Goal: Task Accomplishment & Management: Manage account settings

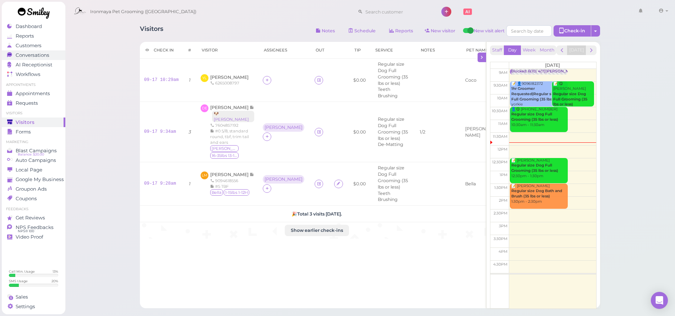
click at [39, 55] on span "Conversations" at bounding box center [33, 55] width 34 height 6
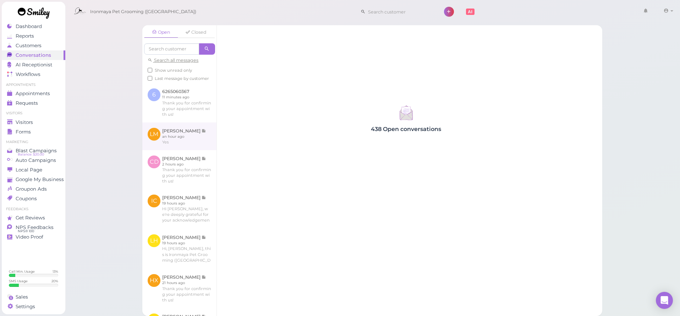
click at [183, 135] on link at bounding box center [179, 136] width 74 height 28
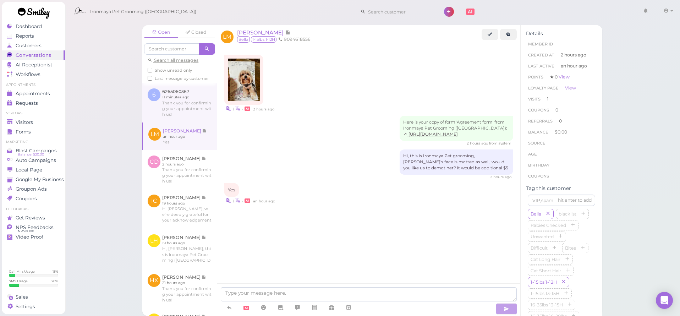
click at [171, 110] on link at bounding box center [179, 102] width 75 height 39
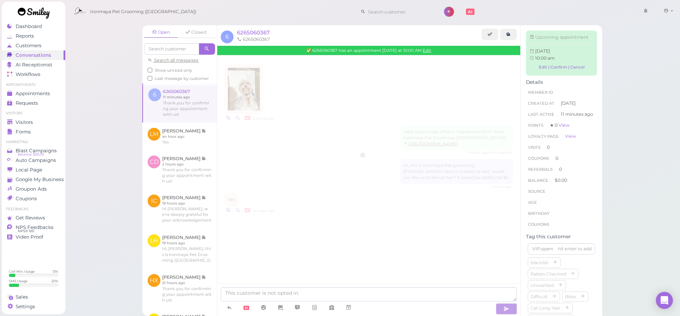
scroll to position [151, 0]
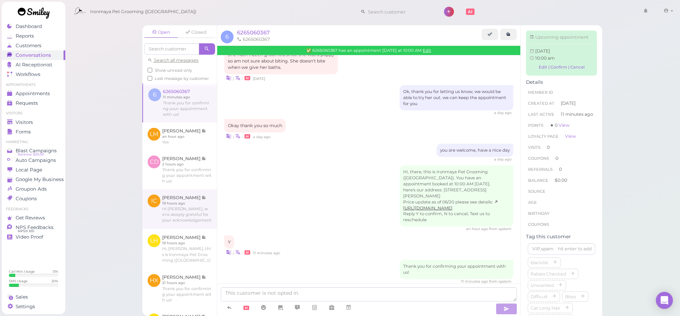
click at [187, 198] on link at bounding box center [179, 209] width 75 height 40
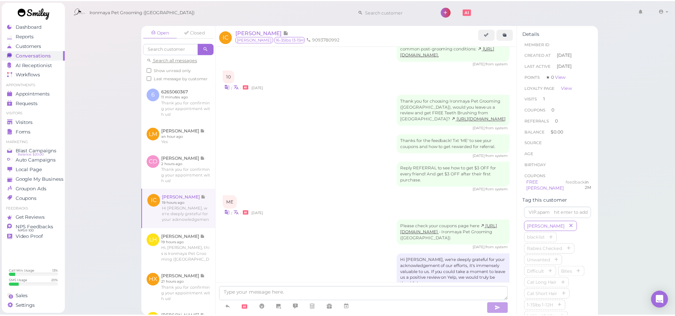
scroll to position [358, 0]
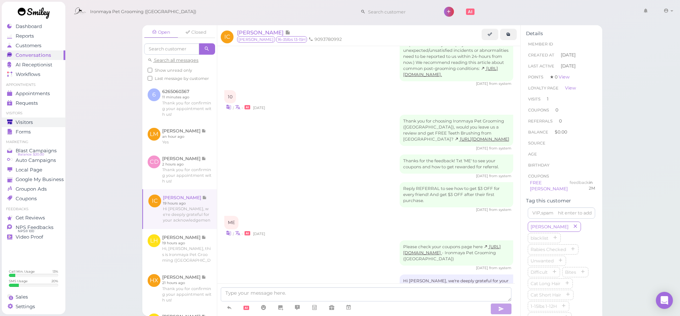
click at [29, 125] on link "Visitors" at bounding box center [34, 123] width 64 height 10
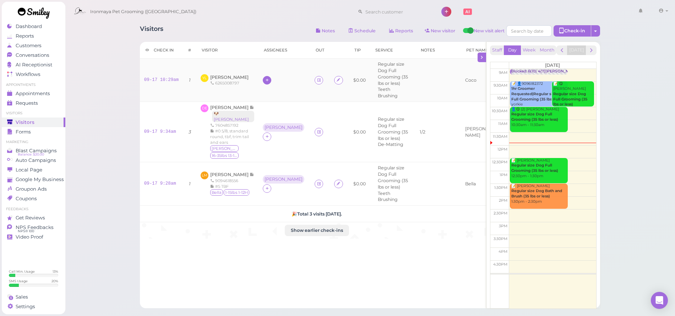
click at [268, 77] on icon at bounding box center [267, 79] width 5 height 5
click at [274, 129] on span "[PERSON_NAME]" at bounding box center [286, 131] width 38 height 5
click at [269, 82] on icon at bounding box center [267, 84] width 5 height 5
click at [292, 184] on span "[PERSON_NAME]" at bounding box center [322, 186] width 77 height 5
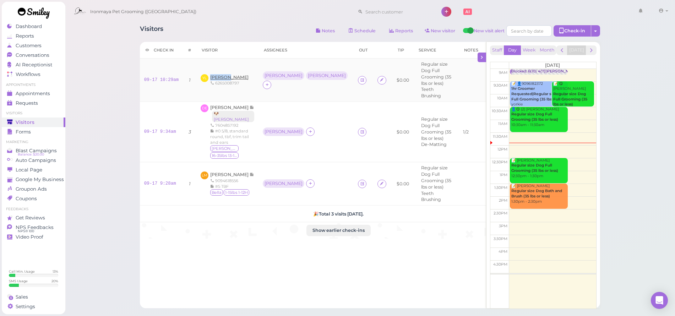
click at [226, 75] on div "[PERSON_NAME] 6265008797" at bounding box center [229, 80] width 38 height 12
click at [226, 76] on span "[PERSON_NAME]" at bounding box center [229, 77] width 38 height 5
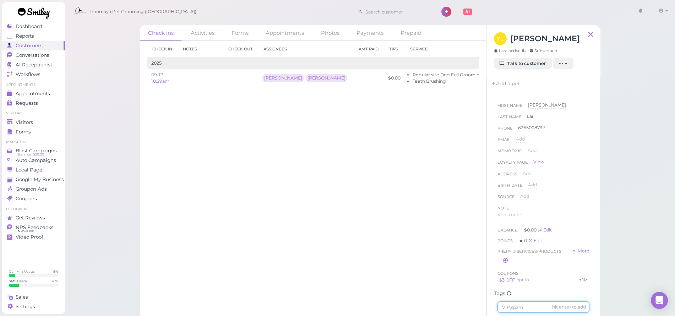
click at [511, 311] on input at bounding box center [543, 306] width 92 height 11
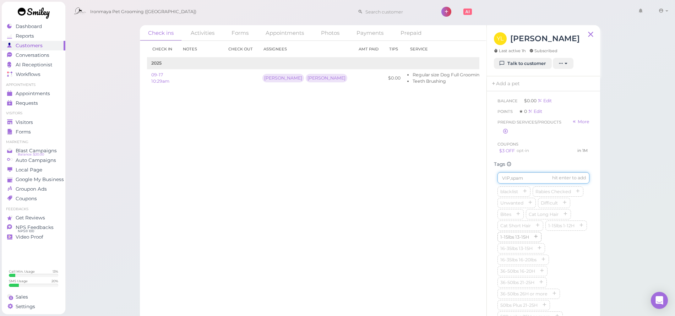
scroll to position [149, 0]
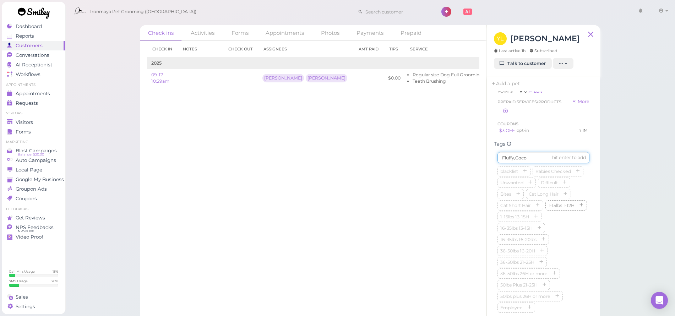
type input "Fluffy,Coco"
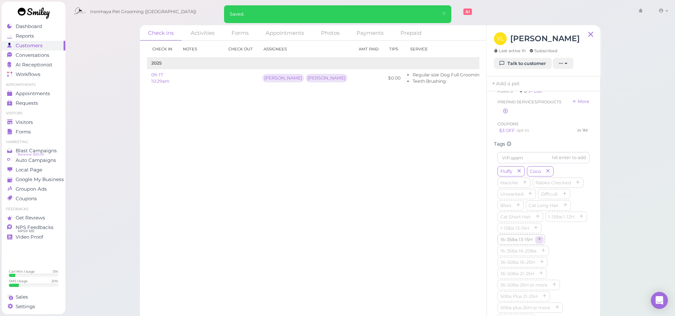
click at [539, 242] on icon "button" at bounding box center [539, 239] width 4 height 5
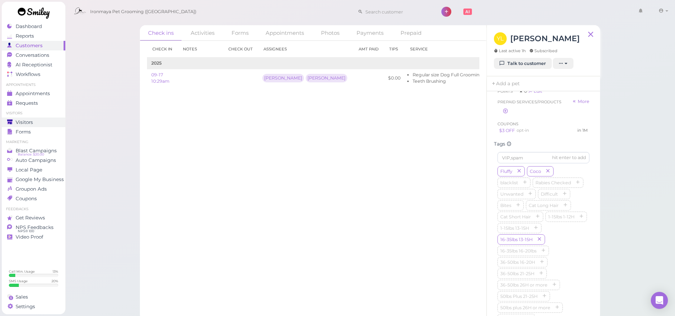
click at [40, 121] on div "Visitors" at bounding box center [32, 122] width 51 height 6
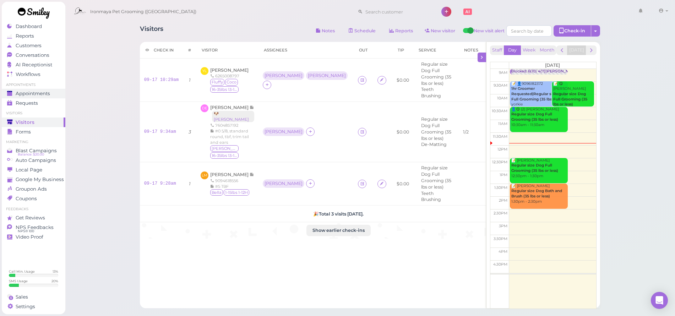
click at [32, 94] on span "Appointments" at bounding box center [33, 94] width 34 height 6
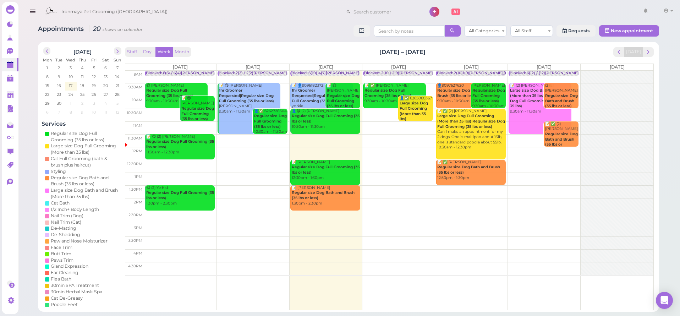
click at [318, 170] on div "📝 [PERSON_NAME] Regular size Dog Full Grooming (35 lbs or less) 12:30pm - 1:30pm" at bounding box center [325, 170] width 69 height 21
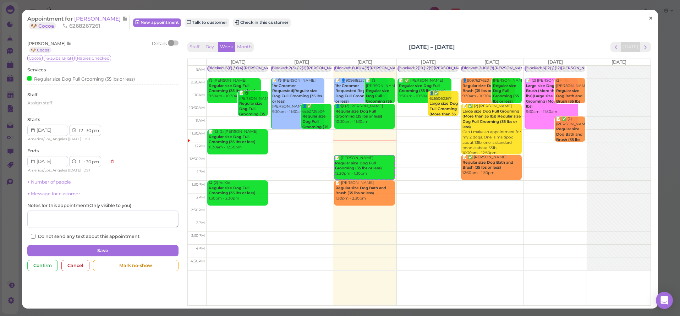
click at [649, 20] on span "×" at bounding box center [651, 18] width 5 height 10
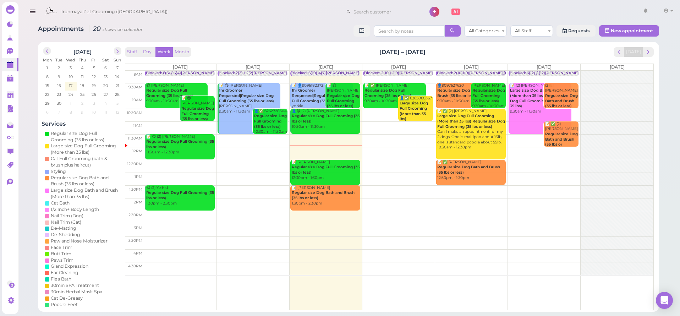
click at [362, 161] on td at bounding box center [398, 166] width 509 height 13
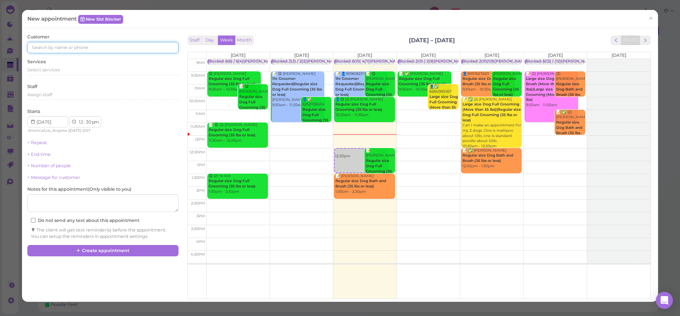
click at [48, 45] on input at bounding box center [102, 47] width 151 height 11
type input "9098599591"
click at [49, 59] on span "[PERSON_NAME]" at bounding box center [52, 60] width 39 height 5
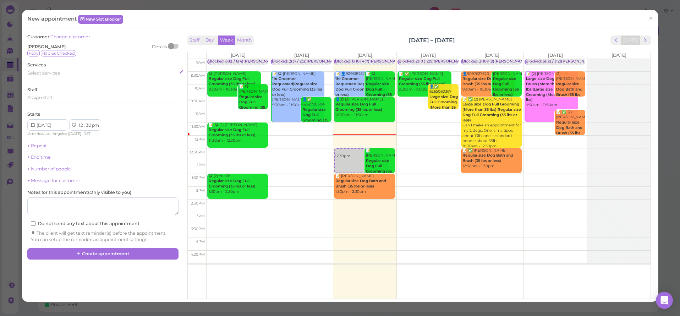
click at [39, 76] on div "Select services" at bounding box center [102, 74] width 151 height 9
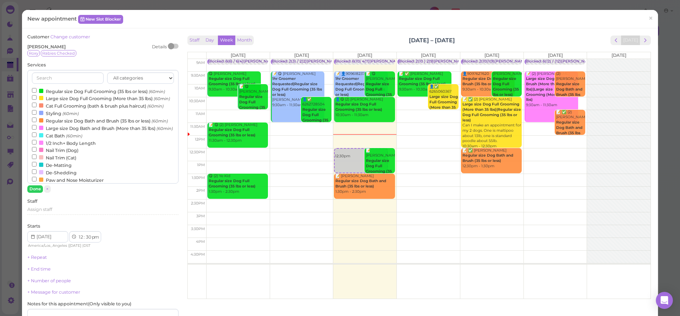
click at [43, 89] on div at bounding box center [41, 91] width 4 height 4
click at [37, 89] on input "Regular size Dog Full Grooming (35 lbs or less) (60min)" at bounding box center [34, 90] width 5 height 5
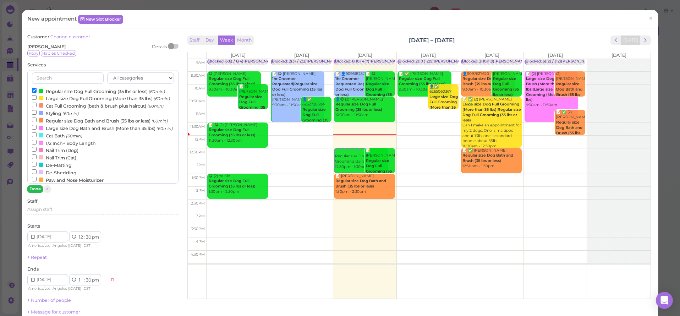
click at [37, 186] on button "Done" at bounding box center [35, 188] width 16 height 7
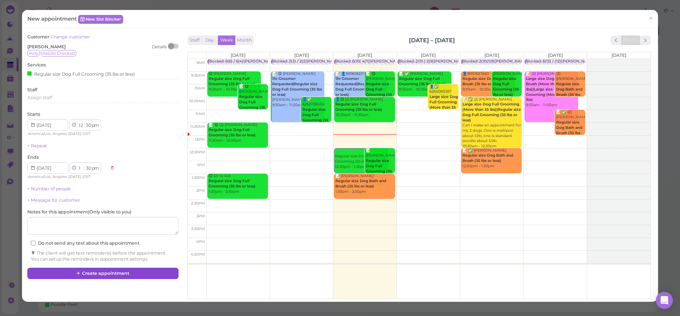
click at [86, 274] on button "Create appointment" at bounding box center [102, 273] width 151 height 11
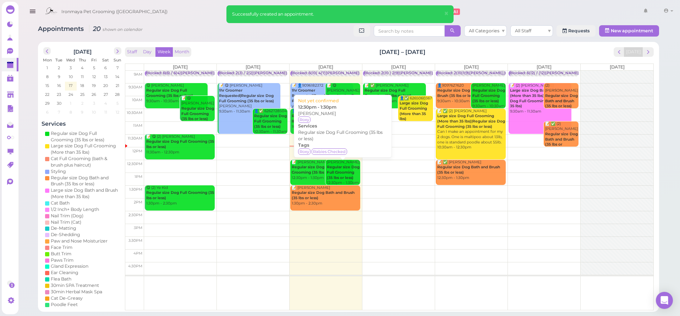
click at [347, 168] on b "Regular size Dog Full Grooming (35 lbs or less)" at bounding box center [343, 172] width 33 height 15
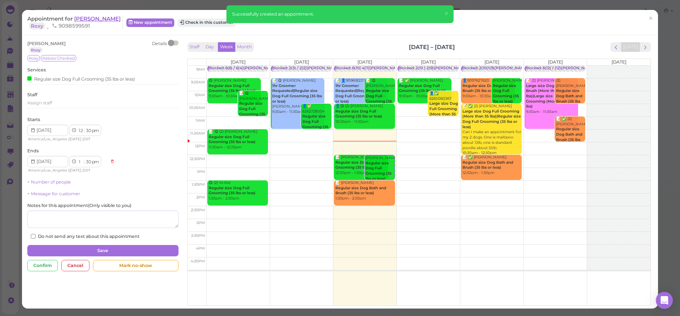
click at [84, 19] on span "[PERSON_NAME]" at bounding box center [97, 18] width 47 height 7
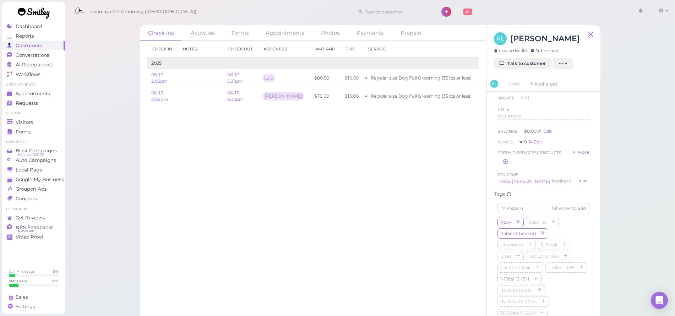
scroll to position [175, 0]
click at [35, 122] on div "Visitors" at bounding box center [32, 122] width 51 height 6
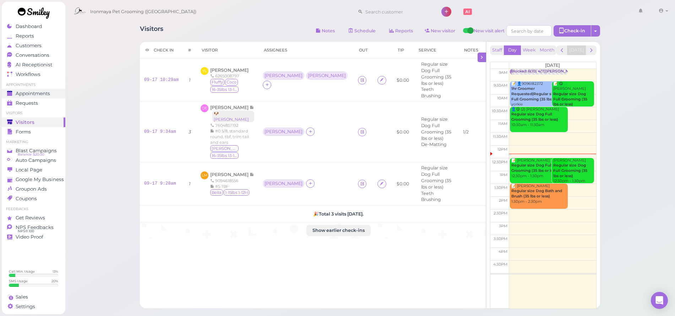
click at [45, 95] on span "Appointments" at bounding box center [33, 94] width 34 height 6
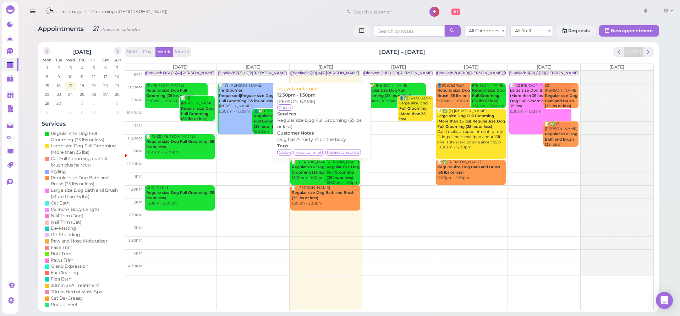
click at [304, 165] on b "Regular size Dog Full Grooming (35 lbs or less)" at bounding box center [315, 170] width 47 height 10
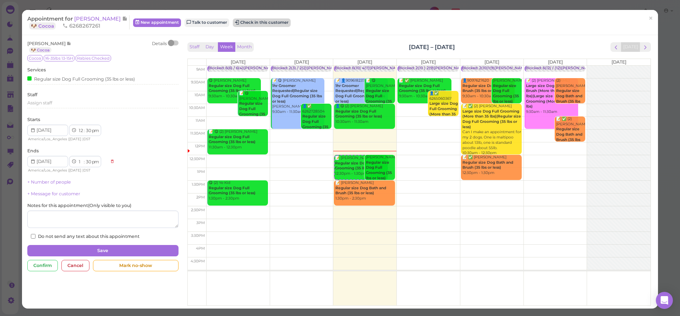
click at [254, 22] on button "Check in this customer" at bounding box center [262, 22] width 58 height 9
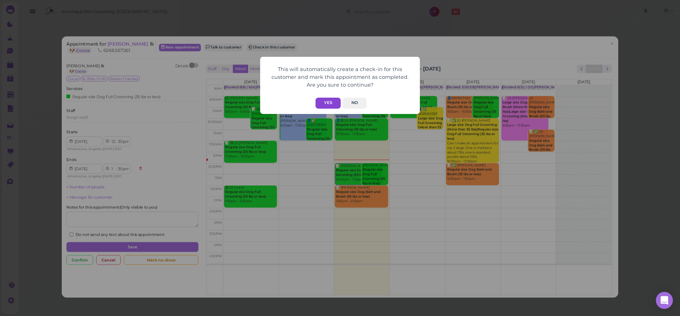
click at [327, 99] on button "Yes" at bounding box center [328, 103] width 25 height 11
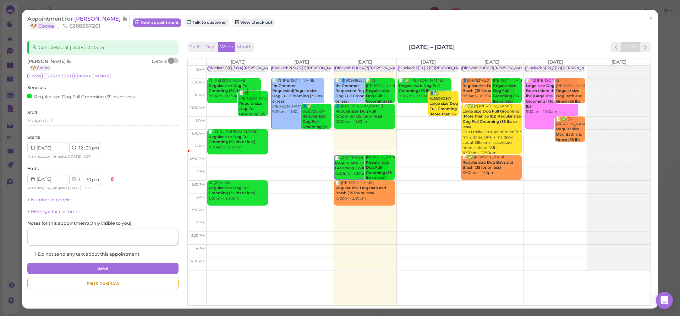
click at [97, 21] on span "[PERSON_NAME]" at bounding box center [98, 18] width 48 height 7
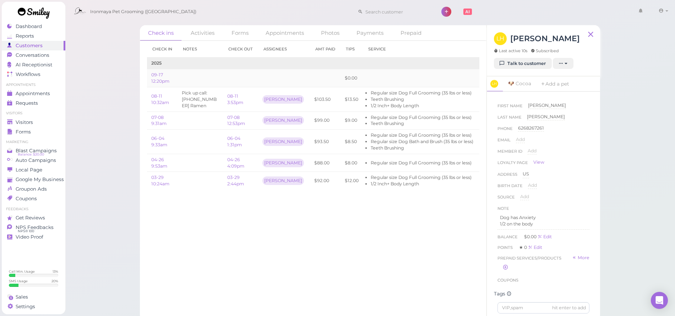
click at [477, 82] on td "Edit" at bounding box center [503, 78] width 53 height 18
click at [482, 79] on link "Edit" at bounding box center [486, 77] width 9 height 5
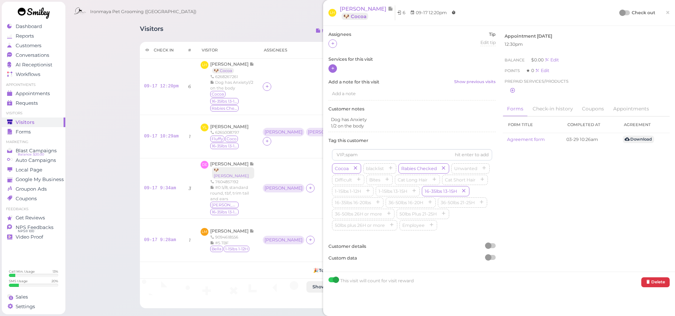
click at [336, 69] on div at bounding box center [332, 68] width 9 height 9
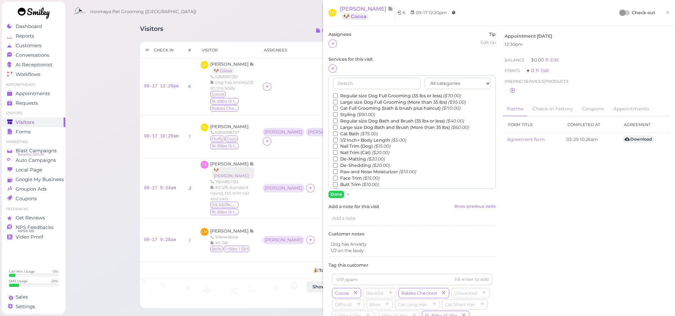
click at [350, 93] on label "Regular size Dog Full Grooming (35 lbs or less) ($70.00)" at bounding box center [397, 96] width 128 height 6
click at [338, 93] on input "Regular size Dog Full Grooming (35 lbs or less) ($70.00)" at bounding box center [335, 95] width 5 height 5
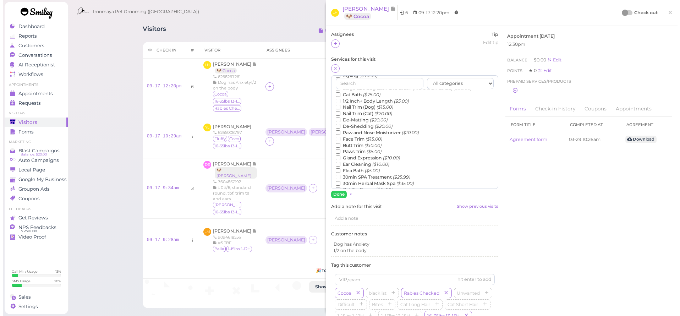
scroll to position [86, 0]
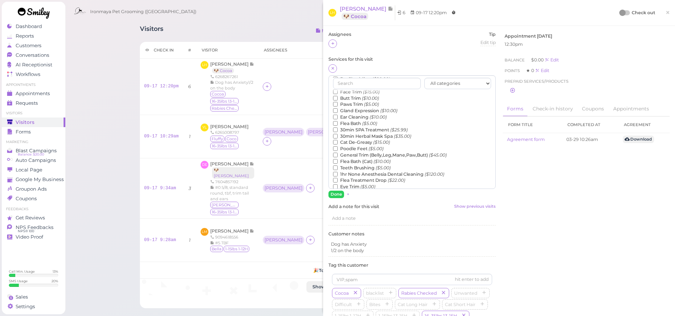
click at [359, 165] on label "Teeth Brushing ($5.00)" at bounding box center [362, 168] width 58 height 6
click at [338, 165] on input "Teeth Brushing ($5.00)" at bounding box center [335, 167] width 5 height 5
click at [339, 195] on button "Done" at bounding box center [336, 194] width 16 height 7
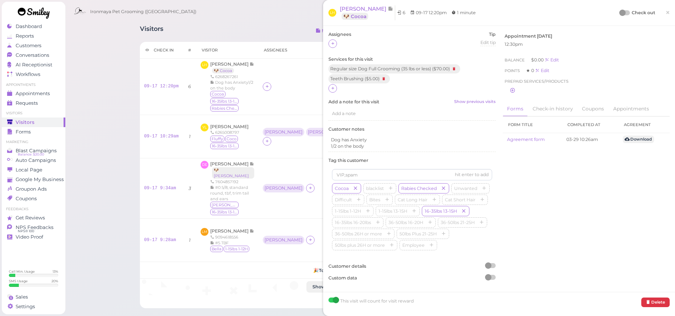
click at [665, 11] on span "×" at bounding box center [667, 12] width 5 height 10
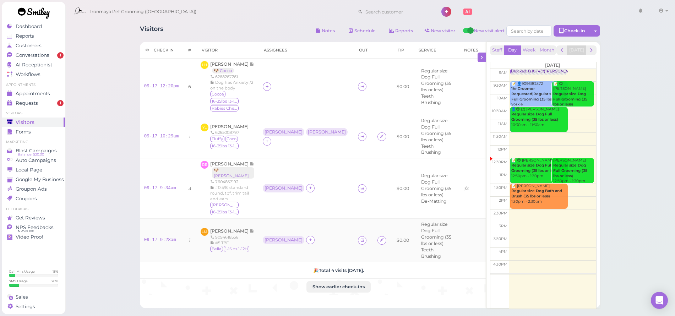
click at [235, 228] on span "[PERSON_NAME]" at bounding box center [229, 230] width 39 height 5
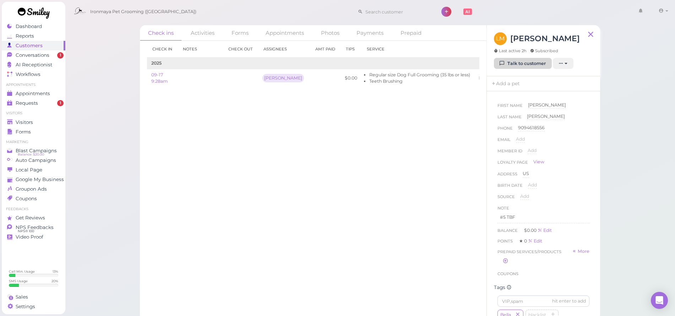
click at [545, 65] on link "Talk to customer" at bounding box center [523, 63] width 58 height 11
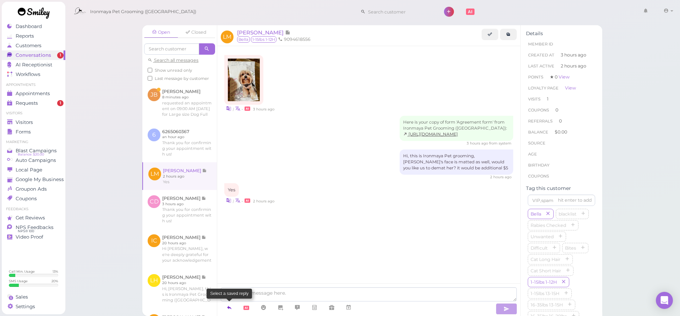
click at [230, 307] on icon at bounding box center [229, 307] width 6 height 7
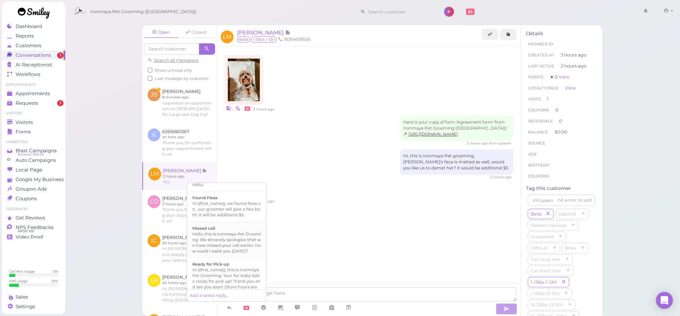
scroll to position [204, 0]
click at [224, 238] on div "Hi {{first_name}}, this is Ironmaya Pet Grooming. Your fur baby is/are ready fo…" at bounding box center [226, 221] width 69 height 34
type textarea "Hi {{first_name}}, this is Ironmaya Pet Grooming. Your fur baby is/are ready fo…"
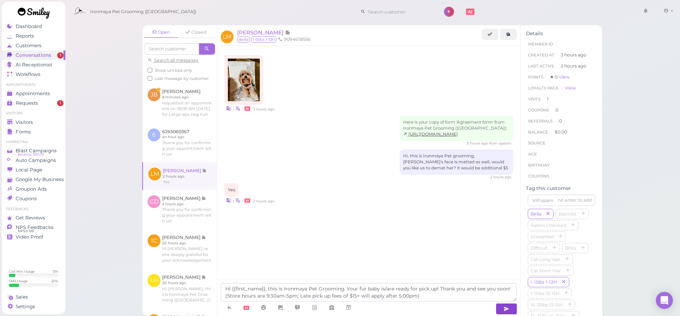
click at [502, 314] on button "button" at bounding box center [506, 308] width 21 height 11
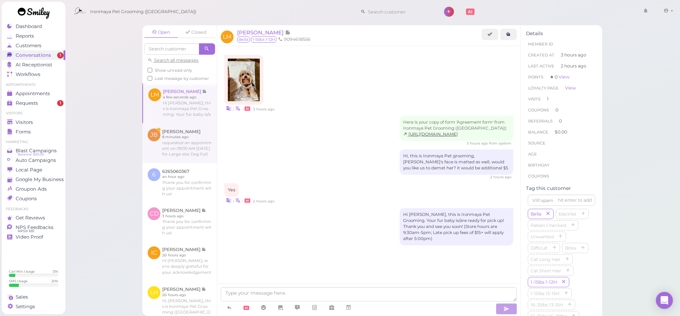
click at [188, 140] on link at bounding box center [179, 143] width 75 height 40
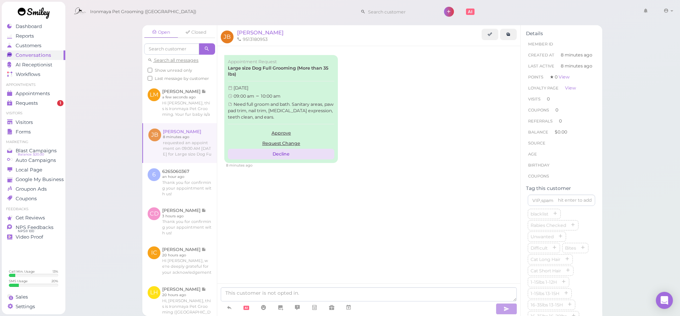
click at [284, 150] on button "Decline" at bounding box center [281, 154] width 107 height 11
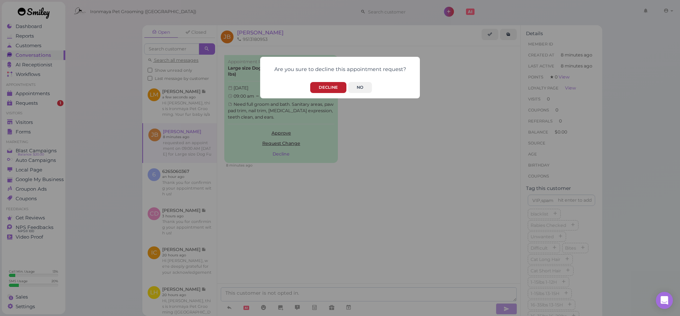
click at [337, 87] on button "Decline" at bounding box center [328, 87] width 36 height 11
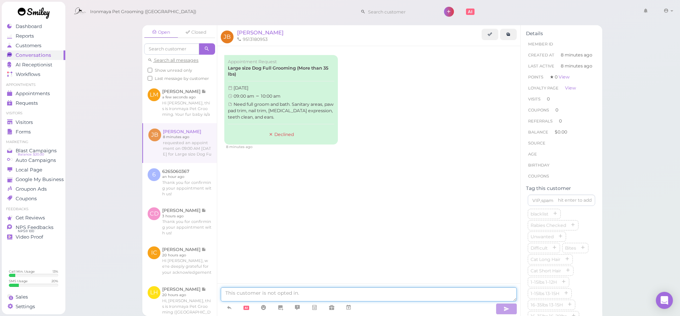
click at [306, 298] on textarea at bounding box center [369, 294] width 296 height 14
type textarea "Hello. our morning appointment is booked for [DATE], would afternoon work for y…"
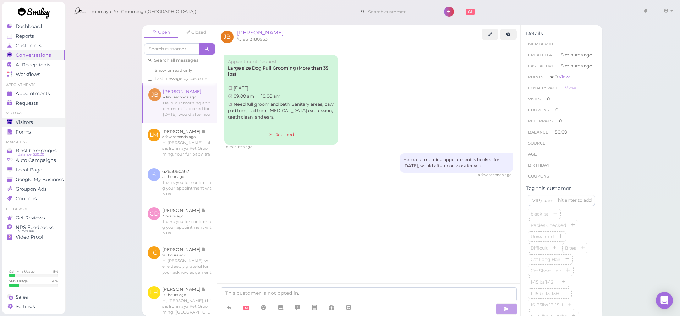
click at [31, 125] on span "Visitors" at bounding box center [24, 122] width 17 height 6
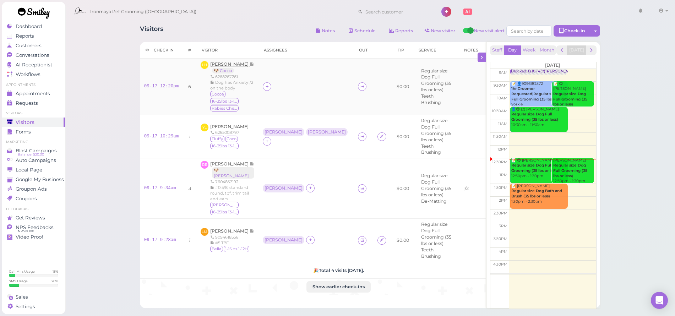
click at [235, 67] on div "[PERSON_NAME] 🐶 Cocoa" at bounding box center [232, 67] width 44 height 12
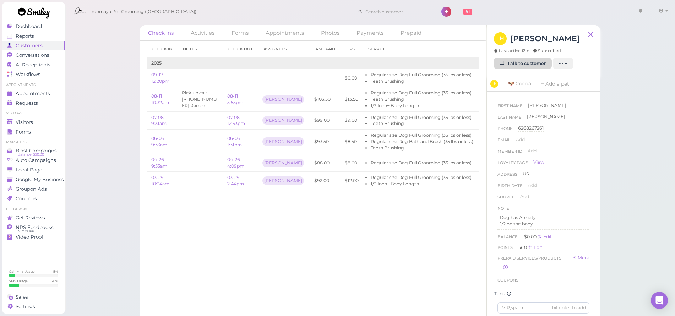
click at [531, 66] on link "Talk to customer" at bounding box center [523, 63] width 58 height 11
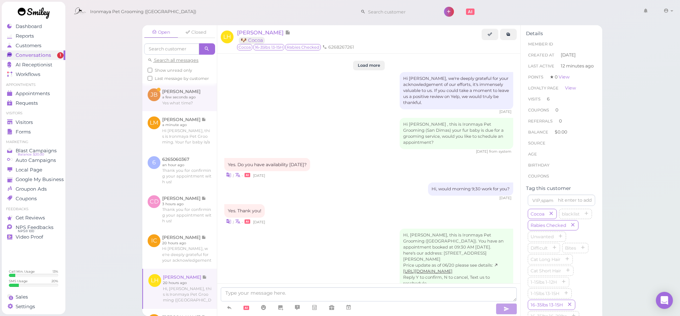
click at [169, 100] on link at bounding box center [179, 97] width 75 height 28
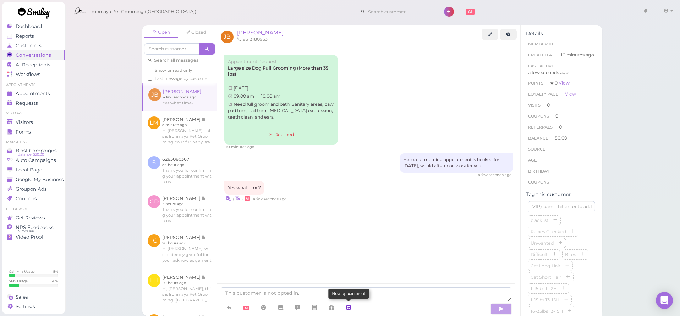
click at [348, 307] on icon at bounding box center [349, 307] width 6 height 7
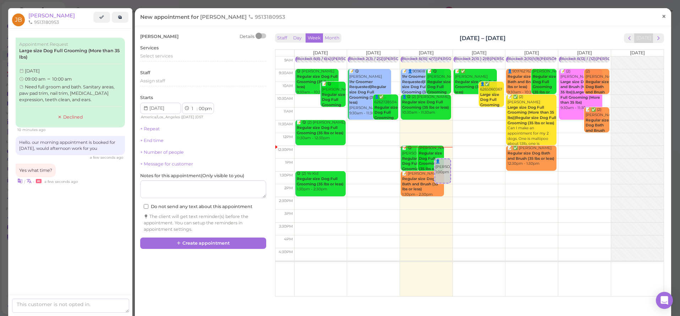
click at [662, 16] on link "×" at bounding box center [663, 17] width 13 height 17
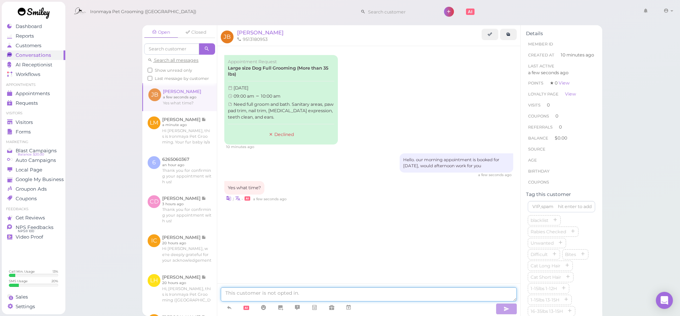
click at [357, 293] on textarea at bounding box center [369, 294] width 296 height 14
type textarea "1pm"
click at [39, 95] on span "Appointments" at bounding box center [33, 94] width 34 height 6
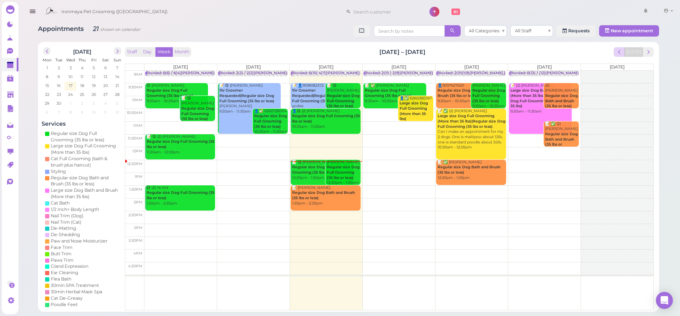
click at [618, 51] on span "prev" at bounding box center [619, 52] width 7 height 7
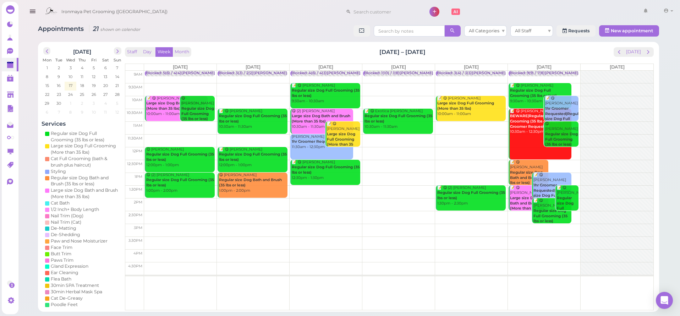
click at [618, 51] on span "prev" at bounding box center [619, 52] width 7 height 7
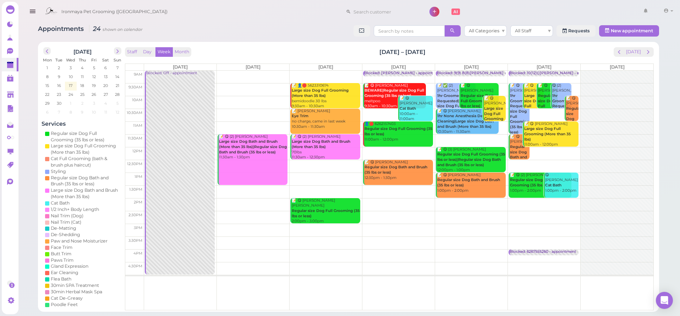
click at [618, 51] on span "prev" at bounding box center [619, 52] width 7 height 7
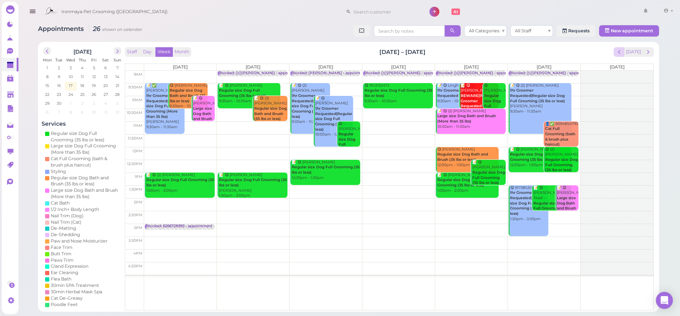
click at [618, 51] on span "prev" at bounding box center [619, 52] width 7 height 7
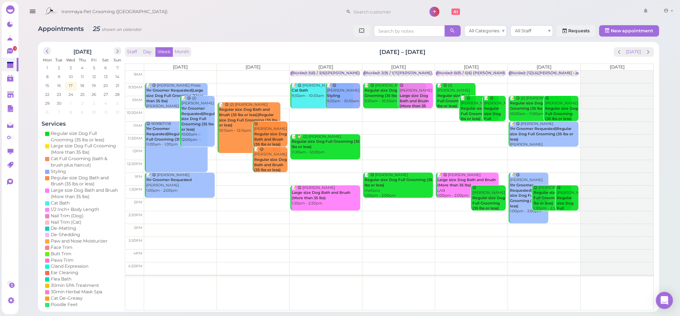
click at [618, 51] on span "prev" at bounding box center [619, 52] width 7 height 7
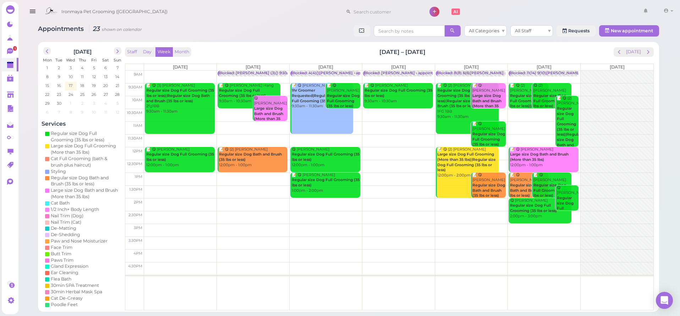
click at [319, 161] on div "😋 [PERSON_NAME] Regular size Dog Full Grooming (35 lbs or less) 12:00pm - 1:00pm" at bounding box center [325, 157] width 69 height 21
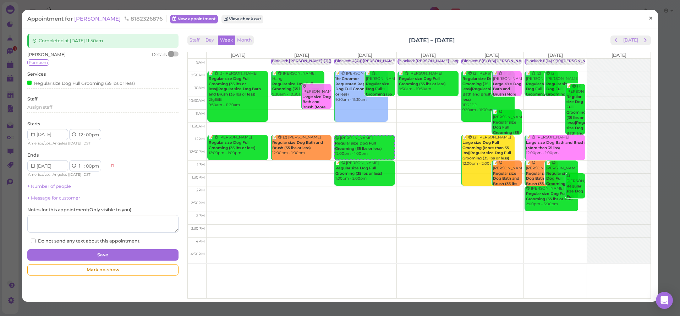
click at [649, 18] on span "×" at bounding box center [651, 18] width 5 height 10
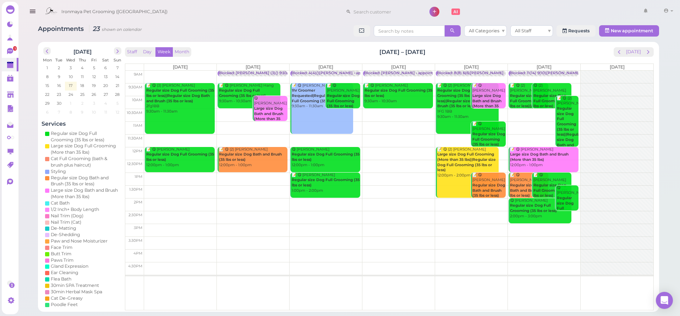
drag, startPoint x: 474, startPoint y: 158, endPoint x: 629, endPoint y: 155, distance: 154.8
click at [629, 71] on tr "📝 😋 (3) [PERSON_NAME] Tea Regular size Dog Full Grooming (35 lbs or less)|Regul…" at bounding box center [389, 71] width 528 height 0
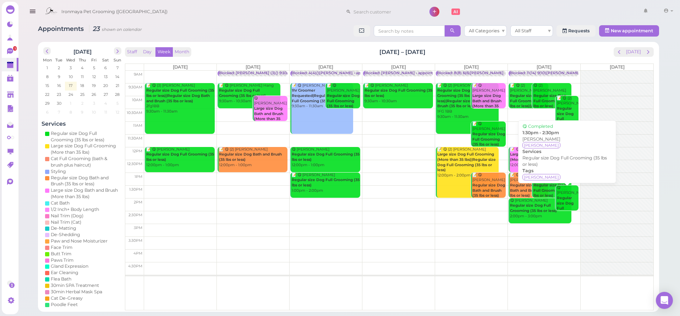
click at [573, 195] on div "😋 [PERSON_NAME] Regular size Dog Full Grooming (35 lbs or less) 1:30pm - 2:30pm" at bounding box center [568, 211] width 22 height 52
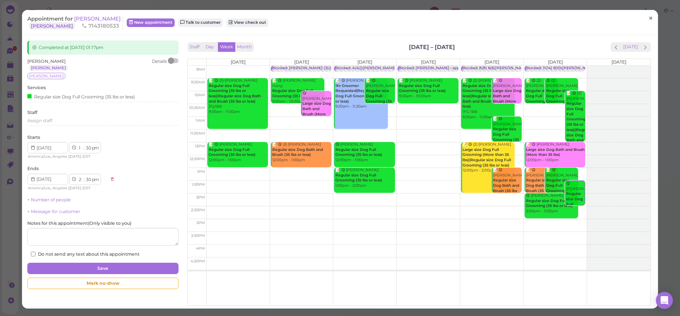
click at [644, 20] on link "×" at bounding box center [650, 18] width 13 height 17
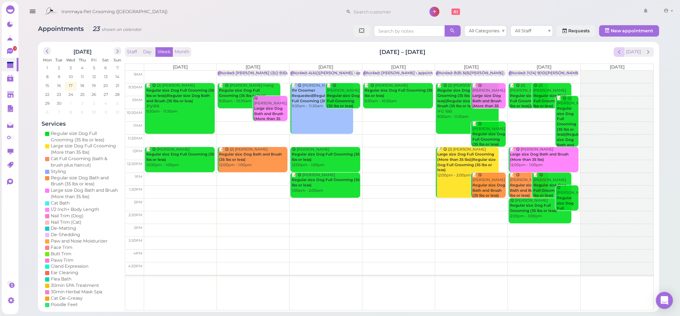
click at [618, 50] on span "prev" at bounding box center [619, 52] width 7 height 7
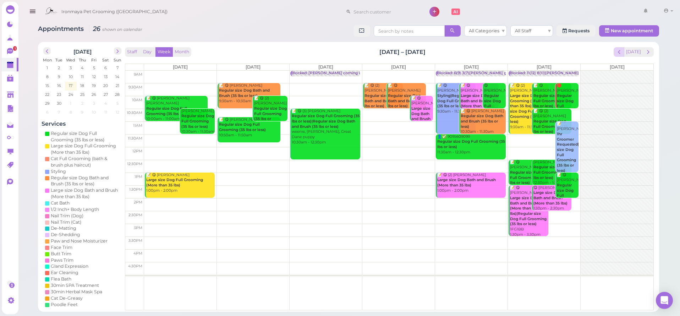
click at [622, 52] on span "prev" at bounding box center [619, 52] width 7 height 7
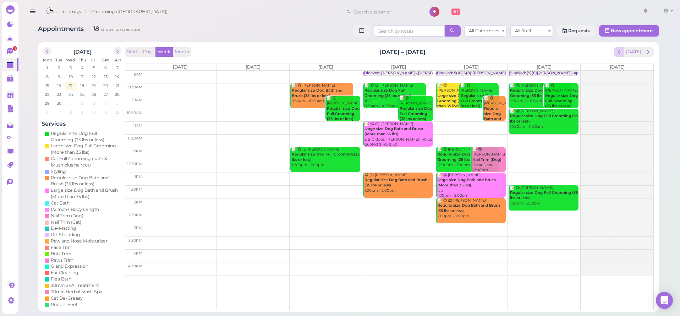
click at [620, 51] on span "prev" at bounding box center [619, 52] width 7 height 7
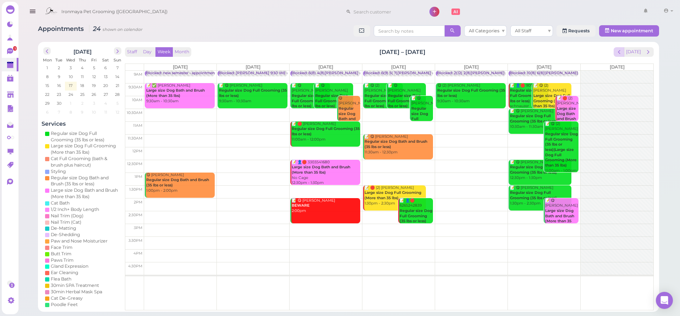
click at [623, 53] on span "prev" at bounding box center [619, 52] width 7 height 7
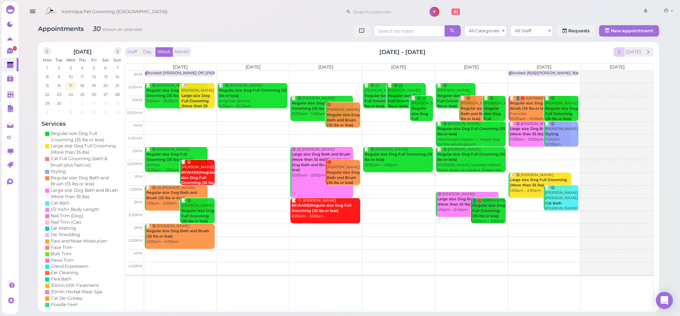
click at [622, 52] on span "prev" at bounding box center [619, 52] width 7 height 7
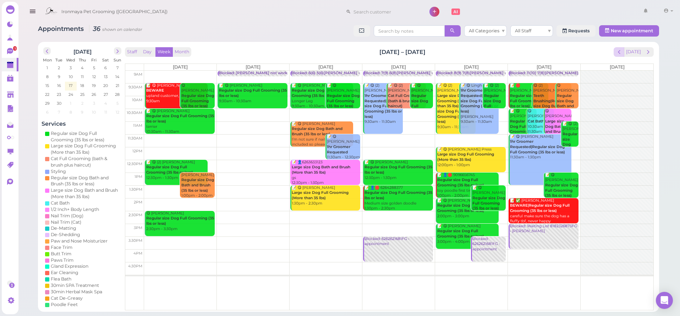
click at [621, 55] on button "prev" at bounding box center [619, 52] width 11 height 10
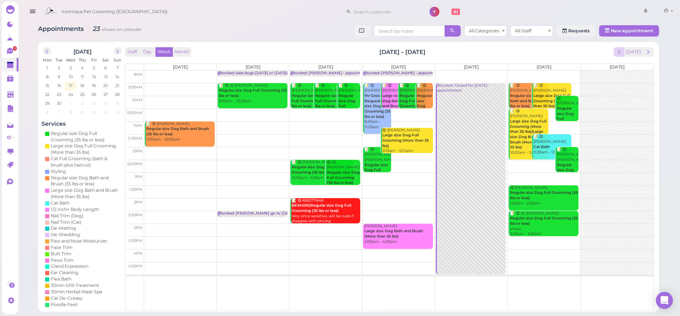
click at [619, 55] on button "prev" at bounding box center [619, 52] width 11 height 10
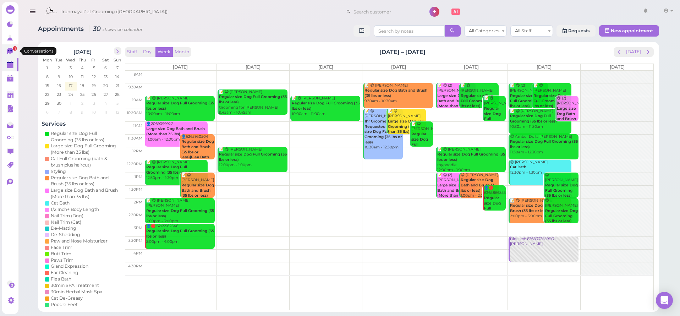
click at [9, 52] on icon at bounding box center [10, 51] width 6 height 6
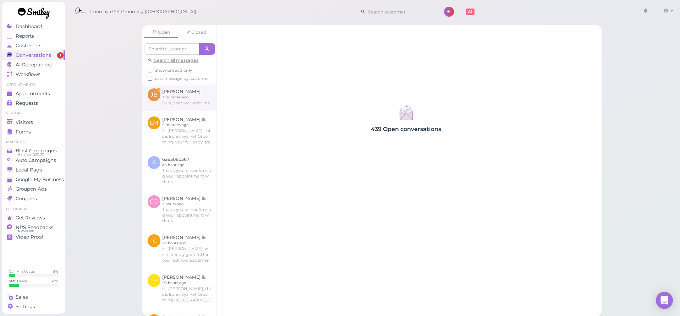
click at [182, 96] on link at bounding box center [179, 97] width 74 height 28
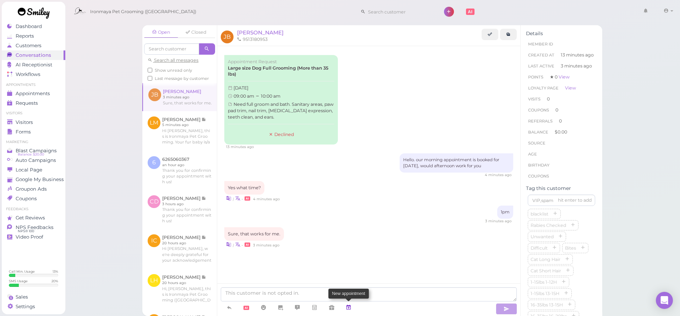
click at [350, 308] on icon at bounding box center [349, 307] width 6 height 7
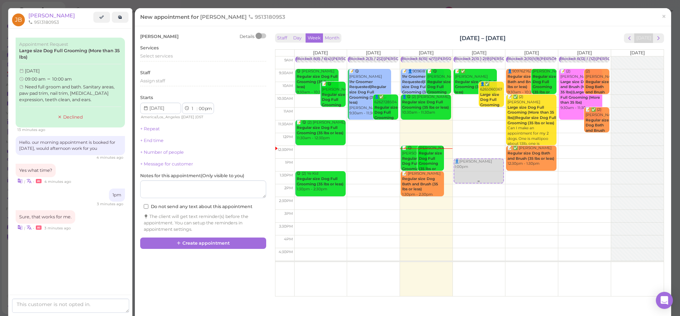
drag, startPoint x: 436, startPoint y: 170, endPoint x: 462, endPoint y: 172, distance: 25.3
click at [462, 56] on tr "Blocked: 6(6) / 6(4)[PERSON_NAME] • appointment 😋 [PERSON_NAME] Regular size Do…" at bounding box center [469, 56] width 388 height 0
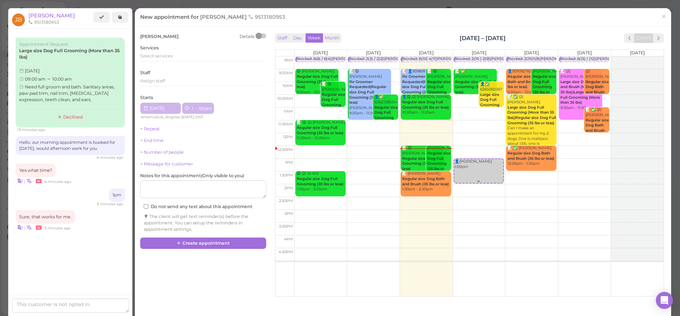
type input "[DATE]"
click at [158, 56] on span "Select services" at bounding box center [156, 55] width 33 height 5
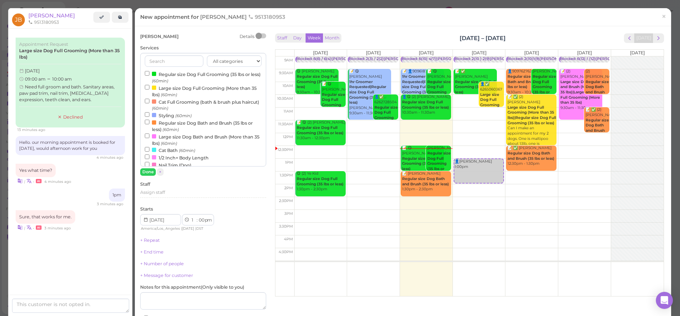
click at [147, 75] on input "Regular size Dog Full Grooming (35 lbs or less) (60min)" at bounding box center [147, 73] width 5 height 5
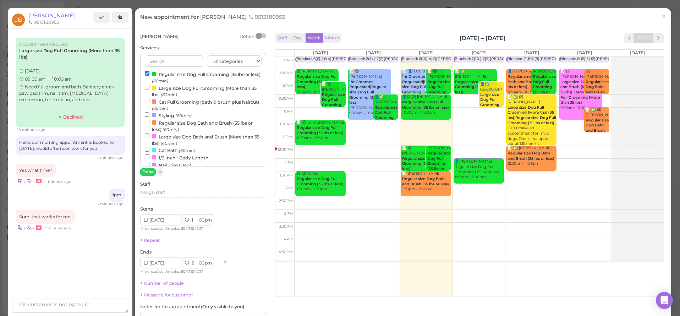
click at [148, 88] on label "Large size Dog Full Grooming (More than 35 lbs) (60min)" at bounding box center [203, 91] width 117 height 14
click at [148, 88] on input "Large size Dog Full Grooming (More than 35 lbs) (60min)" at bounding box center [147, 87] width 5 height 5
click at [147, 75] on input "Regular size Dog Full Grooming (35 lbs or less) (60min)" at bounding box center [147, 73] width 5 height 5
select select "2"
click at [148, 171] on button "Done" at bounding box center [148, 171] width 16 height 7
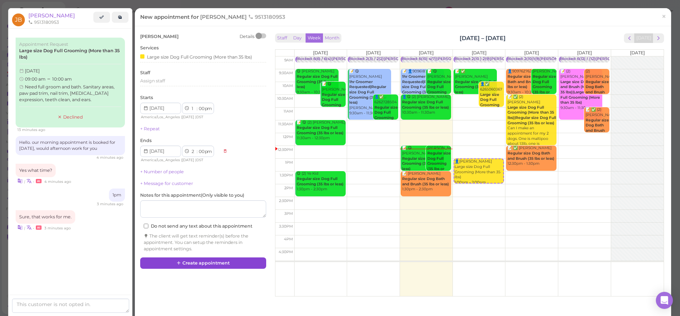
click at [186, 260] on button "Create appointment" at bounding box center [203, 262] width 126 height 11
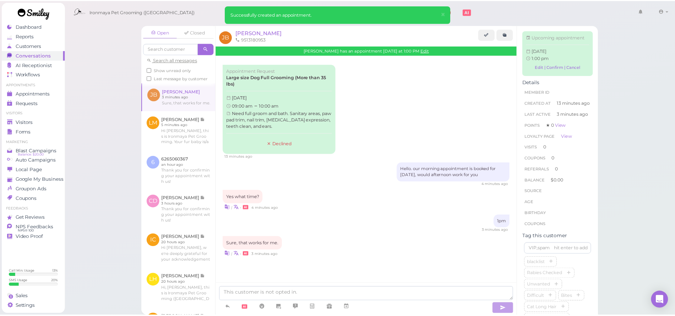
scroll to position [48, 0]
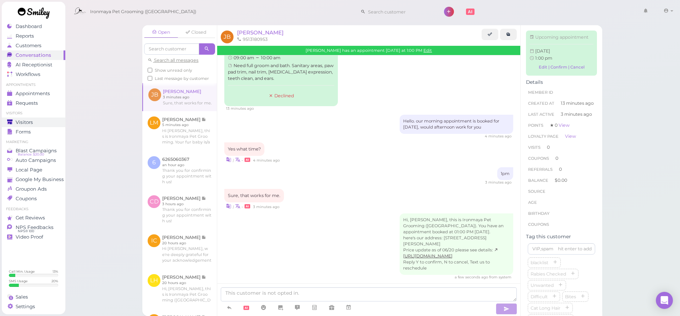
click at [23, 121] on span "Visitors" at bounding box center [24, 122] width 17 height 6
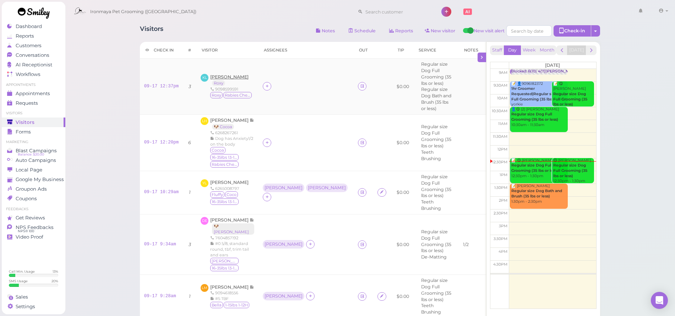
click at [230, 74] on span "[PERSON_NAME]" at bounding box center [229, 76] width 38 height 5
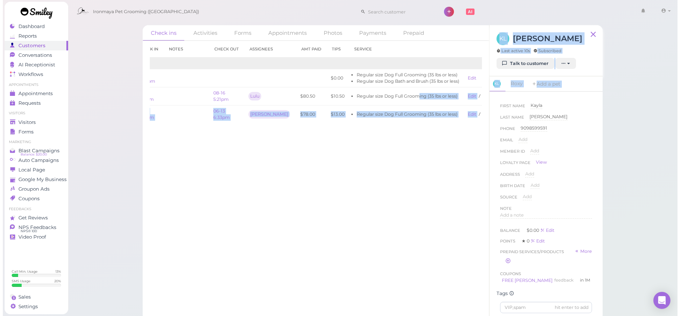
scroll to position [0, 37]
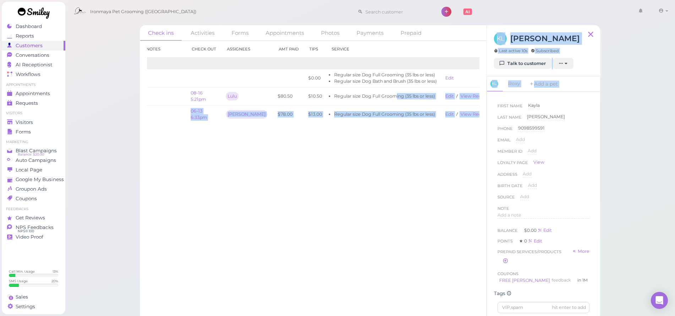
drag, startPoint x: 415, startPoint y: 94, endPoint x: 482, endPoint y: 97, distance: 66.8
click at [492, 99] on div "Check ins Activities Forms Appointments Photos Payments Prepaid Check in Notes …" at bounding box center [370, 172] width 460 height 295
click at [471, 96] on link "View receipt" at bounding box center [474, 95] width 29 height 5
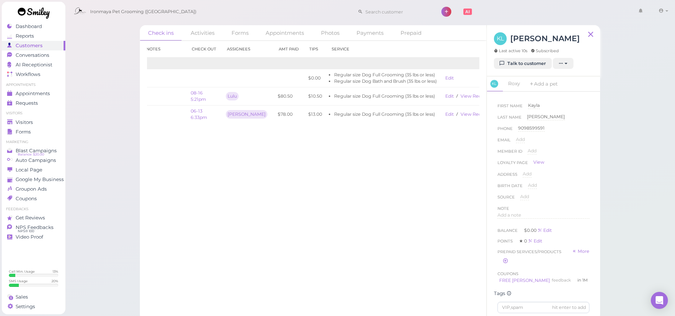
click at [269, 204] on div "Check in Notes Check out Assignees Amt Paid Tips Service 2025 09-17 12:37pm $0.…" at bounding box center [313, 178] width 346 height 275
click at [117, 134] on div "Check ins Activities Forms Appointments Photos Payments Prepaid Check in Notes …" at bounding box center [370, 160] width 610 height 321
click at [29, 94] on span "Appointments" at bounding box center [33, 94] width 34 height 6
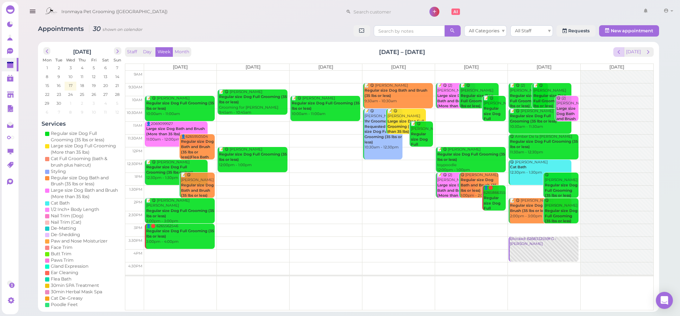
click at [619, 51] on span "prev" at bounding box center [619, 52] width 7 height 7
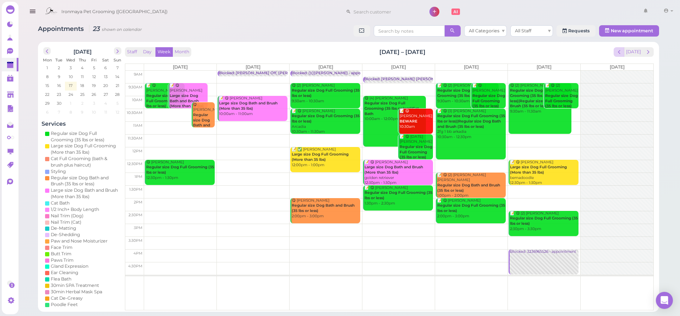
drag, startPoint x: 627, startPoint y: 52, endPoint x: 623, endPoint y: 54, distance: 4.6
click at [623, 54] on div "[DATE]" at bounding box center [634, 52] width 40 height 10
click at [623, 54] on span "prev" at bounding box center [619, 52] width 7 height 7
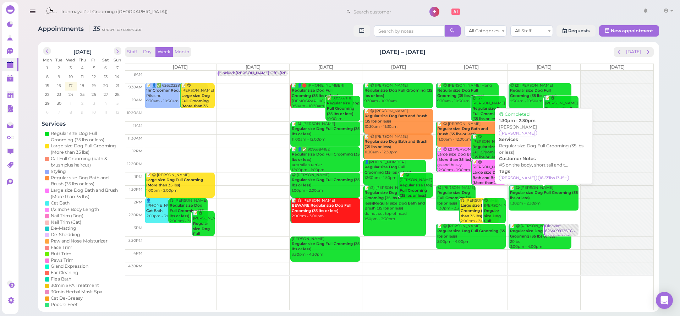
click at [528, 188] on div "📝 😋 [PERSON_NAME] Regular size Dog Full Grooming (35 lbs or less) 1:30pm - 2:30…" at bounding box center [544, 195] width 69 height 21
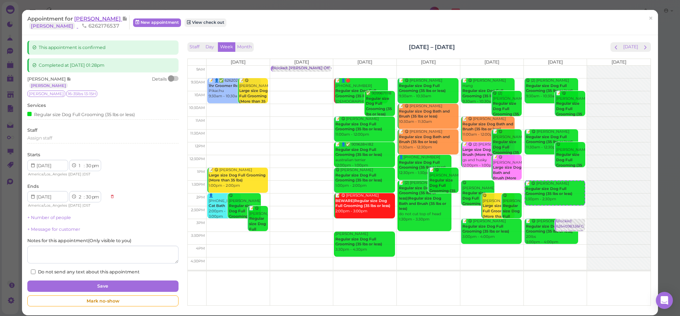
click at [82, 18] on span "[PERSON_NAME]" at bounding box center [98, 18] width 48 height 7
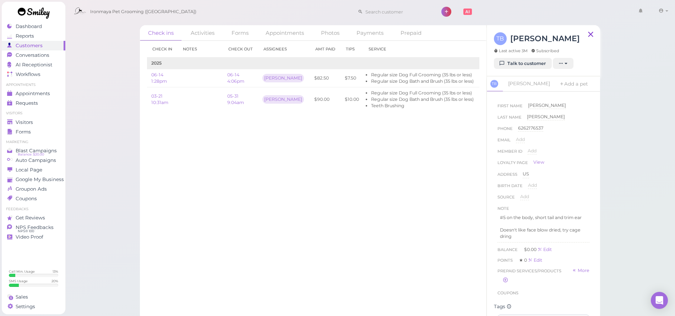
click at [590, 33] on icon at bounding box center [590, 34] width 9 height 11
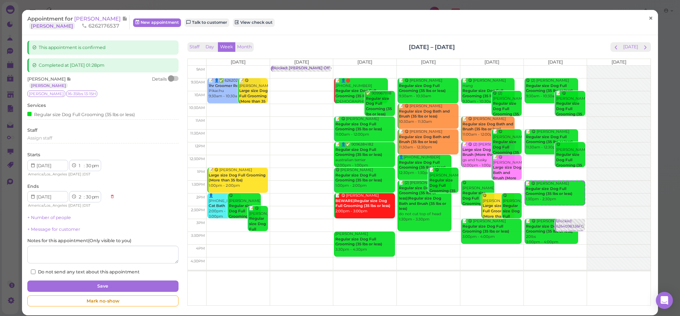
click at [649, 18] on span "×" at bounding box center [651, 18] width 5 height 10
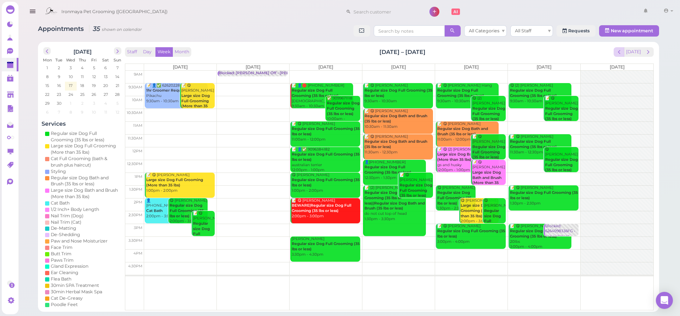
click at [623, 54] on span "prev" at bounding box center [619, 52] width 7 height 7
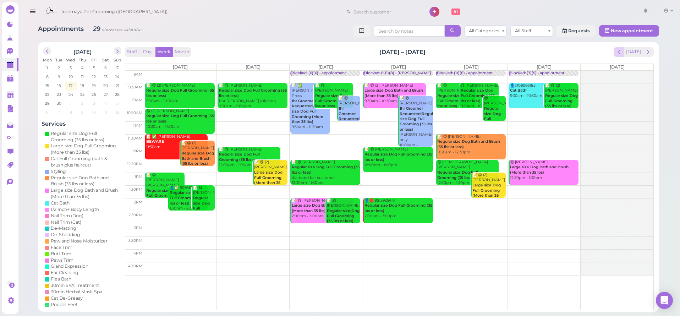
click at [623, 52] on span "prev" at bounding box center [619, 52] width 7 height 7
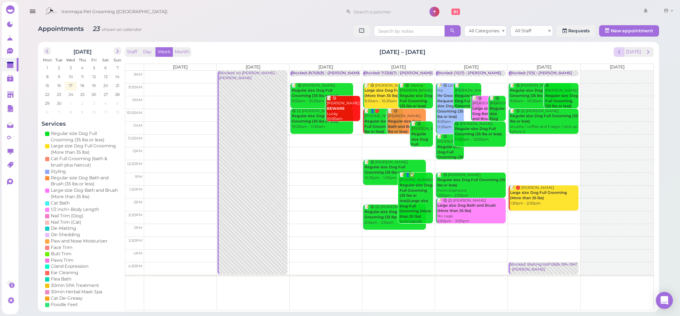
click at [625, 52] on button "prev" at bounding box center [619, 52] width 11 height 10
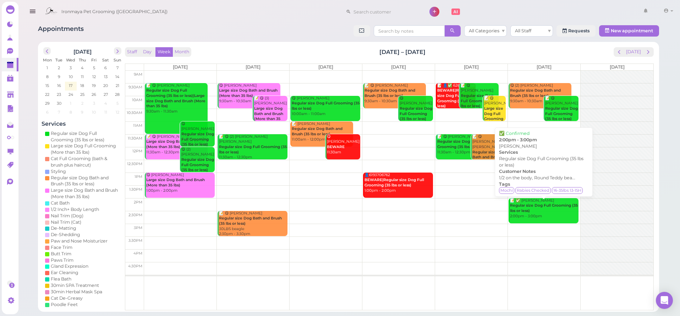
click at [534, 213] on div "📝 ✅ [PERSON_NAME] Regular size Dog Full Grooming (35 lbs or less) 2:00pm - 3:00…" at bounding box center [544, 208] width 69 height 21
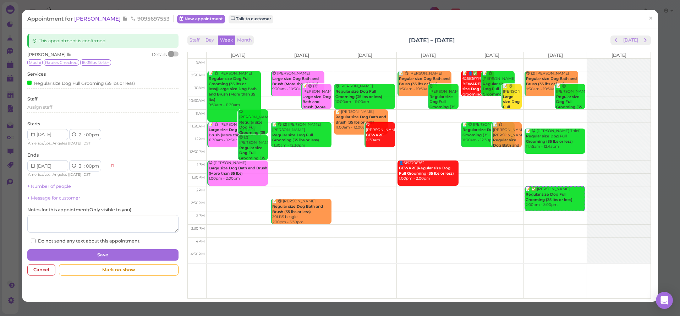
click at [95, 20] on span "[PERSON_NAME]" at bounding box center [98, 18] width 48 height 7
click at [649, 18] on span "×" at bounding box center [651, 18] width 5 height 10
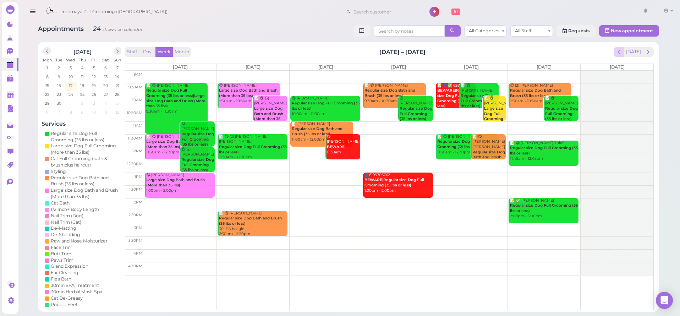
click at [615, 53] on button "prev" at bounding box center [619, 52] width 11 height 10
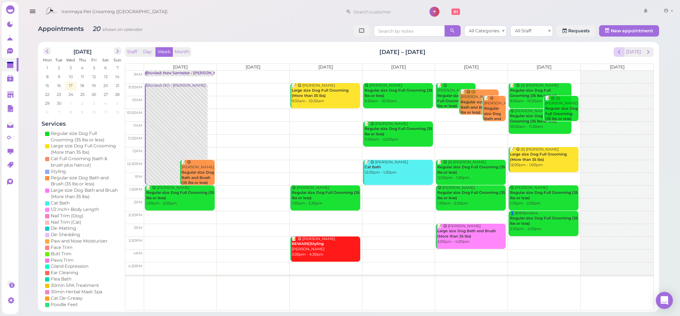
click at [624, 48] on button "prev" at bounding box center [619, 52] width 11 height 10
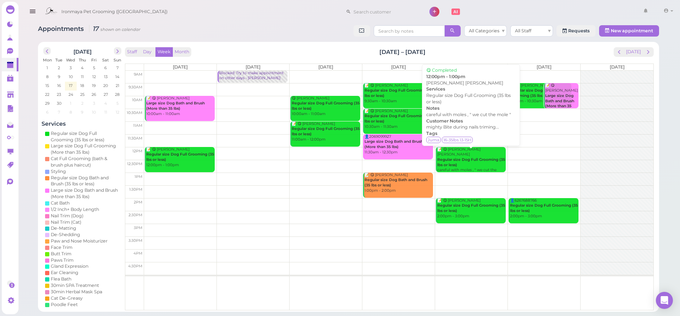
click at [489, 160] on div "📝 😋 [PERSON_NAME] [PERSON_NAME] Regular size Dog Full Grooming (35 lbs or less)…" at bounding box center [471, 165] width 69 height 37
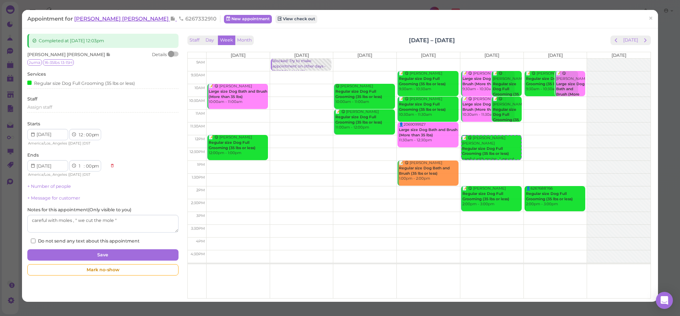
click at [120, 20] on span "[PERSON_NAME] [PERSON_NAME]" at bounding box center [122, 18] width 96 height 7
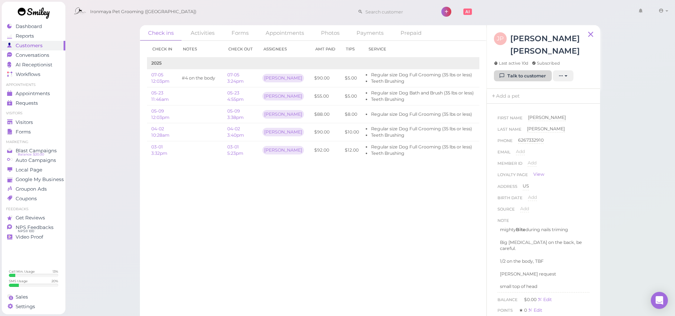
click at [504, 76] on icon at bounding box center [502, 75] width 5 height 5
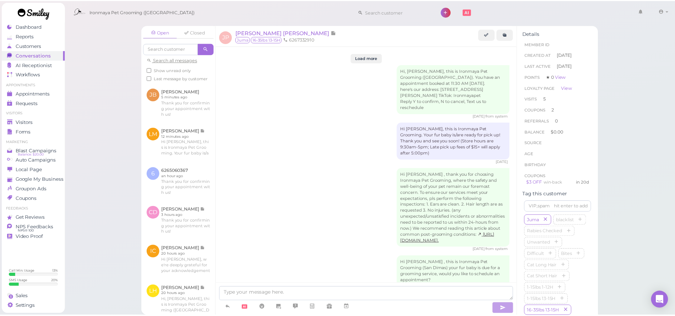
scroll to position [1020, 0]
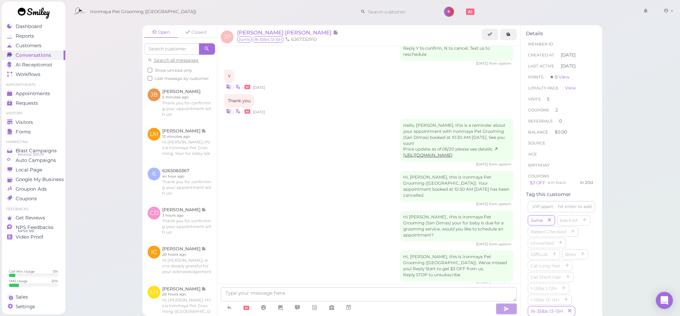
click at [265, 32] on span "[PERSON_NAME] [PERSON_NAME]" at bounding box center [285, 32] width 96 height 7
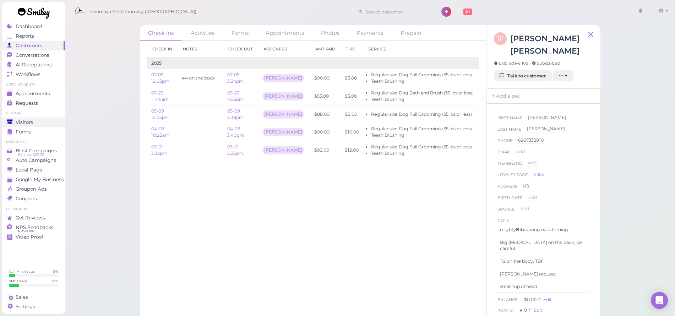
drag, startPoint x: 32, startPoint y: 126, endPoint x: 46, endPoint y: 123, distance: 14.6
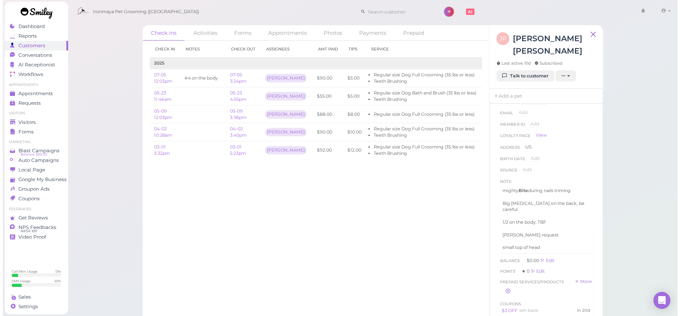
scroll to position [91, 0]
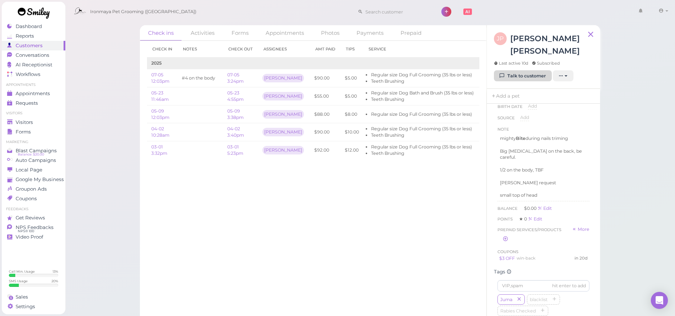
click at [513, 75] on link "Talk to customer" at bounding box center [523, 75] width 58 height 11
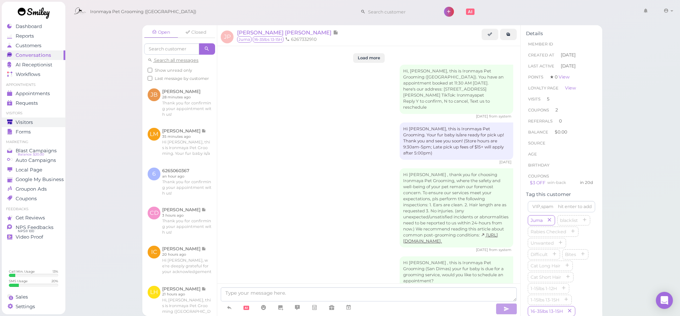
scroll to position [1020, 0]
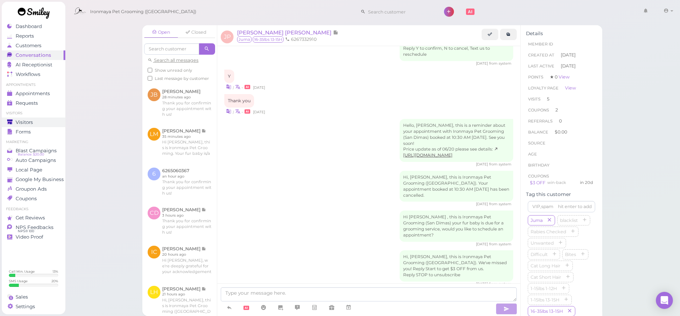
click at [29, 126] on link "Visitors" at bounding box center [34, 123] width 64 height 10
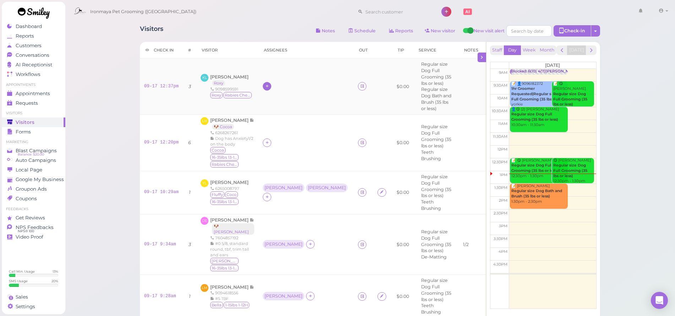
click at [265, 87] on icon at bounding box center [267, 85] width 5 height 5
click at [273, 196] on span "[PERSON_NAME]" at bounding box center [301, 198] width 77 height 5
click at [265, 145] on icon at bounding box center [267, 142] width 5 height 5
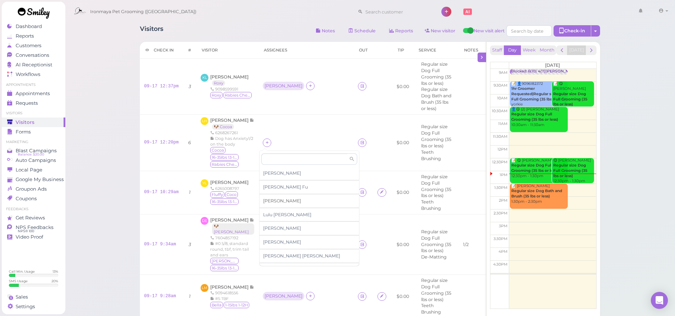
click at [269, 199] on span "[PERSON_NAME]" at bounding box center [282, 200] width 38 height 5
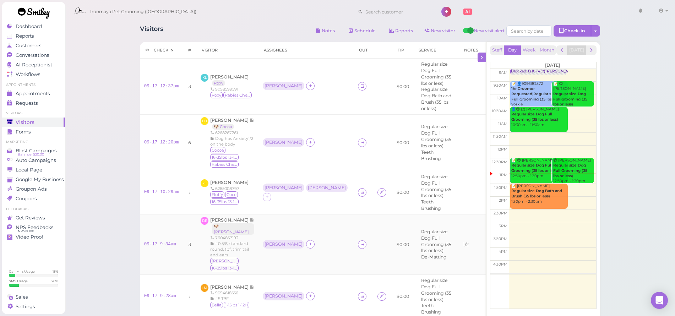
click at [243, 217] on span "[PERSON_NAME]" at bounding box center [229, 219] width 39 height 5
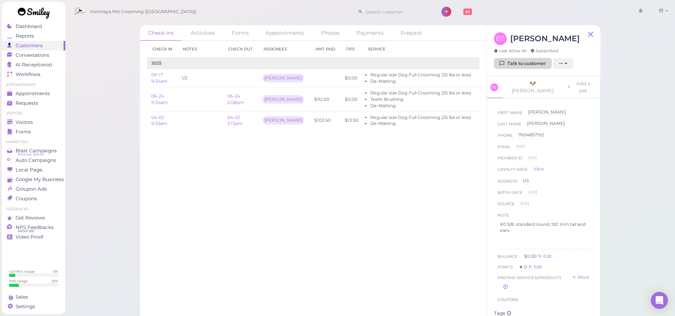
click at [528, 60] on link "Talk to customer" at bounding box center [523, 63] width 58 height 11
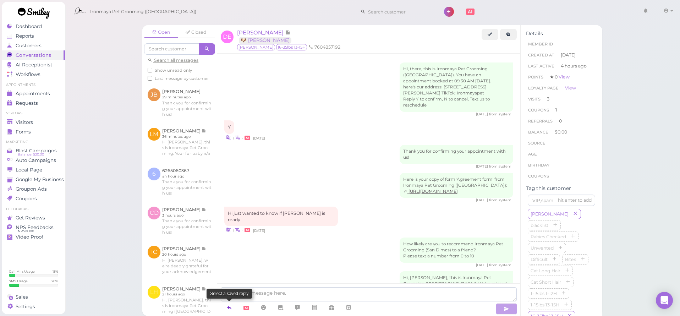
scroll to position [758, 0]
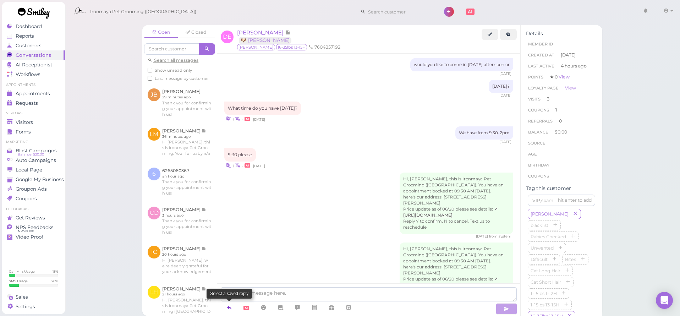
click at [230, 308] on icon at bounding box center [229, 307] width 6 height 7
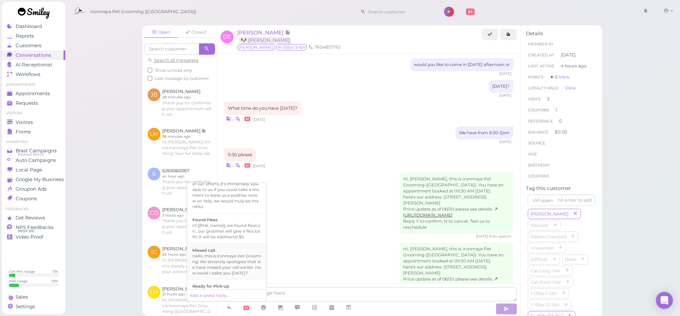
scroll to position [179, 0]
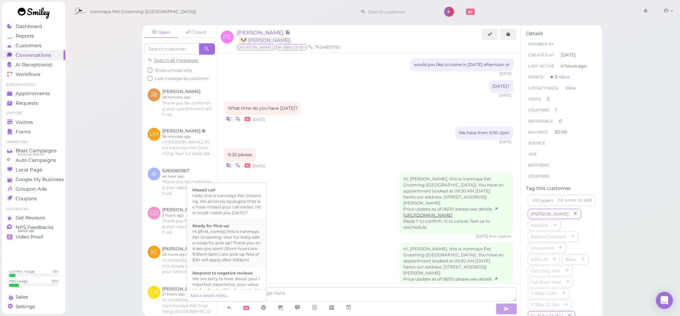
click at [235, 263] on div "Hi {{first_name}}, this is Ironmaya Pet Grooming. Your fur baby is/are ready fo…" at bounding box center [226, 246] width 69 height 34
type textarea "Hi {{first_name}}, this is Ironmaya Pet Grooming. Your fur baby is/are ready fo…"
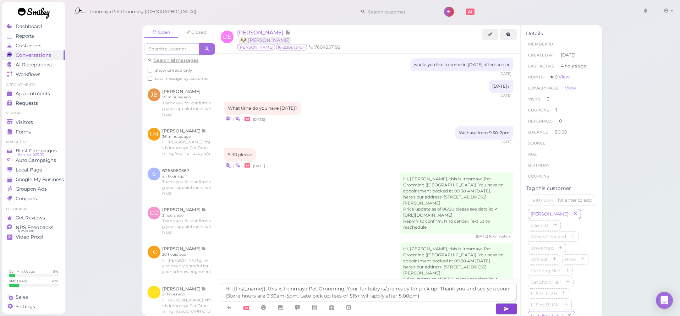
click at [512, 309] on button "button" at bounding box center [506, 308] width 21 height 11
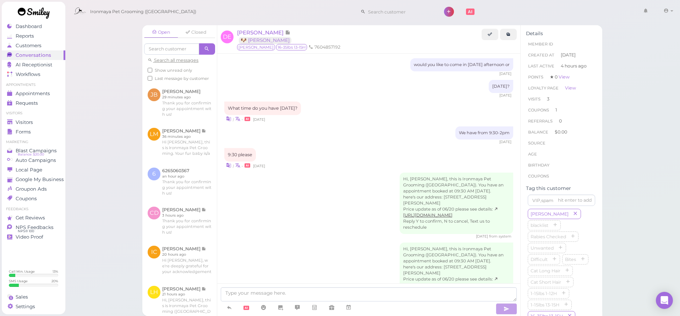
scroll to position [791, 0]
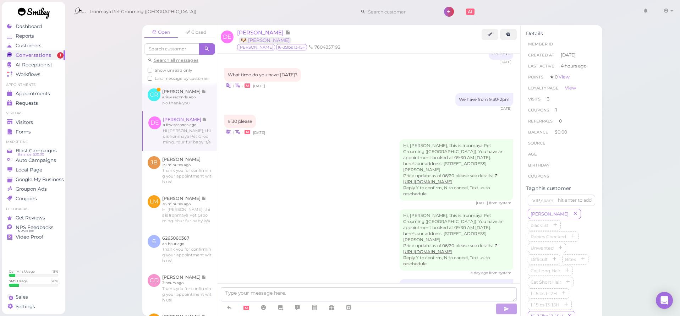
click at [188, 111] on link at bounding box center [179, 97] width 75 height 28
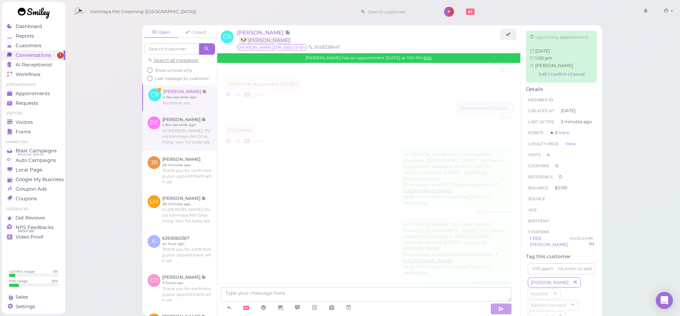
scroll to position [1064, 0]
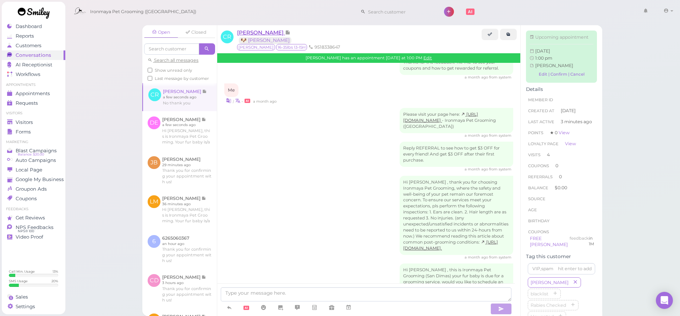
click at [262, 35] on span "[PERSON_NAME]" at bounding box center [261, 32] width 48 height 7
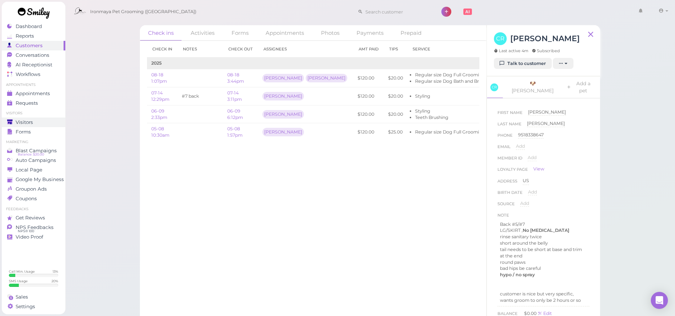
click at [26, 124] on span "Visitors" at bounding box center [24, 122] width 17 height 6
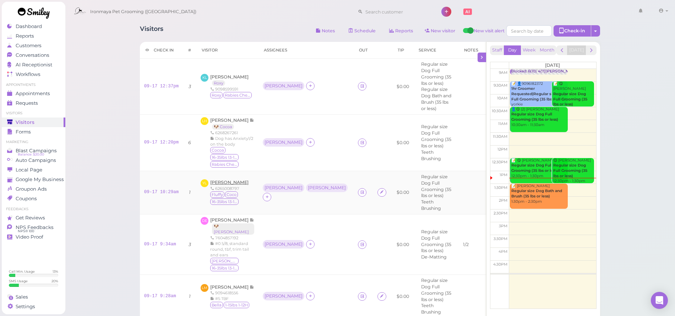
click at [224, 182] on span "[PERSON_NAME]" at bounding box center [229, 182] width 38 height 5
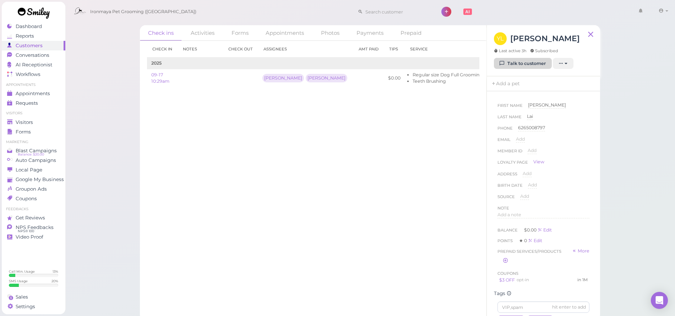
click at [533, 65] on link "Talk to customer" at bounding box center [523, 63] width 58 height 11
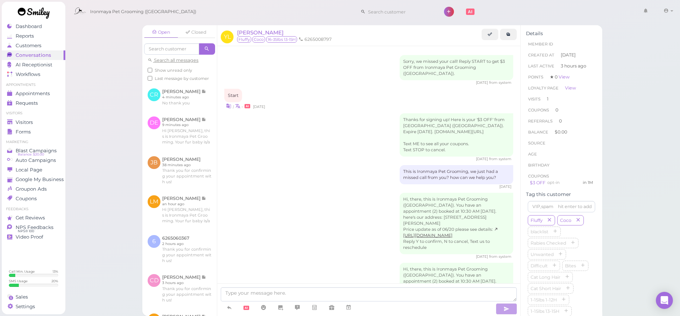
scroll to position [140, 0]
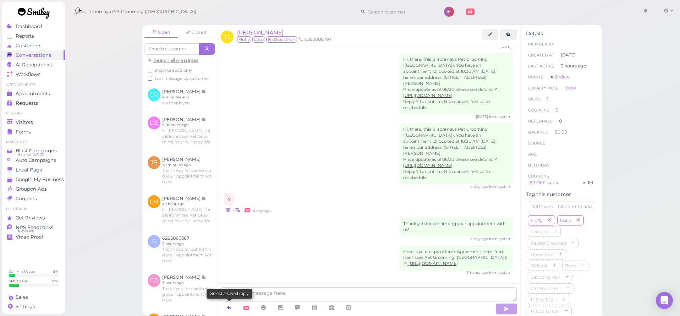
click at [231, 308] on icon at bounding box center [229, 307] width 6 height 7
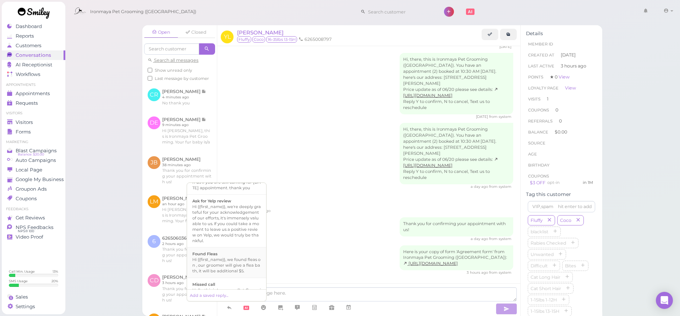
scroll to position [145, 0]
click at [222, 279] on div "Hi {{first_name}}, this is Ironmaya Pet Grooming. Your fur baby is/are ready fo…" at bounding box center [226, 280] width 69 height 34
type textarea "Hi {{first_name}}, this is Ironmaya Pet Grooming. Your fur baby is/are ready fo…"
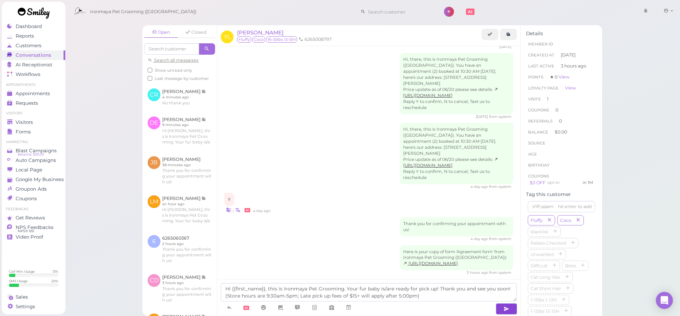
click at [513, 307] on button "button" at bounding box center [506, 308] width 21 height 11
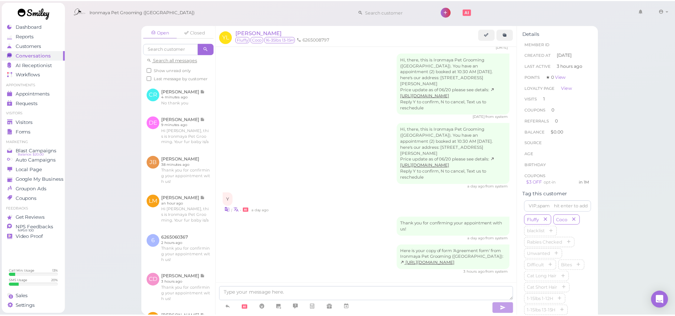
scroll to position [173, 0]
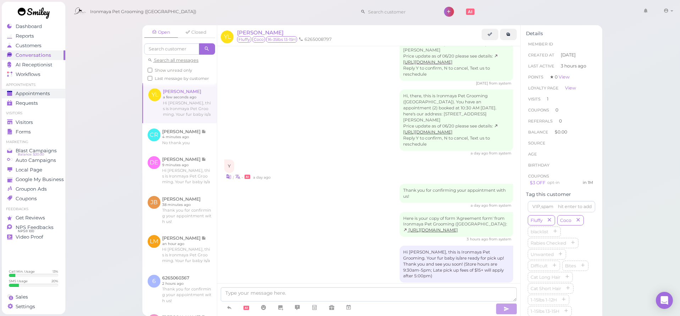
click at [28, 91] on span "Appointments" at bounding box center [33, 94] width 34 height 6
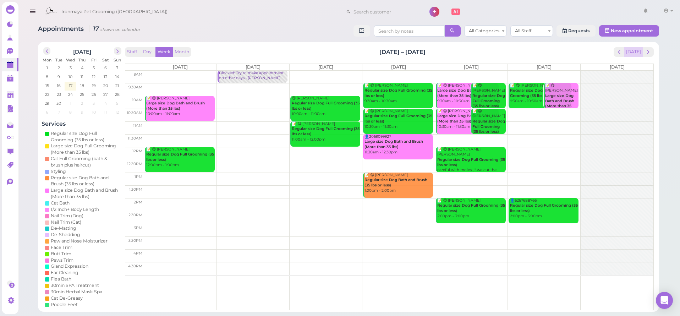
click at [637, 51] on button "[DATE]" at bounding box center [633, 52] width 19 height 10
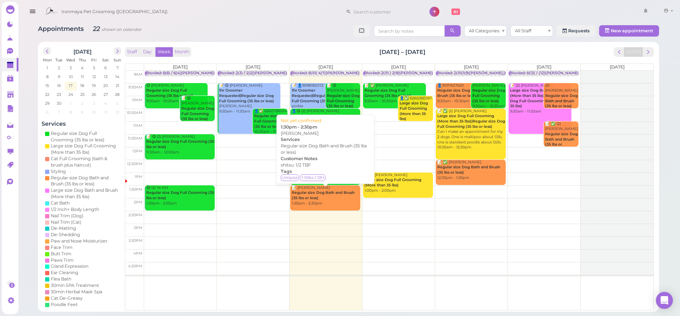
click at [317, 191] on b "Regular size Dog Bath and Brush (35 lbs or less)" at bounding box center [323, 195] width 63 height 10
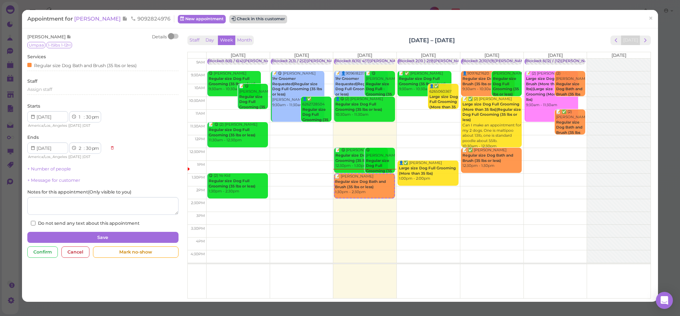
click at [262, 17] on button "Check in this customer" at bounding box center [258, 19] width 58 height 9
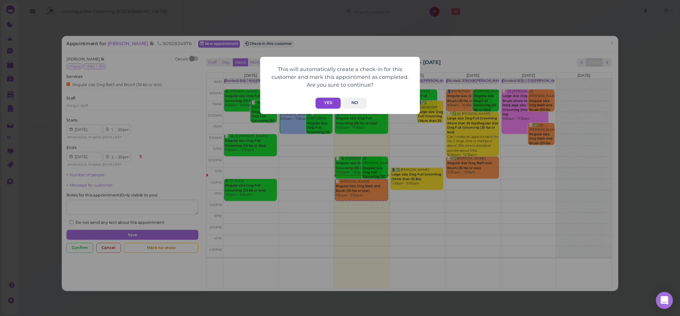
click at [321, 98] on button "Yes" at bounding box center [328, 103] width 25 height 11
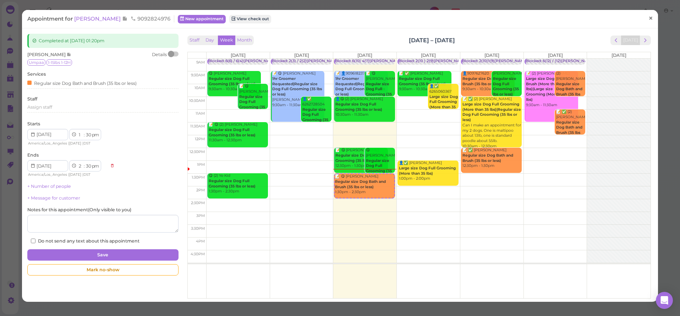
click at [649, 20] on span "×" at bounding box center [651, 18] width 5 height 10
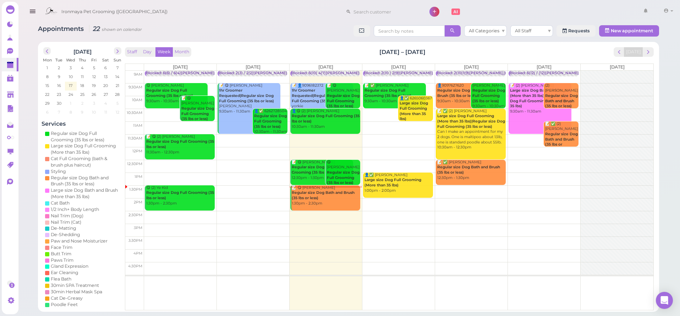
click at [35, 12] on icon "button" at bounding box center [32, 11] width 7 height 9
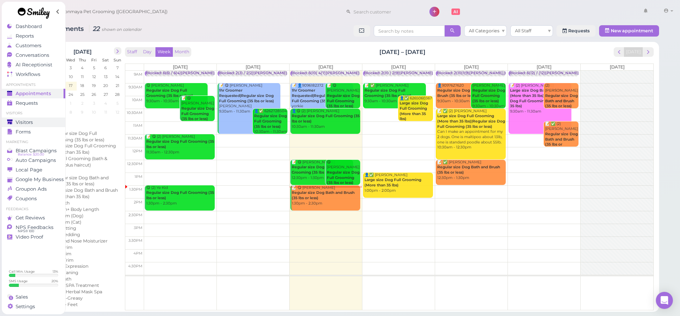
click at [27, 121] on span "Visitors" at bounding box center [24, 122] width 17 height 6
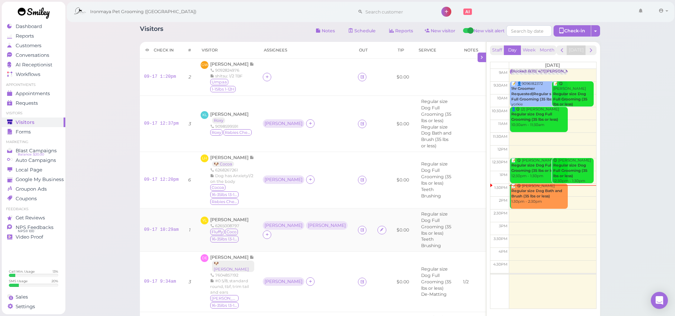
scroll to position [136, 0]
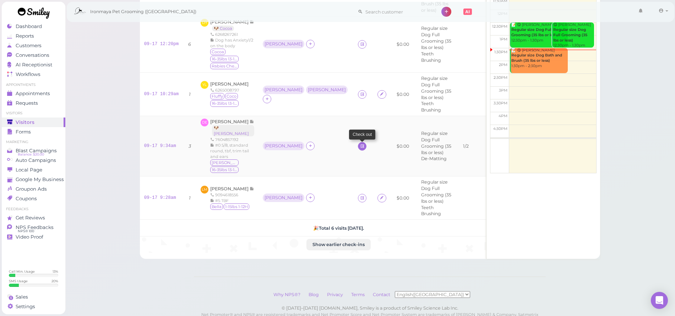
click at [360, 143] on icon at bounding box center [362, 145] width 5 height 5
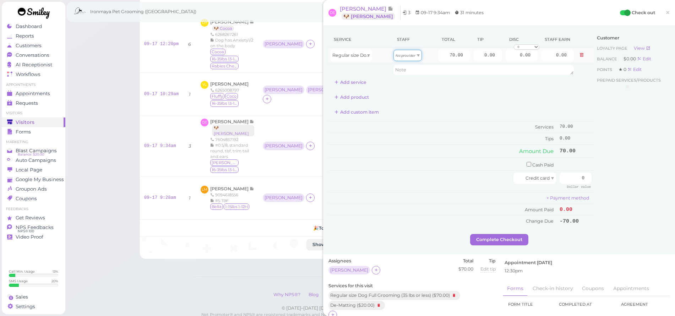
click at [405, 54] on icon "No provider" at bounding box center [405, 56] width 20 height 4
type input "30.10"
click at [308, 143] on icon at bounding box center [310, 145] width 5 height 5
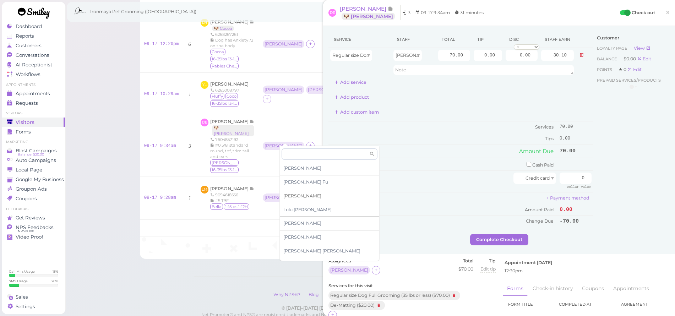
click at [292, 199] on div "[PERSON_NAME]" at bounding box center [329, 196] width 99 height 14
click at [360, 85] on button "Add service" at bounding box center [350, 82] width 44 height 11
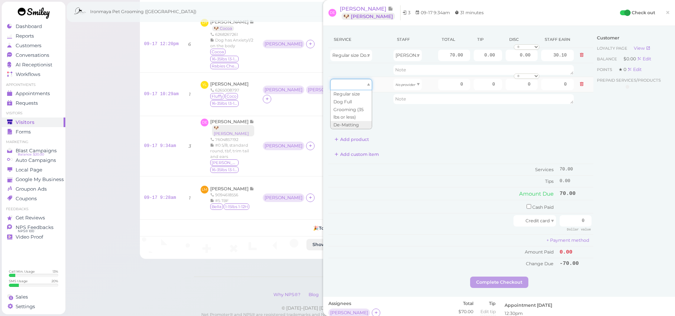
click at [360, 85] on div at bounding box center [351, 84] width 42 height 11
type input "20.00"
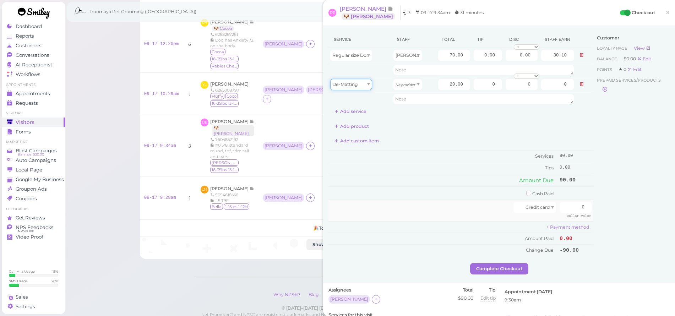
scroll to position [59, 0]
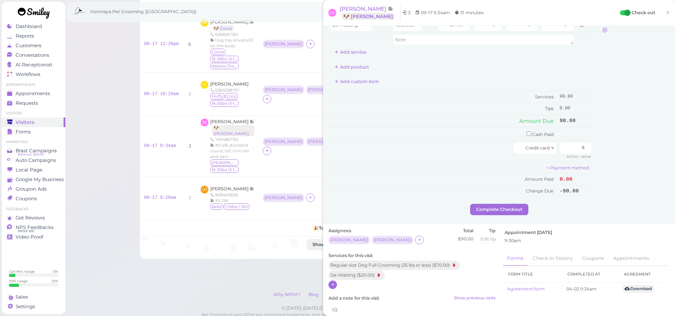
click at [333, 282] on icon at bounding box center [333, 284] width 5 height 5
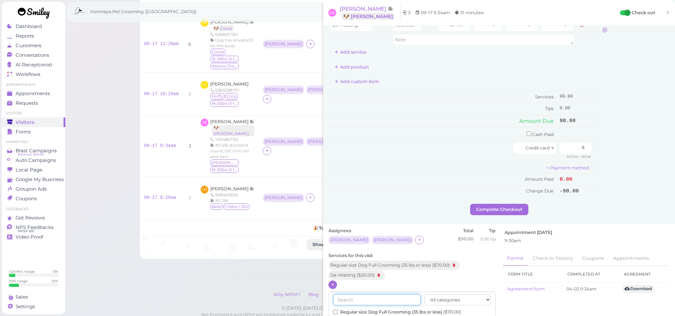
click at [362, 298] on input "text" at bounding box center [377, 299] width 88 height 11
type input "face"
click at [335, 310] on input "Face Trim ($15.00)" at bounding box center [335, 312] width 5 height 5
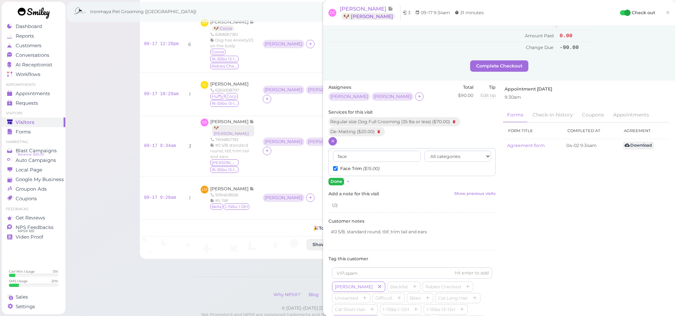
click at [341, 180] on button "Done" at bounding box center [336, 181] width 16 height 7
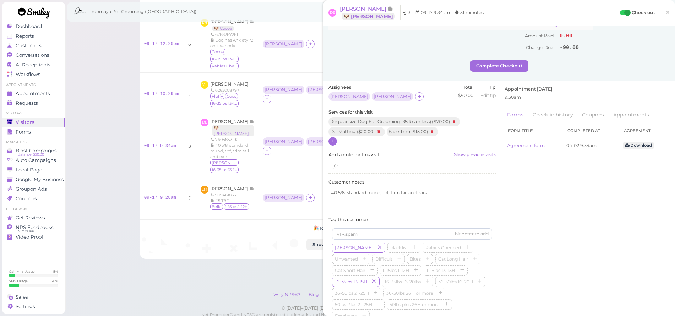
scroll to position [0, 0]
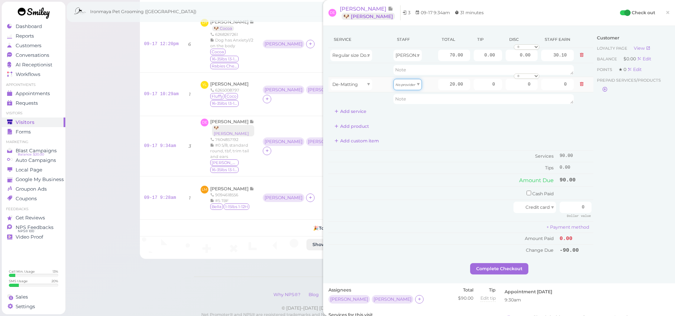
click at [397, 85] on icon "No provider" at bounding box center [405, 85] width 20 height 4
type input "8.60"
click at [361, 108] on button "Add service" at bounding box center [350, 111] width 44 height 11
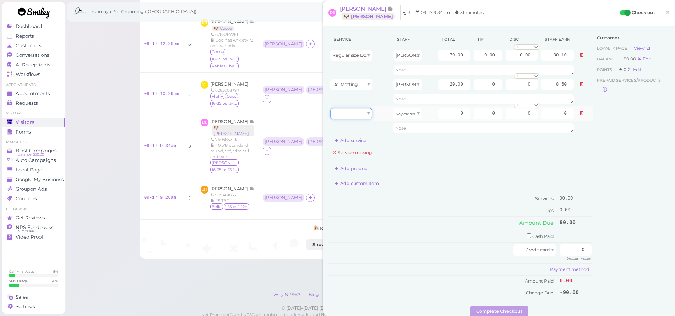
click at [360, 118] on div at bounding box center [351, 113] width 42 height 11
type input "15.00"
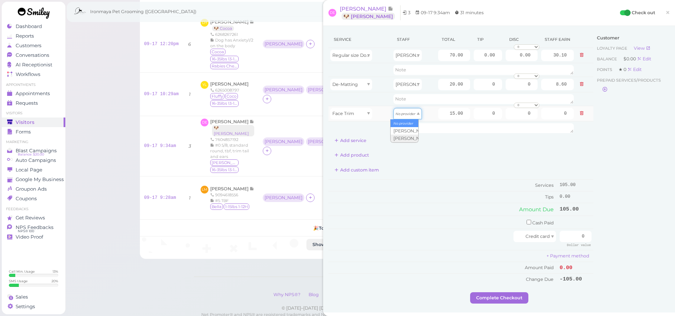
click at [411, 113] on icon "No provider" at bounding box center [405, 114] width 20 height 4
type input "6.75"
drag, startPoint x: 444, startPoint y: 55, endPoint x: 464, endPoint y: 58, distance: 20.7
click at [464, 58] on td "70.00" at bounding box center [454, 55] width 36 height 15
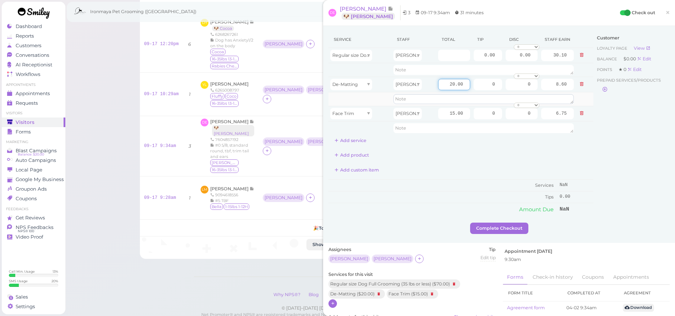
drag, startPoint x: 439, startPoint y: 79, endPoint x: 535, endPoint y: 95, distance: 97.6
click at [535, 95] on tbody "Regular size Dog Full Grooming (35 lbs or less) [PERSON_NAME] 0.00 0.00 0 10% o…" at bounding box center [460, 91] width 265 height 87
type input "10"
type input "4.30"
click at [508, 162] on div "Service Staff Total Tip Disc Staff earn Regular size Dog Full Grooming (35 lbs …" at bounding box center [460, 123] width 265 height 184
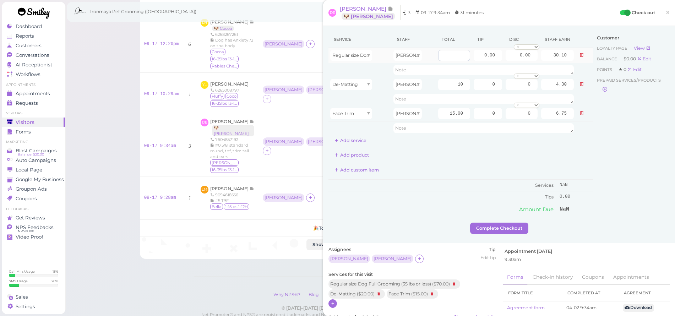
type input "-1"
type input "-0.43"
click at [458, 57] on input "-1" at bounding box center [454, 55] width 32 height 11
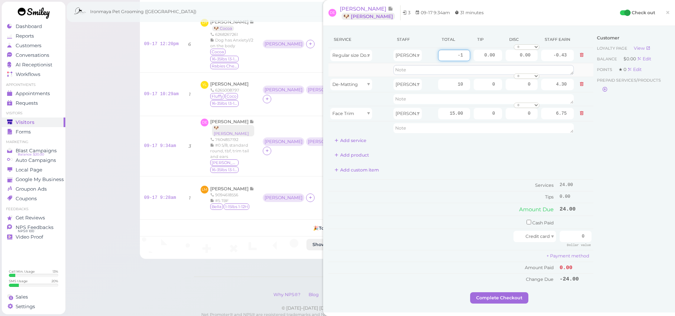
drag, startPoint x: 441, startPoint y: 50, endPoint x: 501, endPoint y: 71, distance: 63.0
click at [501, 71] on tbody "Regular size Dog Full Grooming (35 lbs or less) [PERSON_NAME] -1 0.00 0.00 0 10…" at bounding box center [460, 91] width 265 height 87
type input "65"
type input "27.95"
click at [521, 168] on div "Add custom item" at bounding box center [460, 169] width 265 height 11
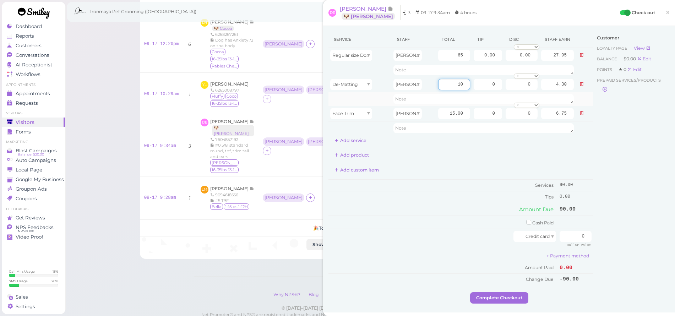
drag, startPoint x: 445, startPoint y: 83, endPoint x: 526, endPoint y: 93, distance: 81.1
click at [525, 93] on tbody "Regular size Dog Full Grooming (35 lbs or less) [PERSON_NAME] 65 0.00 0.00 0 10…" at bounding box center [460, 91] width 265 height 87
type input "15"
type input "6.45"
click at [485, 149] on div "Service Staff Total Tip Disc Staff earn Regular size Dog Full Grooming (35 lbs …" at bounding box center [460, 158] width 265 height 254
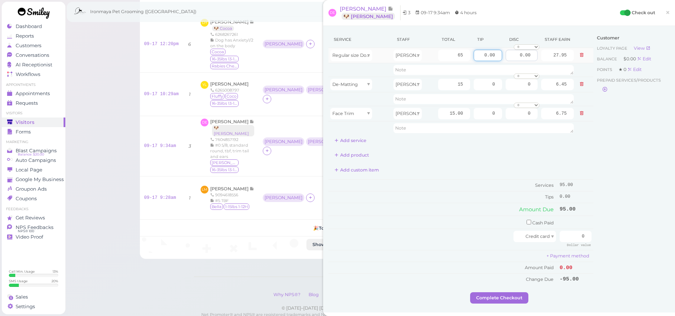
drag, startPoint x: 479, startPoint y: 52, endPoint x: 503, endPoint y: 56, distance: 24.1
click at [503, 56] on tr "Regular size Dog Full Grooming (35 lbs or less) [PERSON_NAME] 65 0.00 0.00 0 10…" at bounding box center [460, 55] width 265 height 15
type input "1.5"
click at [498, 173] on div "Add custom item" at bounding box center [460, 169] width 265 height 11
click at [526, 220] on input "checkbox" at bounding box center [528, 222] width 5 height 5
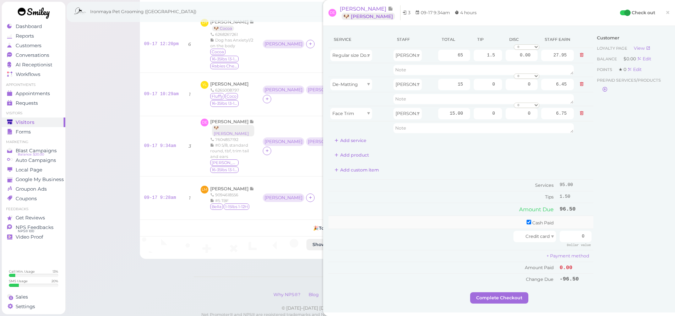
checkbox input "true"
drag, startPoint x: 559, startPoint y: 222, endPoint x: 604, endPoint y: 224, distance: 44.8
click at [604, 224] on div "Service Staff Total Tip Disc Staff earn Regular size Dog Full Grooming (35 lbs …" at bounding box center [498, 162] width 341 height 263
type input "80"
click at [613, 240] on div "Customer Loyalty page View Balance $0.00 Edit Points ★ 0 Edit Prepaid services/…" at bounding box center [631, 162] width 76 height 263
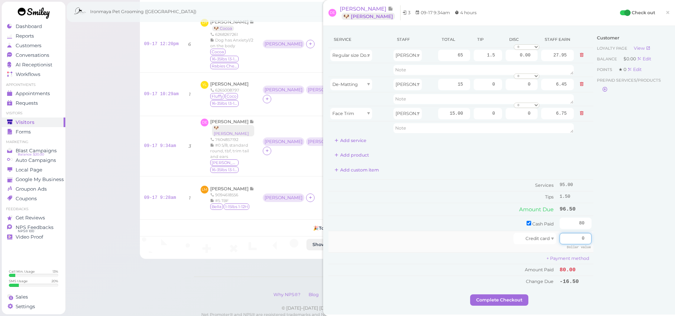
drag, startPoint x: 576, startPoint y: 236, endPoint x: 585, endPoint y: 239, distance: 9.5
click at [585, 239] on input "0" at bounding box center [575, 238] width 32 height 11
type input "16.5"
click at [617, 236] on div "Customer Loyalty page View Balance $0.00 Edit Points ★ 0 Edit Prepaid services/…" at bounding box center [631, 162] width 76 height 263
click at [510, 297] on button "Complete Checkout" at bounding box center [499, 299] width 58 height 11
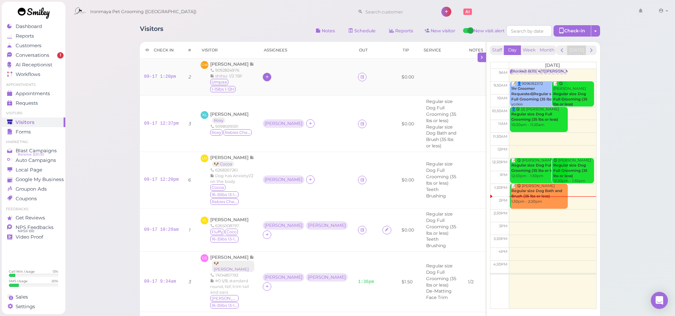
click at [265, 78] on icon at bounding box center [267, 76] width 5 height 5
click at [279, 189] on span "[PERSON_NAME]" at bounding box center [301, 189] width 77 height 5
click at [46, 63] on span "AI Receptionist" at bounding box center [34, 65] width 37 height 6
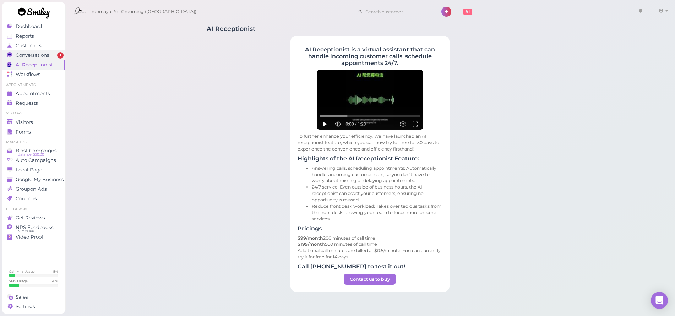
click at [45, 56] on span "Conversations" at bounding box center [33, 55] width 34 height 6
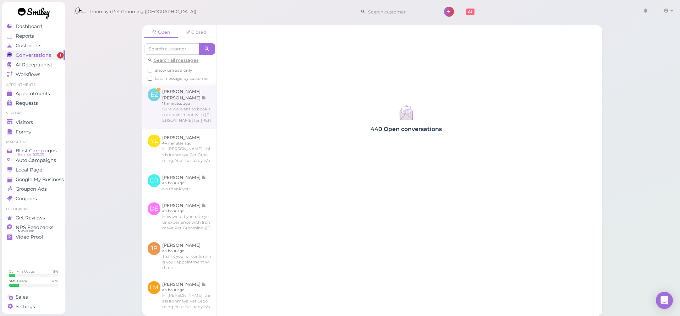
click at [156, 117] on link at bounding box center [179, 106] width 74 height 46
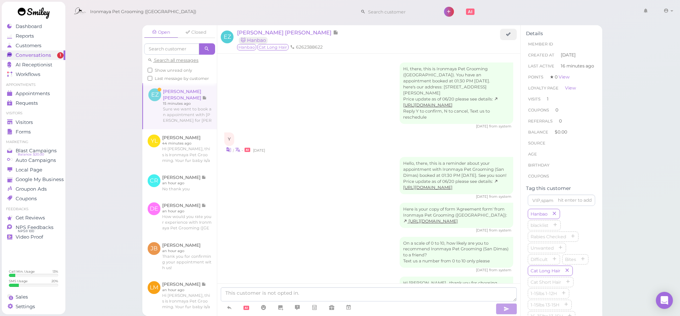
scroll to position [153, 0]
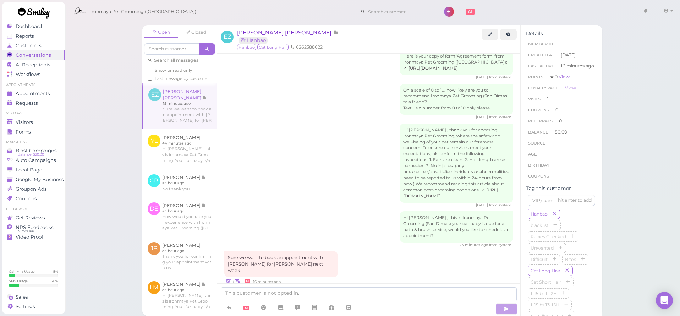
click at [260, 34] on span "[PERSON_NAME] [PERSON_NAME]" at bounding box center [285, 32] width 96 height 7
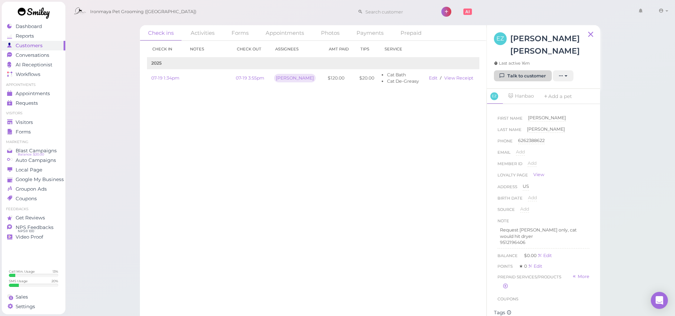
click at [504, 73] on icon at bounding box center [502, 75] width 5 height 5
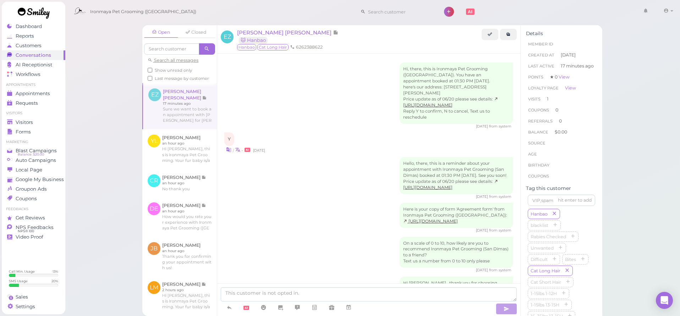
scroll to position [153, 0]
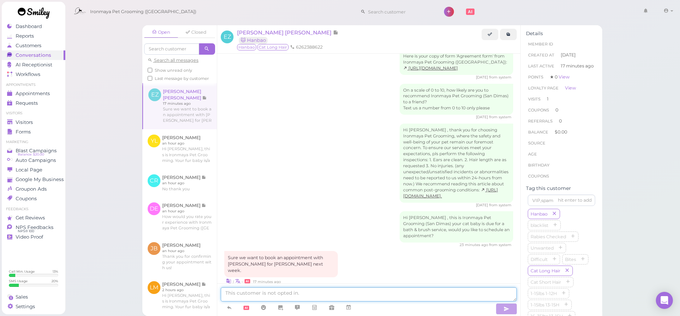
click at [250, 296] on textarea at bounding box center [369, 294] width 296 height 14
type textarea "[PERSON_NAME] work at our upland location, you can contact our upland store by …"
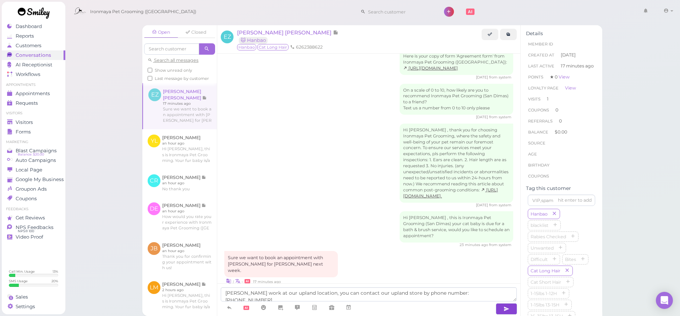
click at [505, 310] on icon "button" at bounding box center [507, 308] width 6 height 7
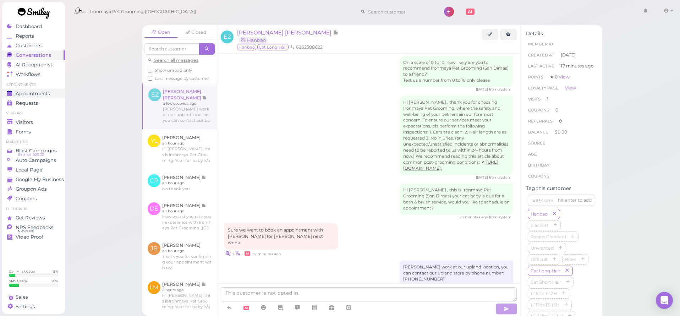
click at [48, 90] on link "Appointments" at bounding box center [34, 94] width 64 height 10
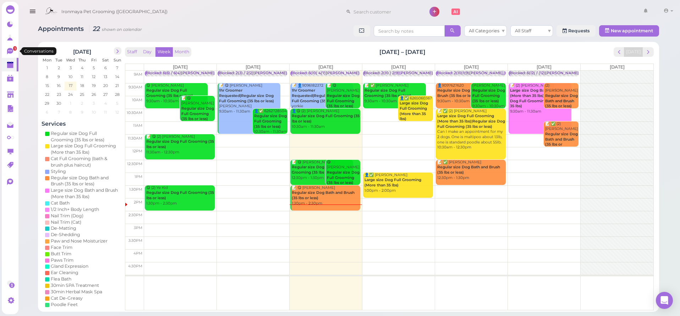
drag, startPoint x: 18, startPoint y: 52, endPoint x: 13, endPoint y: 52, distance: 4.6
click at [18, 52] on link "1" at bounding box center [10, 50] width 17 height 13
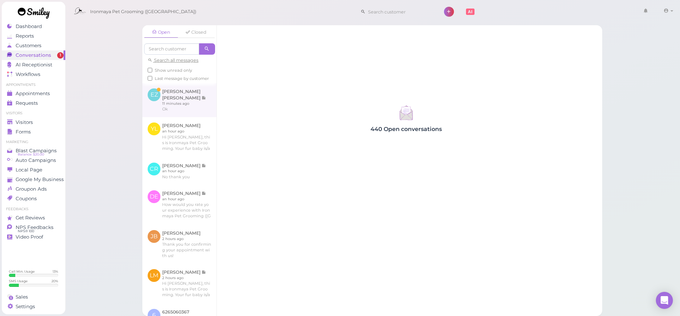
click at [195, 98] on link at bounding box center [179, 100] width 74 height 34
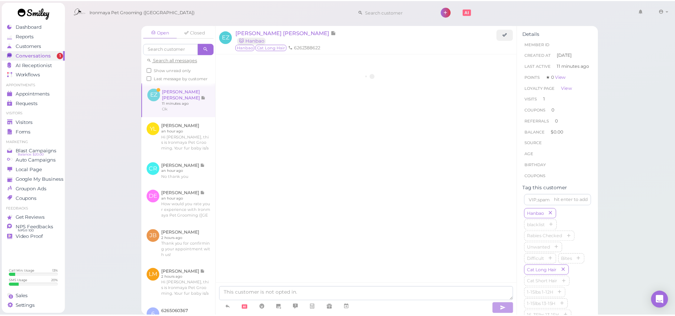
scroll to position [210, 0]
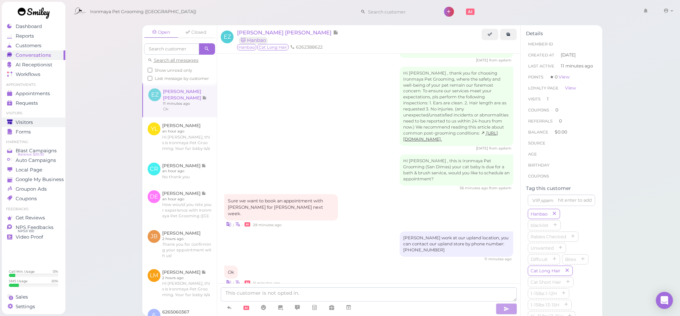
click at [28, 120] on span "Visitors" at bounding box center [24, 122] width 17 height 6
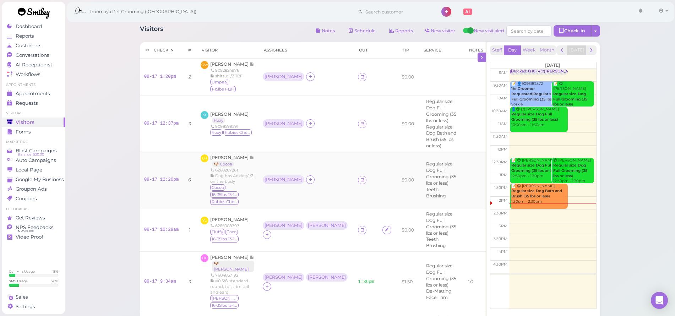
scroll to position [57, 0]
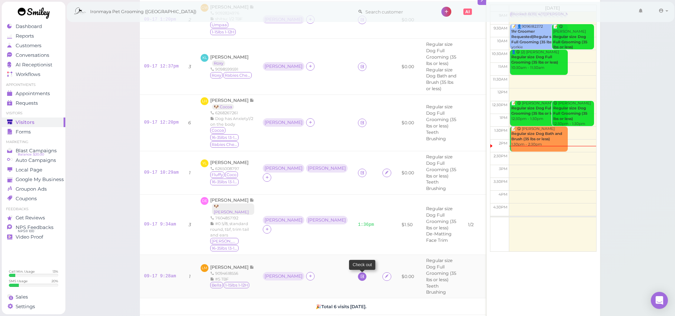
click at [358, 272] on link at bounding box center [362, 276] width 9 height 9
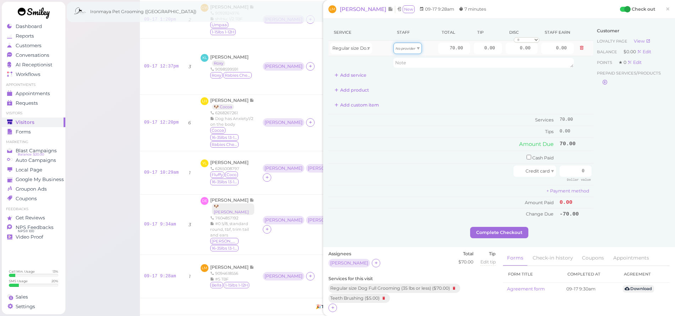
click at [402, 49] on icon "No provider" at bounding box center [405, 49] width 20 height 4
type input "31.50"
click at [364, 76] on button "Add service" at bounding box center [350, 75] width 44 height 11
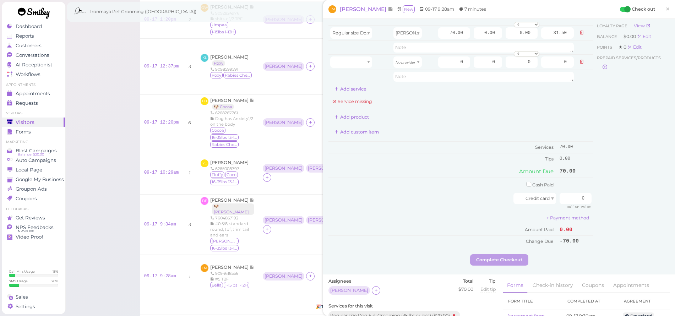
scroll to position [82, 0]
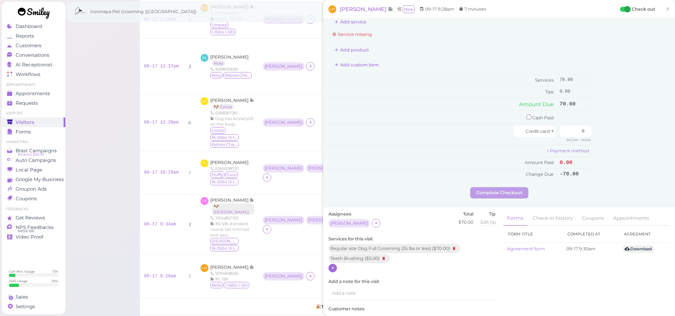
click at [334, 265] on icon at bounding box center [333, 267] width 5 height 5
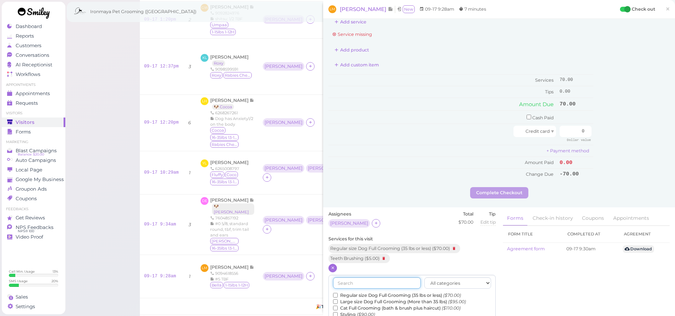
click at [364, 277] on input "text" at bounding box center [377, 282] width 88 height 11
type input "de"
click at [335, 293] on input "De-Matting ($20.00)" at bounding box center [335, 295] width 5 height 5
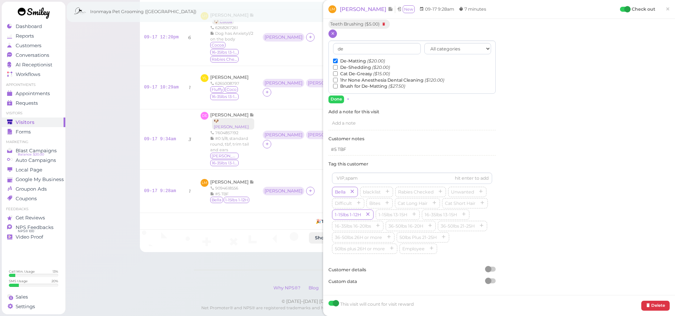
scroll to position [160, 0]
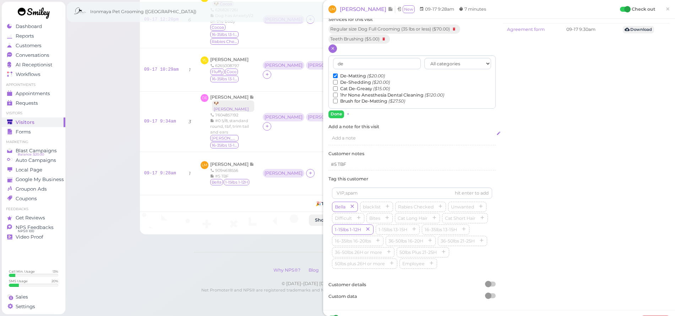
click at [332, 110] on button "Done" at bounding box center [336, 113] width 16 height 7
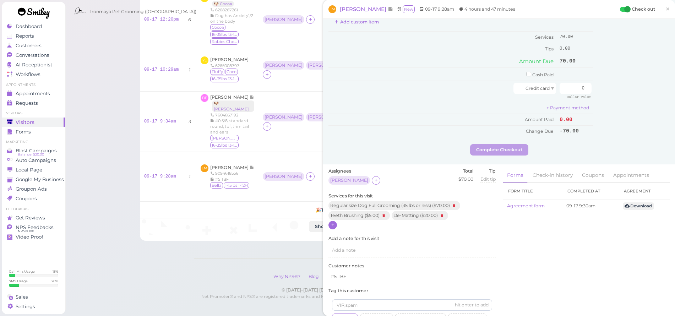
scroll to position [0, 0]
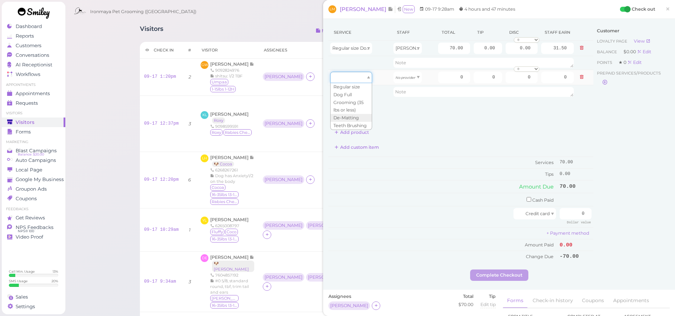
drag, startPoint x: 357, startPoint y: 74, endPoint x: 356, endPoint y: 80, distance: 5.7
click at [357, 74] on div at bounding box center [351, 77] width 42 height 11
type input "20.00"
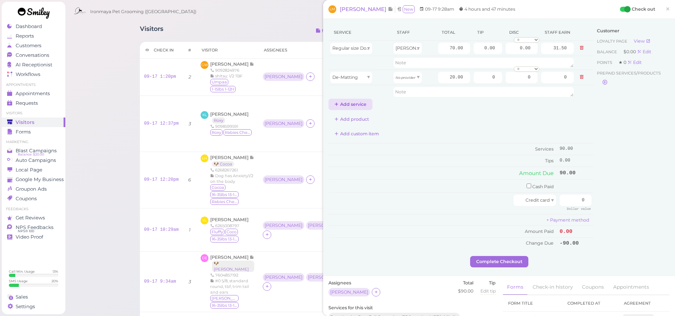
click at [365, 104] on button "Add service" at bounding box center [350, 104] width 44 height 11
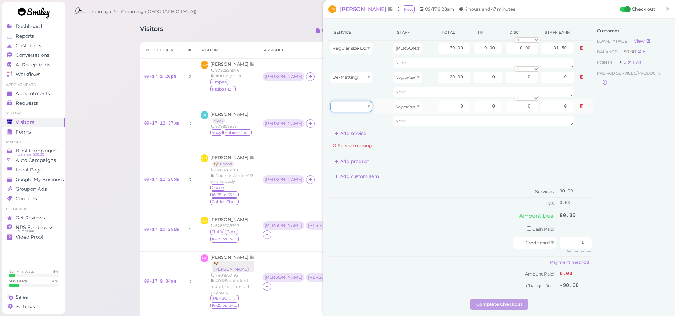
click at [360, 107] on div at bounding box center [351, 106] width 42 height 11
type input "5.00"
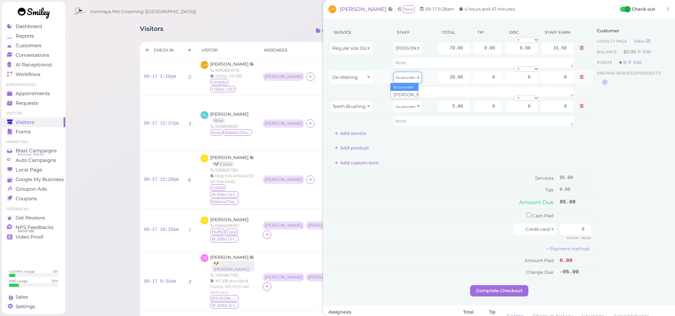
click at [400, 80] on div "No provider" at bounding box center [407, 77] width 28 height 11
drag, startPoint x: 399, startPoint y: 90, endPoint x: 400, endPoint y: 93, distance: 3.6
type input "9.00"
click at [399, 110] on div "No provider" at bounding box center [407, 106] width 28 height 11
type input "2.25"
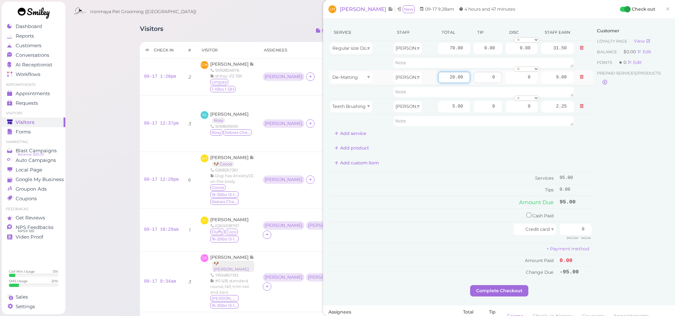
drag, startPoint x: 438, startPoint y: 78, endPoint x: 475, endPoint y: 75, distance: 36.7
click at [475, 75] on tr "De-Matting [PERSON_NAME] 20.00 0 0 0 10% off 15% off 20% off 25% off 30% off 50…" at bounding box center [460, 77] width 265 height 15
type input "5"
type input "2.25"
click at [446, 173] on td "Services" at bounding box center [442, 179] width 229 height 12
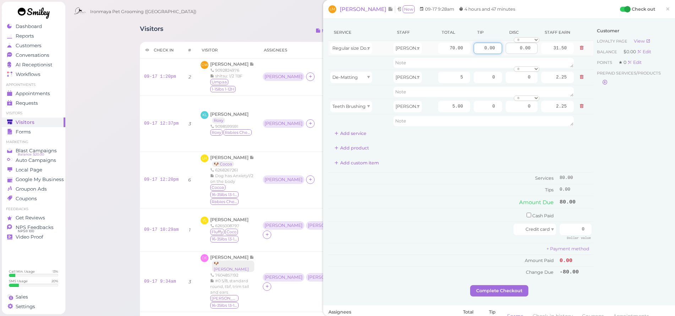
drag, startPoint x: 475, startPoint y: 49, endPoint x: 514, endPoint y: 48, distance: 38.4
click at [514, 48] on tr "Regular size Dog Full Grooming (35 lbs or less) [PERSON_NAME] 70.00 0.00 0.00 0…" at bounding box center [460, 48] width 265 height 15
type input "8"
click at [519, 135] on div "Service Staff Total Tip Disc Staff earn Regular size Dog Full Grooming (35 lbs …" at bounding box center [460, 81] width 265 height 115
drag, startPoint x: 564, startPoint y: 231, endPoint x: 551, endPoint y: 223, distance: 15.3
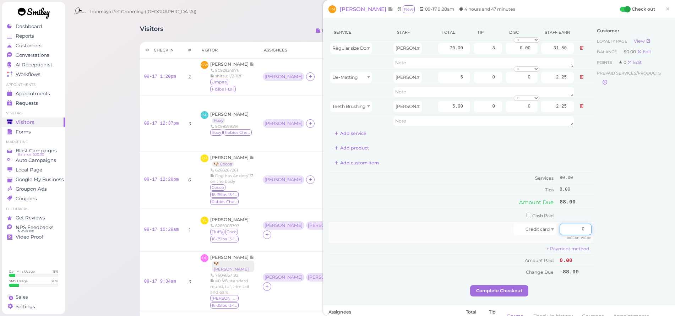
click at [559, 225] on input "0" at bounding box center [575, 229] width 32 height 11
type input "88"
click at [496, 285] on button "Complete Checkout" at bounding box center [499, 290] width 58 height 11
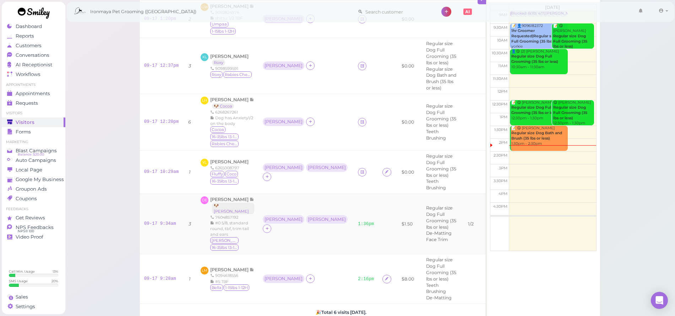
scroll to position [70, 0]
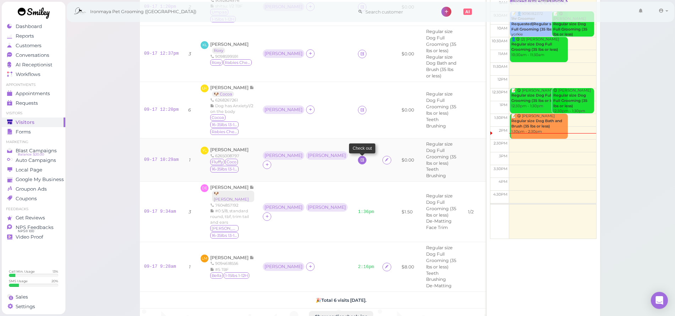
click at [360, 162] on icon at bounding box center [362, 159] width 5 height 5
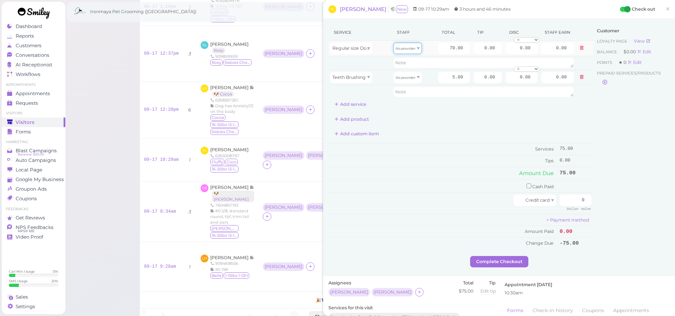
click at [399, 49] on icon "No provider" at bounding box center [405, 49] width 20 height 4
drag, startPoint x: 403, startPoint y: 63, endPoint x: 403, endPoint y: 70, distance: 7.5
type input "31.50"
click at [404, 76] on icon "No provider" at bounding box center [405, 78] width 20 height 4
type input "2.25"
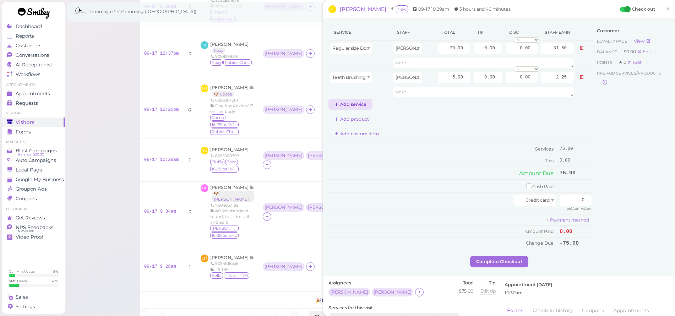
click at [353, 104] on button "Add service" at bounding box center [350, 104] width 44 height 11
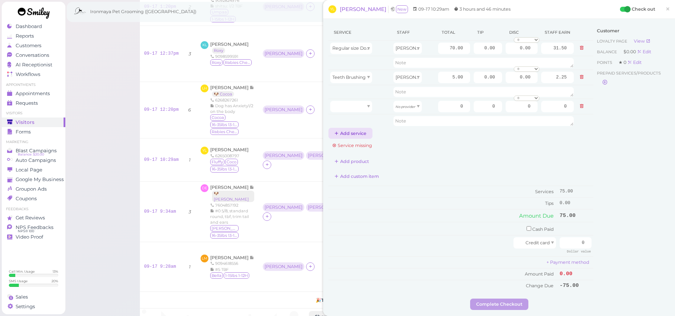
click at [354, 133] on button "Add service" at bounding box center [350, 133] width 44 height 11
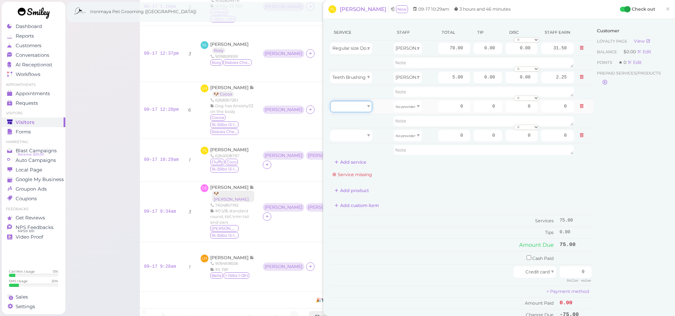
click at [360, 102] on div at bounding box center [351, 106] width 42 height 11
type input "70.00"
click at [357, 135] on div at bounding box center [351, 135] width 42 height 11
type input "5.00"
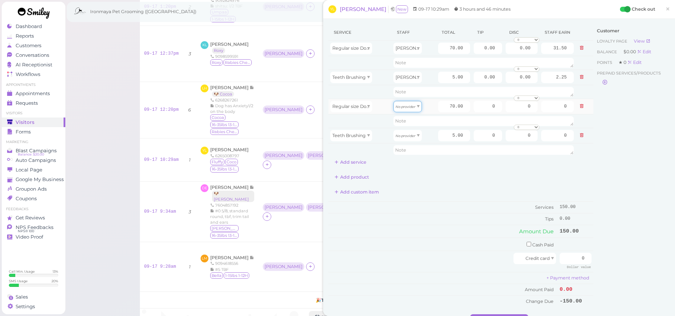
click at [409, 105] on icon "No provider" at bounding box center [405, 107] width 20 height 4
type input "30.10"
click at [403, 140] on div "No provider" at bounding box center [407, 135] width 28 height 11
drag, startPoint x: 404, startPoint y: 158, endPoint x: 407, endPoint y: 153, distance: 6.1
type input "2.15"
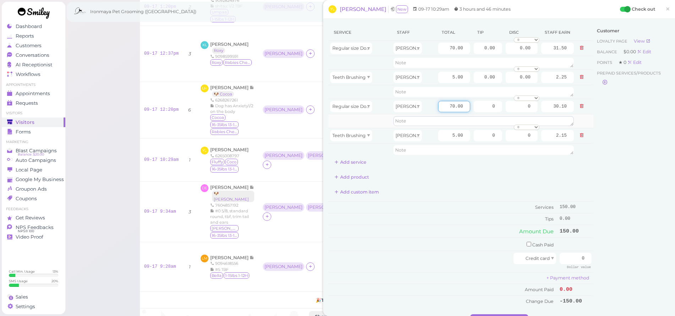
drag, startPoint x: 438, startPoint y: 105, endPoint x: 532, endPoint y: 120, distance: 95.0
click at [533, 120] on tbody "Regular size Dog Full Grooming (35 lbs or less) [PERSON_NAME] 70.00 0.00 0.00 0…" at bounding box center [460, 99] width 265 height 116
type input "80"
type input "34.40"
drag, startPoint x: 438, startPoint y: 47, endPoint x: 485, endPoint y: 57, distance: 48.6
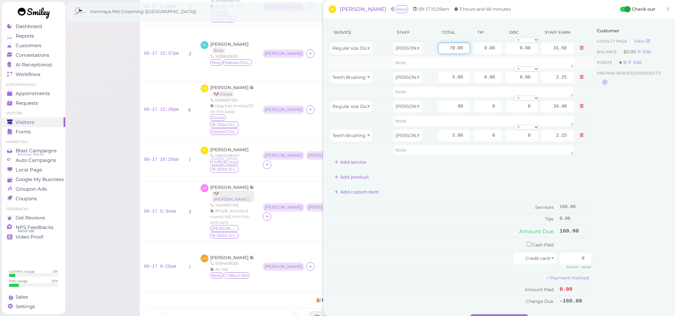
click at [485, 57] on tbody "Regular size Dog Full Grooming (35 lbs or less) [PERSON_NAME] 70.00 0.00 0.00 0…" at bounding box center [460, 99] width 265 height 116
type input "9"
type input "80"
type input "36.00"
click at [447, 187] on div "Add custom item" at bounding box center [460, 191] width 265 height 11
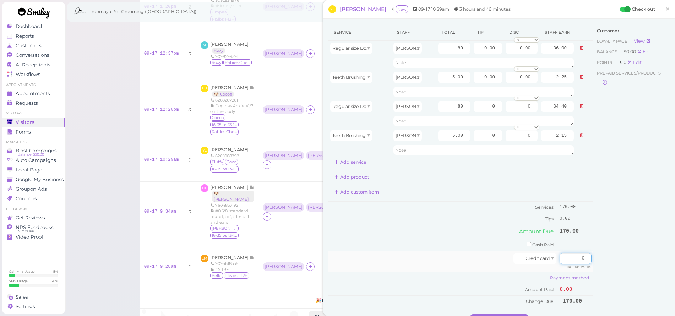
click at [568, 255] on input "0" at bounding box center [575, 258] width 32 height 11
type input "170"
click at [619, 251] on div "Customer Loyalty page View Balance $0.00 Edit Points ★ 0 Edit Prepaid services/…" at bounding box center [631, 169] width 76 height 290
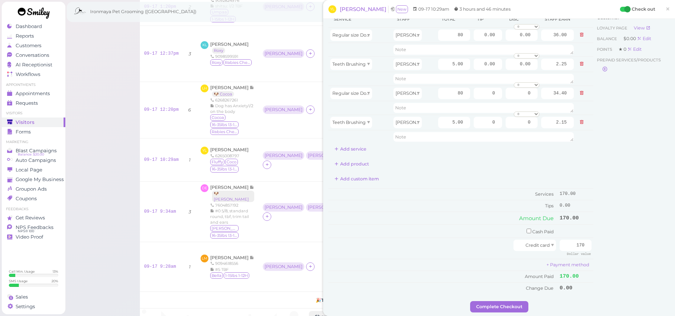
click at [490, 314] on div "Service Staff Total Tip Disc Staff earn Regular size Dog Full Grooming (35 lbs …" at bounding box center [499, 164] width 352 height 316
click at [490, 301] on button "Complete Checkout" at bounding box center [499, 306] width 58 height 11
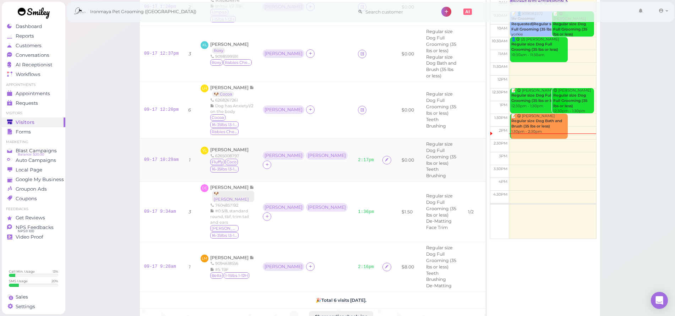
scroll to position [58, 0]
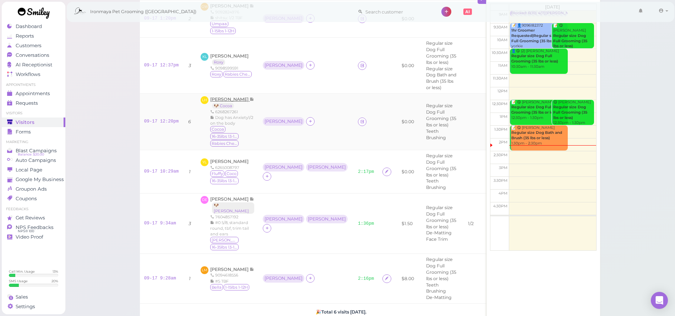
click at [228, 97] on span "[PERSON_NAME]" at bounding box center [229, 99] width 39 height 5
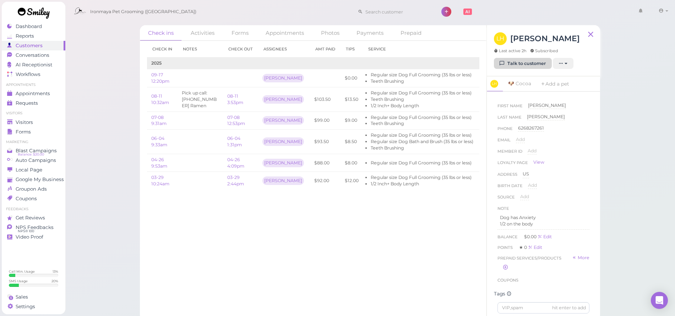
click at [520, 61] on link "Talk to customer" at bounding box center [523, 63] width 58 height 11
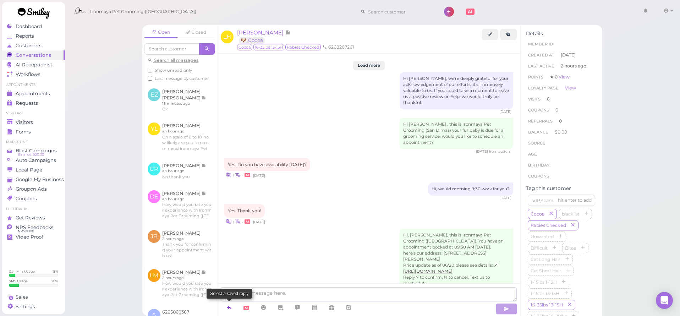
scroll to position [966, 0]
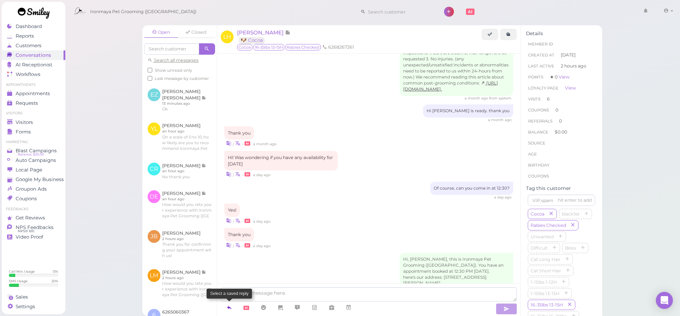
click at [230, 306] on icon at bounding box center [229, 307] width 6 height 7
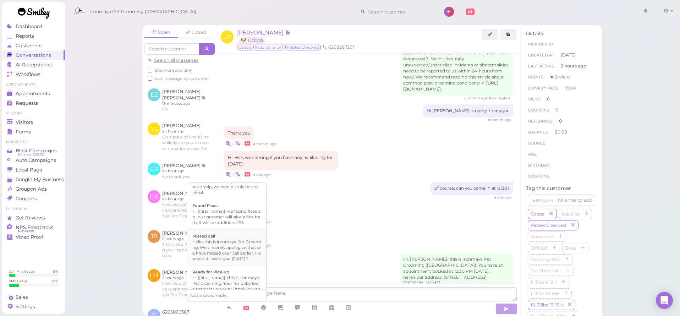
scroll to position [195, 0]
drag, startPoint x: 223, startPoint y: 247, endPoint x: 236, endPoint y: 251, distance: 13.8
click at [223, 247] on div "Hi {{first_name}}, this is Ironmaya Pet Grooming. Your fur baby is/are ready fo…" at bounding box center [226, 230] width 69 height 34
type textarea "Hi {{first_name}}, this is Ironmaya Pet Grooming. Your fur baby is/are ready fo…"
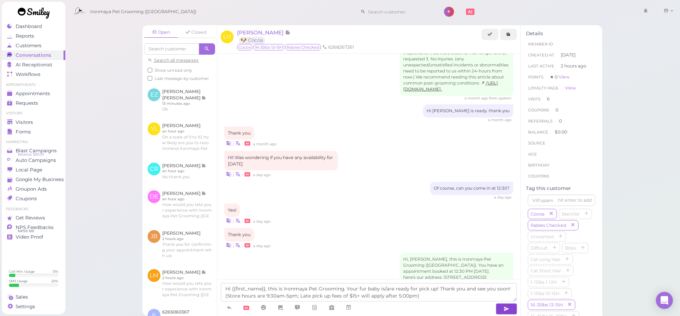
click at [500, 307] on button "button" at bounding box center [506, 308] width 21 height 11
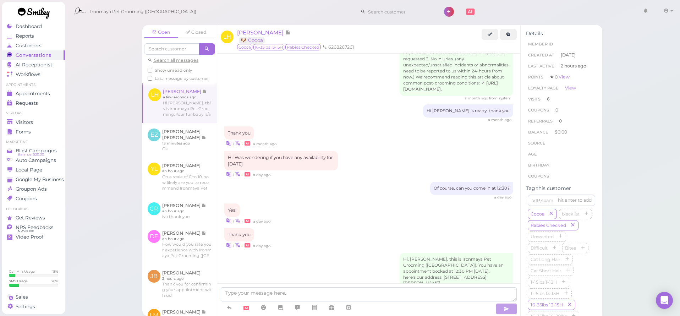
scroll to position [1000, 0]
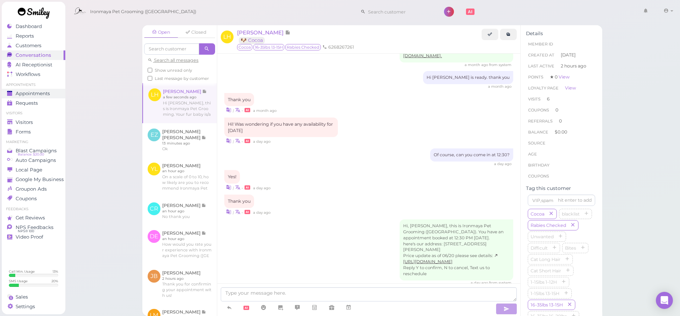
click at [36, 90] on link "Appointments" at bounding box center [34, 94] width 64 height 10
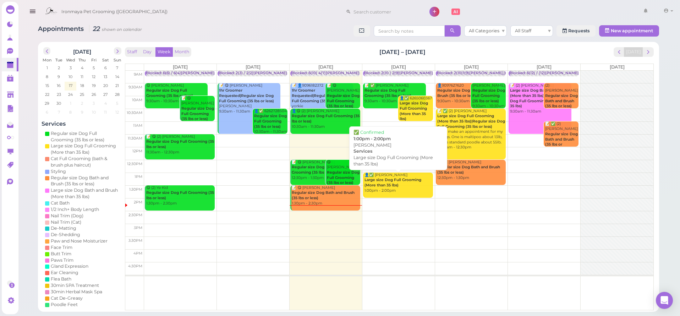
click at [409, 181] on div "👤✅ [PERSON_NAME] Large size Dog Full Grooming (More than 35 lbs) 1:00pm - 2:00pm" at bounding box center [398, 183] width 69 height 21
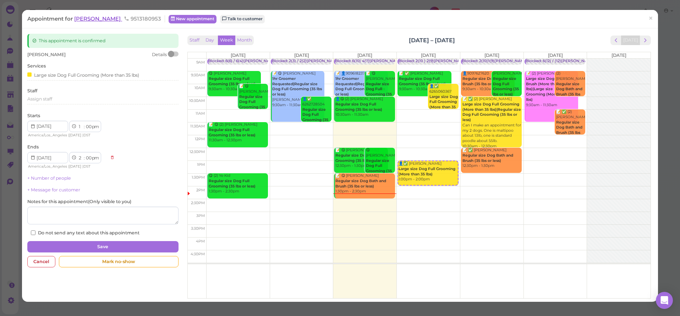
click at [111, 20] on span "[PERSON_NAME]" at bounding box center [98, 18] width 48 height 7
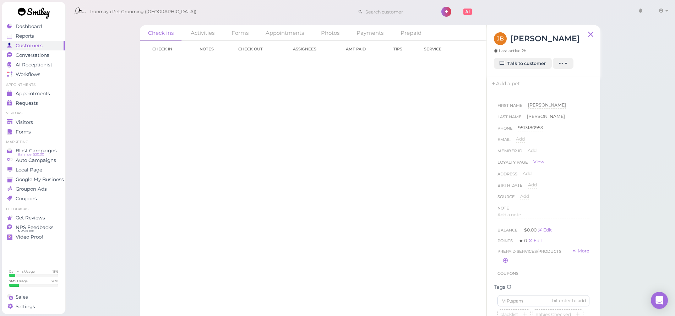
click at [512, 69] on div "[PERSON_NAME] Last active 2h Talk to customer New appointment Add stamps Add/Re…" at bounding box center [543, 50] width 113 height 51
click at [513, 64] on link "Talk to customer" at bounding box center [523, 63] width 58 height 11
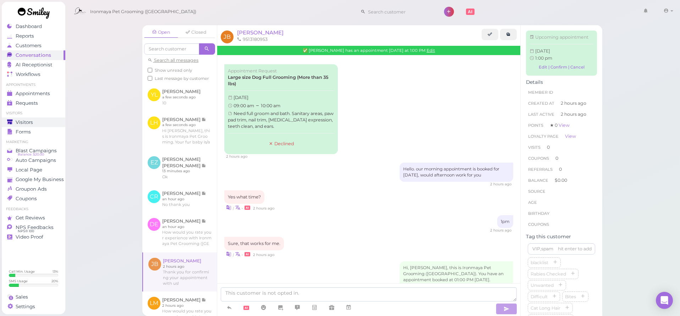
click at [31, 123] on span "Visitors" at bounding box center [24, 122] width 17 height 6
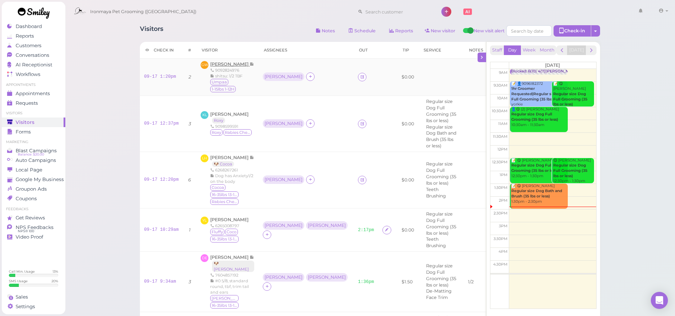
click at [220, 62] on span "[PERSON_NAME]" at bounding box center [229, 63] width 39 height 5
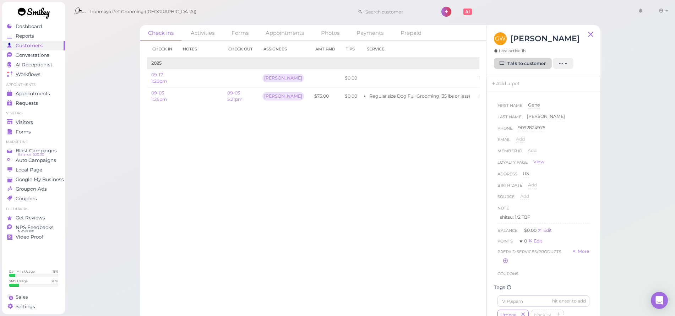
click at [519, 61] on link "Talk to customer" at bounding box center [523, 63] width 58 height 11
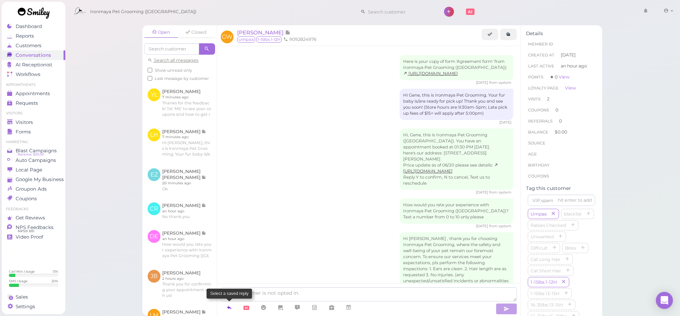
click at [229, 306] on icon at bounding box center [229, 307] width 6 height 7
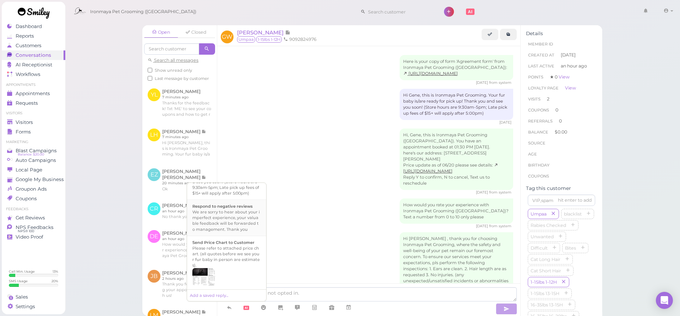
scroll to position [200, 0]
click at [229, 236] on div "Hi {{first_name}}, this is Ironmaya Pet Grooming. Your fur baby is/are ready fo…" at bounding box center [226, 225] width 69 height 34
type textarea "Hi {{first_name}}, this is Ironmaya Pet Grooming. Your fur baby is/are ready fo…"
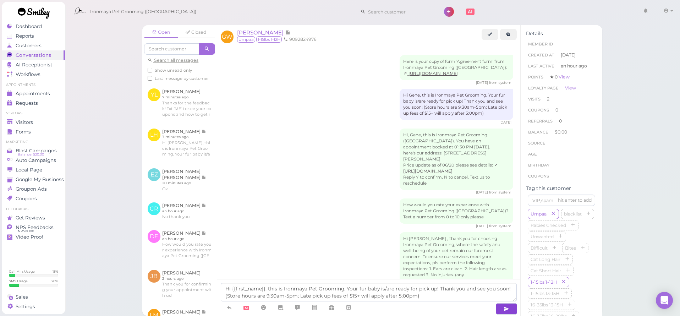
click at [502, 306] on button "button" at bounding box center [506, 308] width 21 height 11
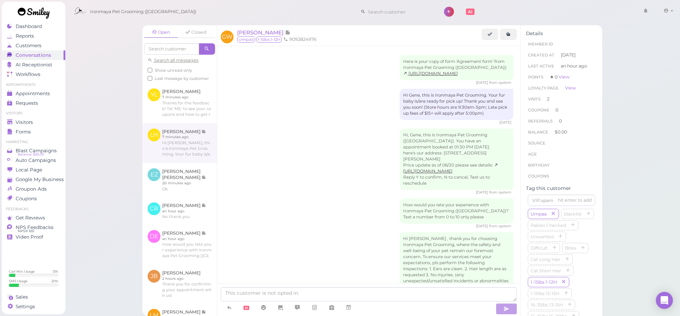
scroll to position [143, 0]
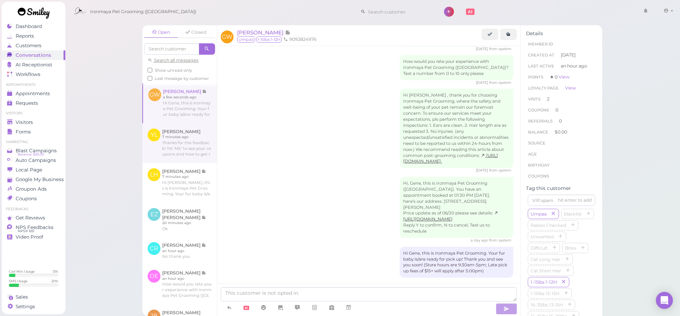
click at [178, 148] on link at bounding box center [179, 143] width 75 height 40
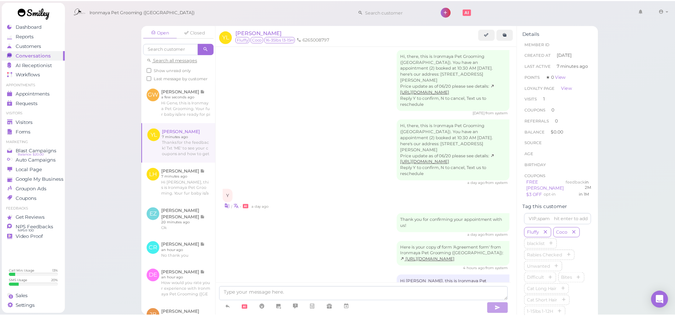
scroll to position [312, 0]
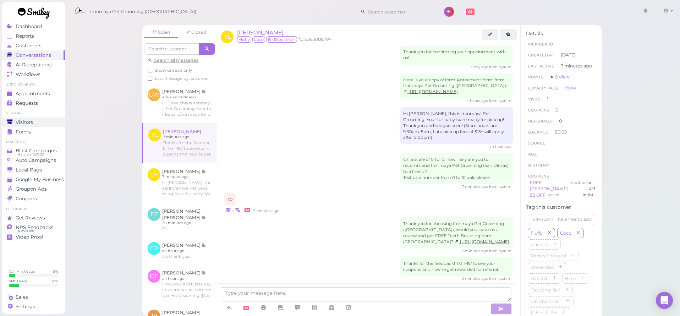
click at [19, 118] on link "Visitors" at bounding box center [34, 123] width 64 height 10
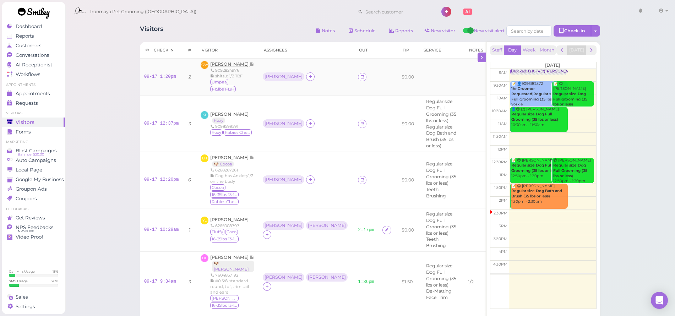
click at [223, 64] on span "[PERSON_NAME]" at bounding box center [229, 63] width 39 height 5
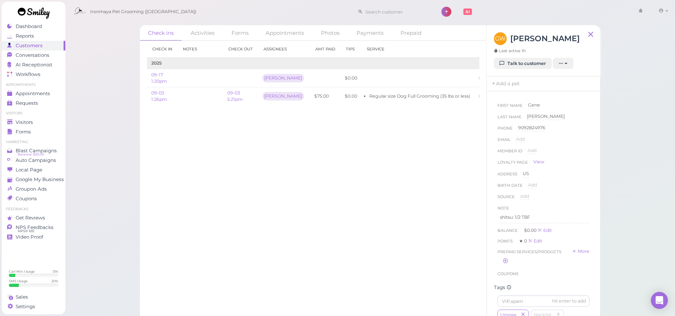
scroll to position [4, 0]
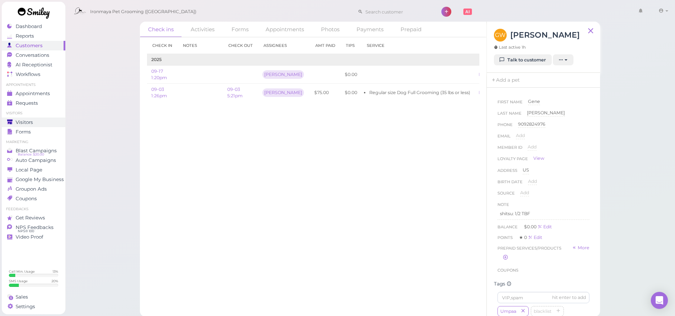
click at [30, 121] on span "Visitors" at bounding box center [24, 122] width 17 height 6
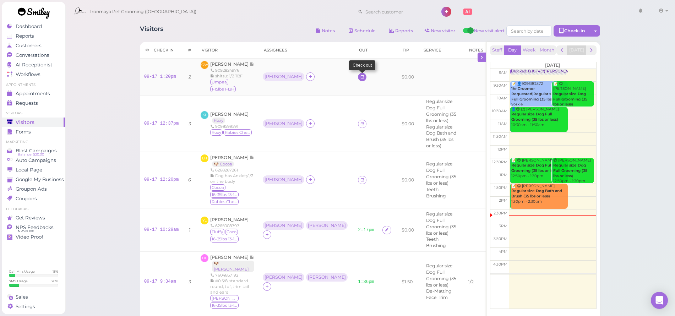
click at [358, 75] on link at bounding box center [362, 77] width 9 height 9
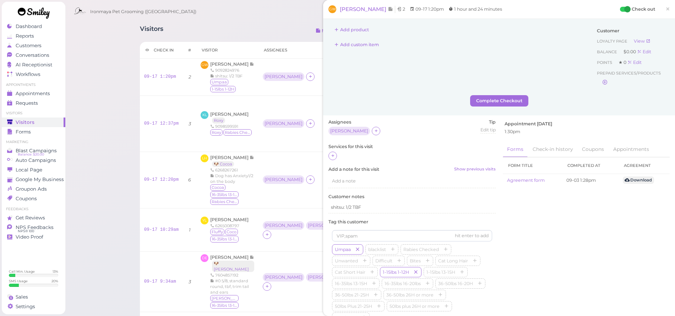
click at [331, 148] on div "Services for this visit" at bounding box center [411, 151] width 167 height 17
click at [333, 153] on icon at bounding box center [333, 155] width 5 height 5
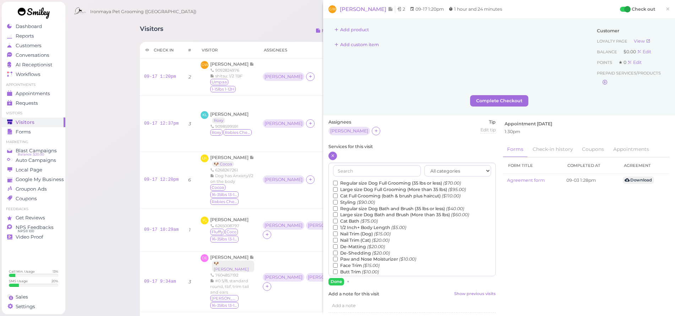
click at [353, 202] on label "Styling ($90.00)" at bounding box center [354, 202] width 42 height 6
click at [338, 202] on input "Styling ($90.00)" at bounding box center [335, 202] width 5 height 5
click at [351, 207] on label "Regular size Dog Bath and Brush (35 lbs or less) ($40.00)" at bounding box center [398, 209] width 131 height 6
click at [338, 207] on input "Regular size Dog Bath and Brush (35 lbs or less) ($40.00)" at bounding box center [335, 208] width 5 height 5
click at [349, 199] on label "Styling ($90.00)" at bounding box center [354, 202] width 42 height 6
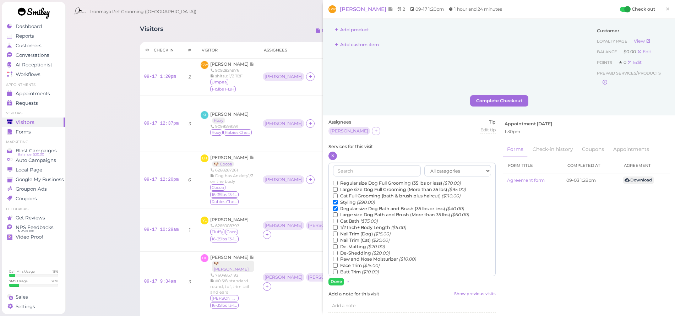
click at [338, 200] on input "Styling ($90.00)" at bounding box center [335, 202] width 5 height 5
click at [337, 280] on button "Done" at bounding box center [336, 281] width 16 height 7
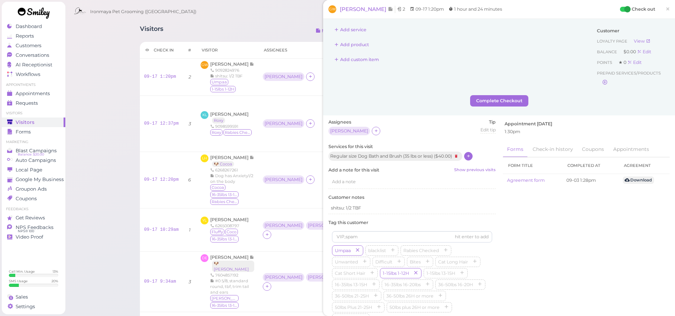
click at [667, 9] on link "×" at bounding box center [667, 9] width 13 height 17
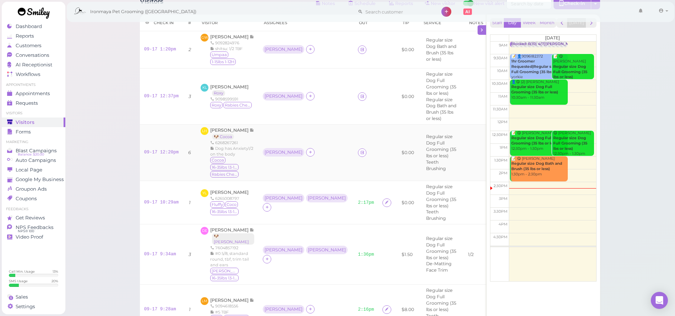
scroll to position [41, 0]
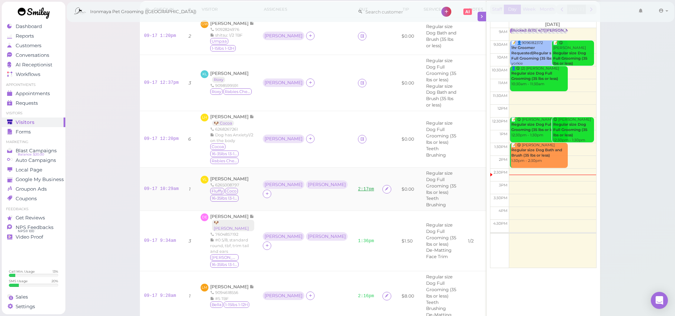
click at [358, 190] on link "2:17pm" at bounding box center [366, 189] width 16 height 5
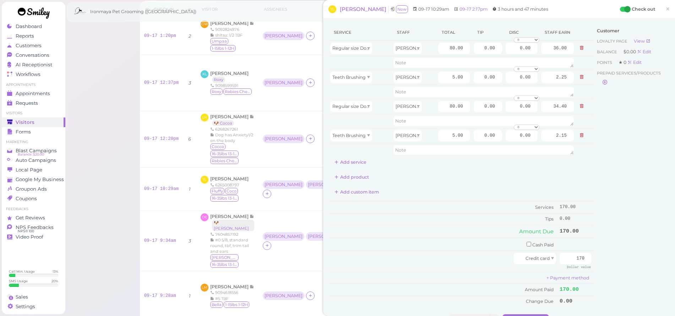
click at [665, 9] on span "×" at bounding box center [667, 9] width 5 height 10
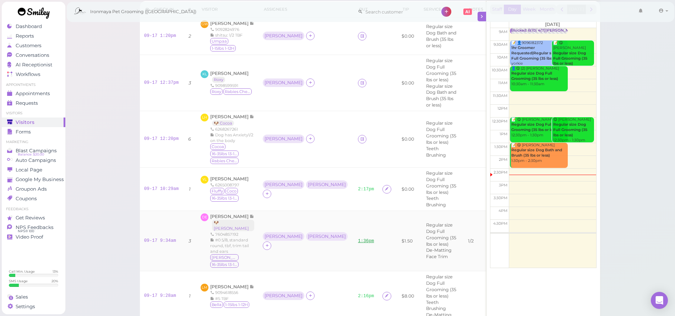
click at [358, 239] on link "1:36pm" at bounding box center [366, 241] width 16 height 5
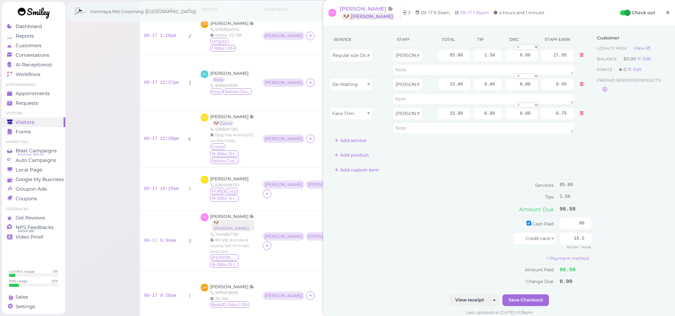
click at [665, 11] on span "×" at bounding box center [667, 12] width 5 height 10
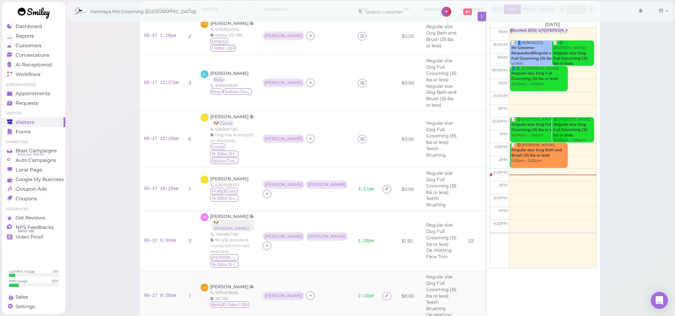
scroll to position [50, 0]
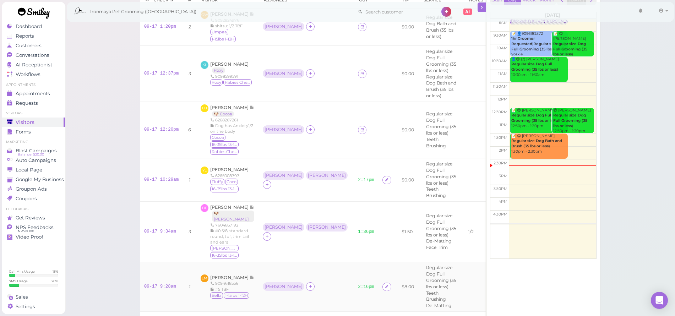
drag, startPoint x: 312, startPoint y: 286, endPoint x: 313, endPoint y: 283, distance: 4.0
click at [354, 286] on td "2:16pm" at bounding box center [366, 287] width 24 height 50
click at [358, 284] on link "2:16pm" at bounding box center [366, 286] width 16 height 5
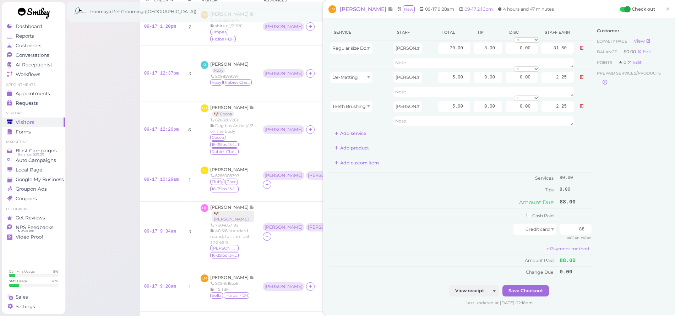
click at [665, 9] on span "×" at bounding box center [667, 9] width 5 height 10
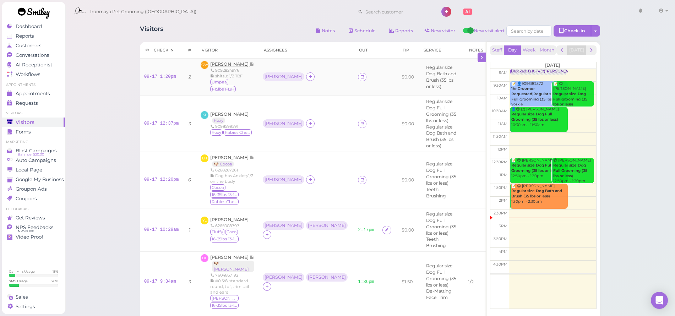
click at [217, 65] on span "[PERSON_NAME]" at bounding box center [229, 63] width 39 height 5
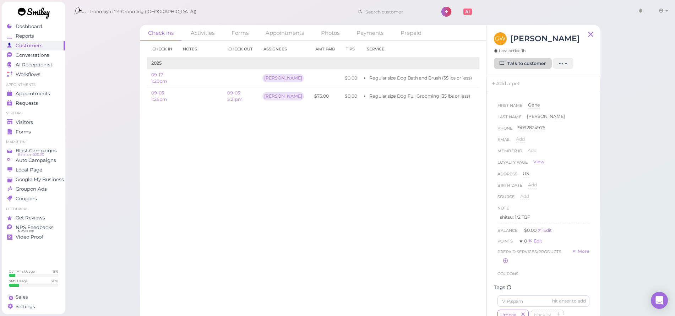
click at [529, 62] on link "Talk to customer" at bounding box center [523, 63] width 58 height 11
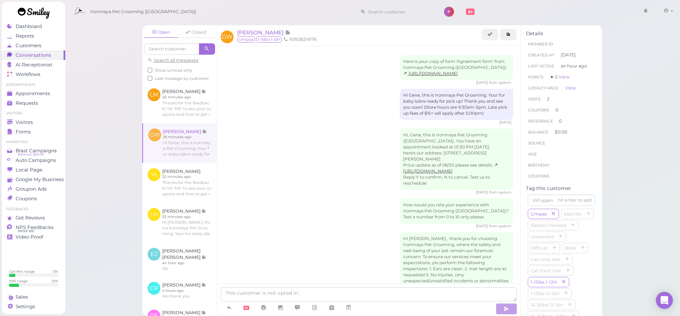
scroll to position [148, 0]
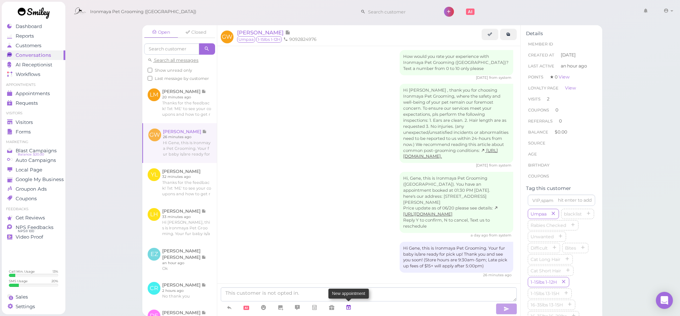
click at [349, 306] on icon at bounding box center [349, 307] width 6 height 7
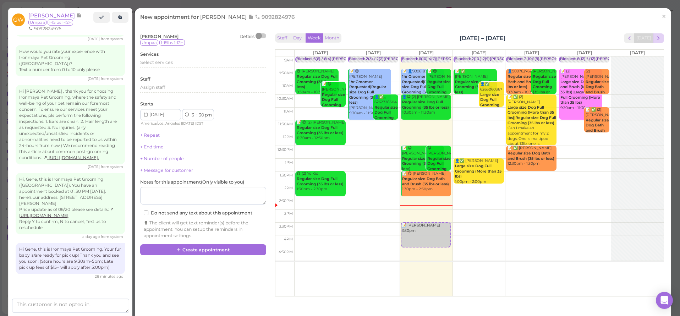
click at [655, 39] on span "next" at bounding box center [658, 38] width 7 height 7
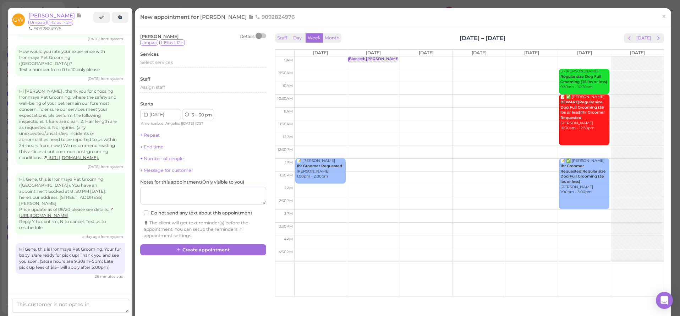
click at [655, 39] on span "next" at bounding box center [658, 38] width 7 height 7
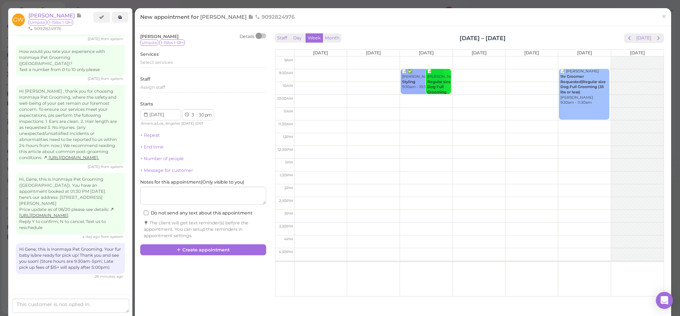
click at [418, 161] on td at bounding box center [479, 165] width 370 height 13
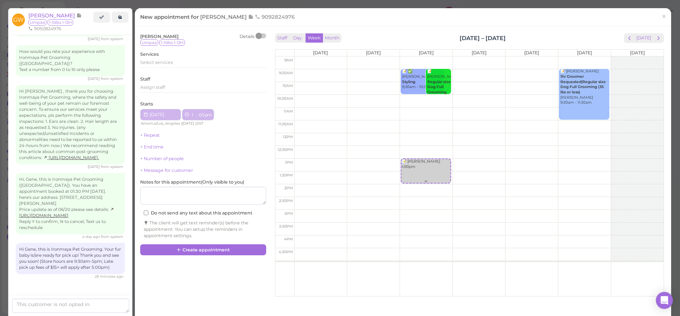
type input "[DATE]"
select select "1"
select select "00"
click at [152, 61] on span "Select services" at bounding box center [156, 62] width 33 height 5
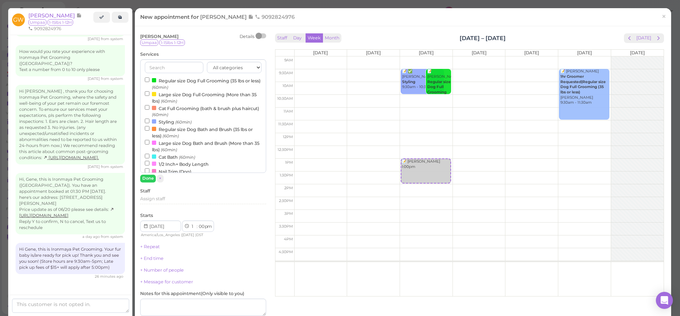
click at [163, 127] on label "Regular size Dog Bath and Brush (35 lbs or less) (60min)" at bounding box center [203, 132] width 117 height 14
click at [149, 127] on input "Regular size Dog Bath and Brush (35 lbs or less) (60min)" at bounding box center [147, 128] width 5 height 5
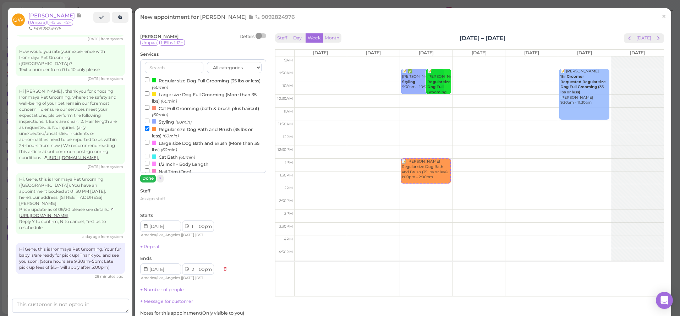
click at [149, 181] on button "Done" at bounding box center [148, 178] width 16 height 7
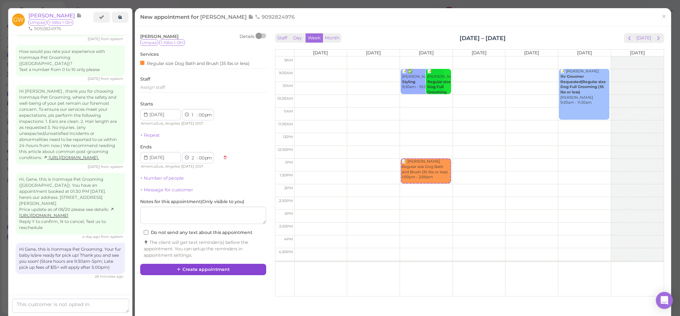
click at [215, 264] on button "Create appointment" at bounding box center [203, 269] width 126 height 11
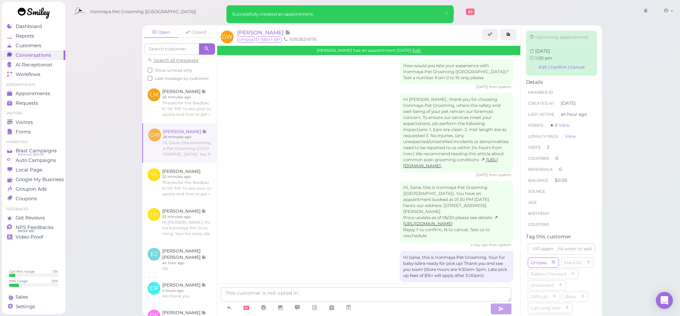
scroll to position [215, 0]
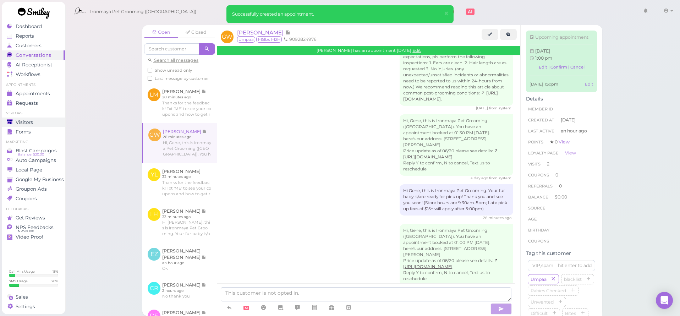
click at [24, 122] on span "Visitors" at bounding box center [24, 122] width 17 height 6
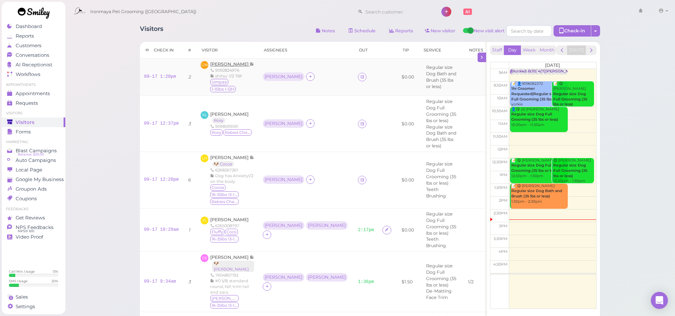
click at [233, 65] on span "[PERSON_NAME]" at bounding box center [229, 63] width 39 height 5
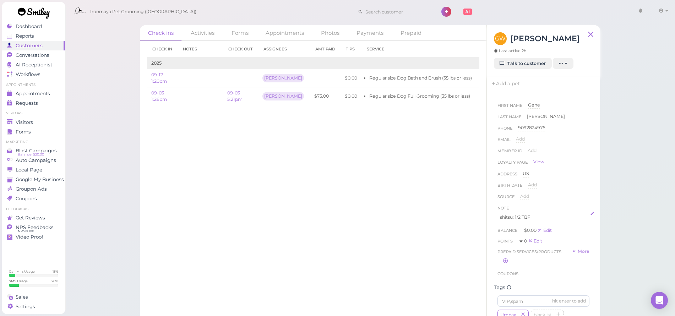
click at [535, 215] on p "shitsu: 1/2 TBF" at bounding box center [543, 217] width 87 height 6
drag, startPoint x: 506, startPoint y: 270, endPoint x: 533, endPoint y: 249, distance: 34.1
click at [542, 265] on icon "button" at bounding box center [545, 261] width 6 height 6
drag, startPoint x: 559, startPoint y: 229, endPoint x: 557, endPoint y: 235, distance: 6.5
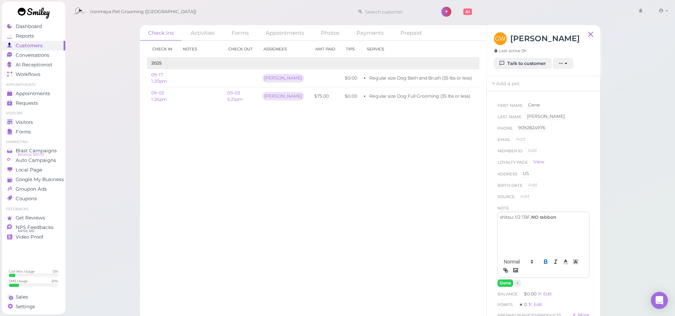
click at [559, 229] on div "shitsu: 1/2 TBF, NO rabbon" at bounding box center [543, 233] width 91 height 43
click at [507, 280] on button "Done" at bounding box center [505, 282] width 16 height 7
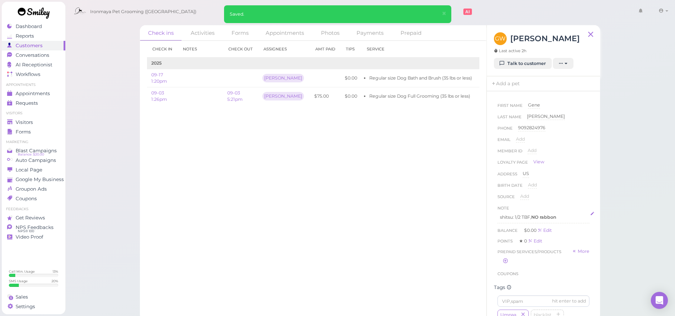
click at [566, 218] on p "shitsu: 1/2 TBF, NO rabbon" at bounding box center [543, 217] width 87 height 6
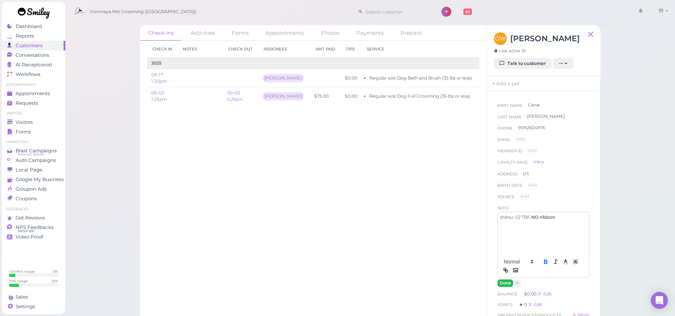
click at [506, 282] on button "Done" at bounding box center [505, 282] width 16 height 7
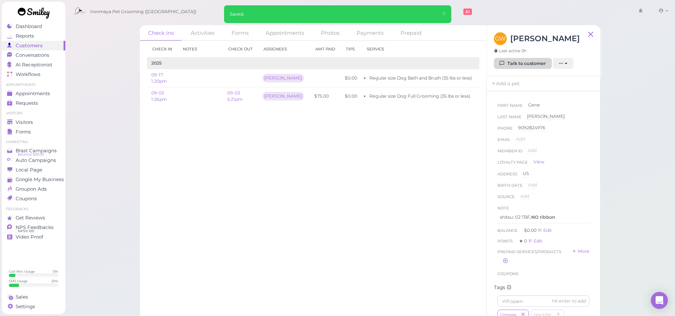
click at [517, 65] on link "Talk to customer" at bounding box center [523, 63] width 58 height 11
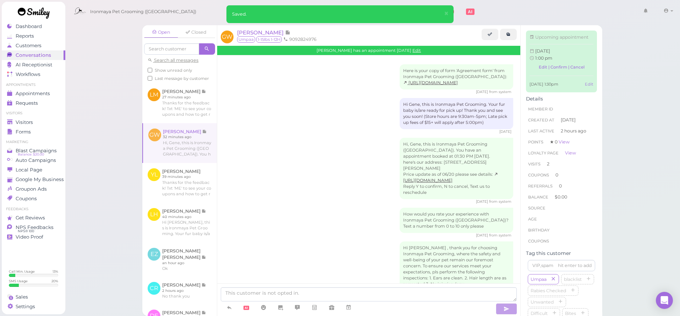
scroll to position [215, 0]
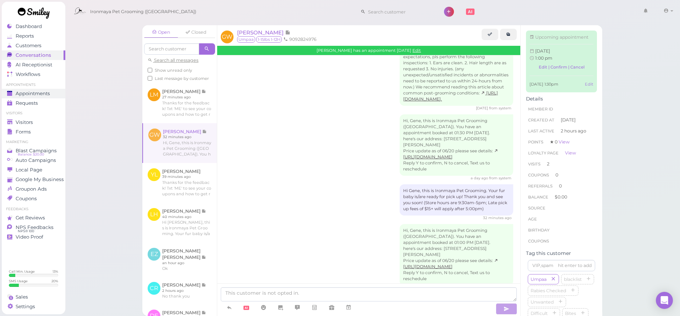
click at [50, 98] on link "Appointments" at bounding box center [34, 94] width 64 height 10
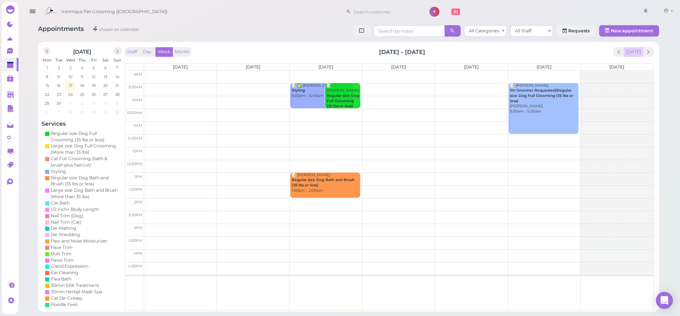
click at [631, 51] on button "[DATE]" at bounding box center [633, 52] width 19 height 10
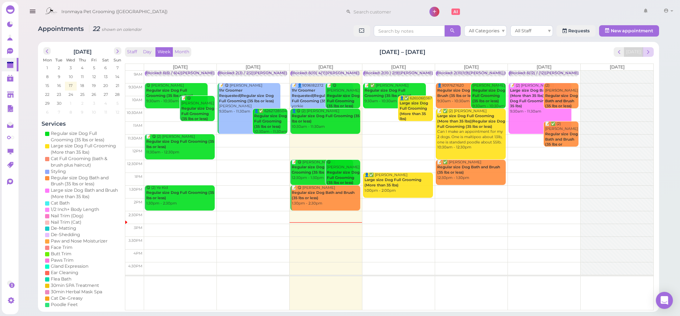
click at [651, 53] on span "next" at bounding box center [648, 52] width 7 height 7
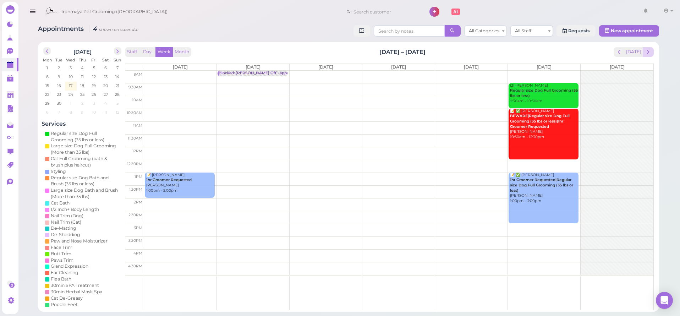
click at [647, 53] on span "next" at bounding box center [648, 52] width 7 height 7
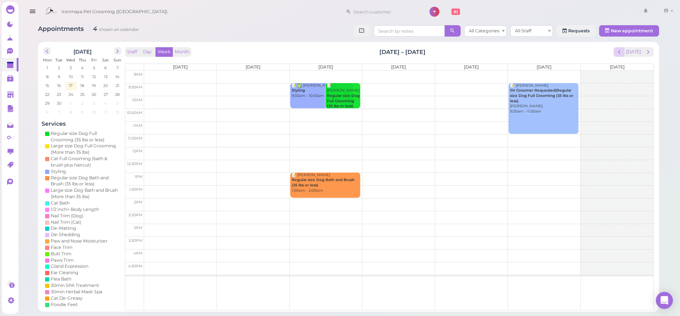
click at [616, 56] on div "[DATE]" at bounding box center [634, 52] width 40 height 10
click at [617, 55] on button "prev" at bounding box center [619, 52] width 11 height 10
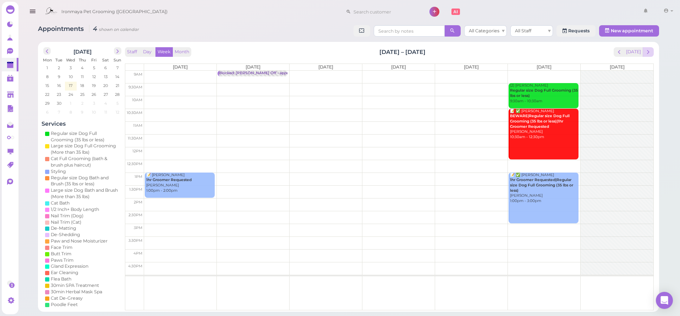
click at [649, 53] on span "next" at bounding box center [648, 52] width 7 height 7
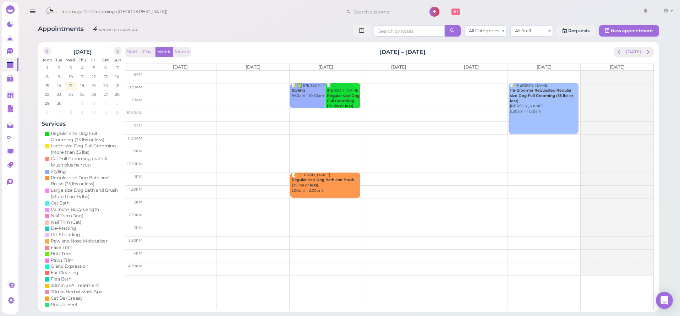
click at [649, 53] on span "next" at bounding box center [648, 52] width 7 height 7
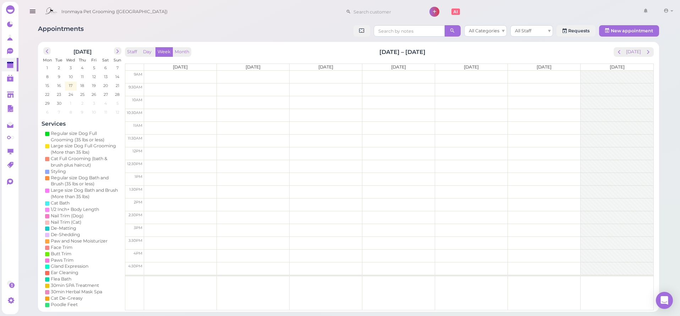
click at [649, 53] on span "next" at bounding box center [648, 52] width 7 height 7
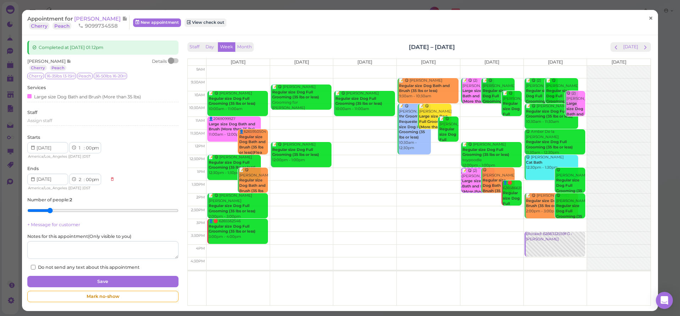
click at [649, 20] on span "×" at bounding box center [651, 18] width 5 height 10
